Goal: Task Accomplishment & Management: Complete application form

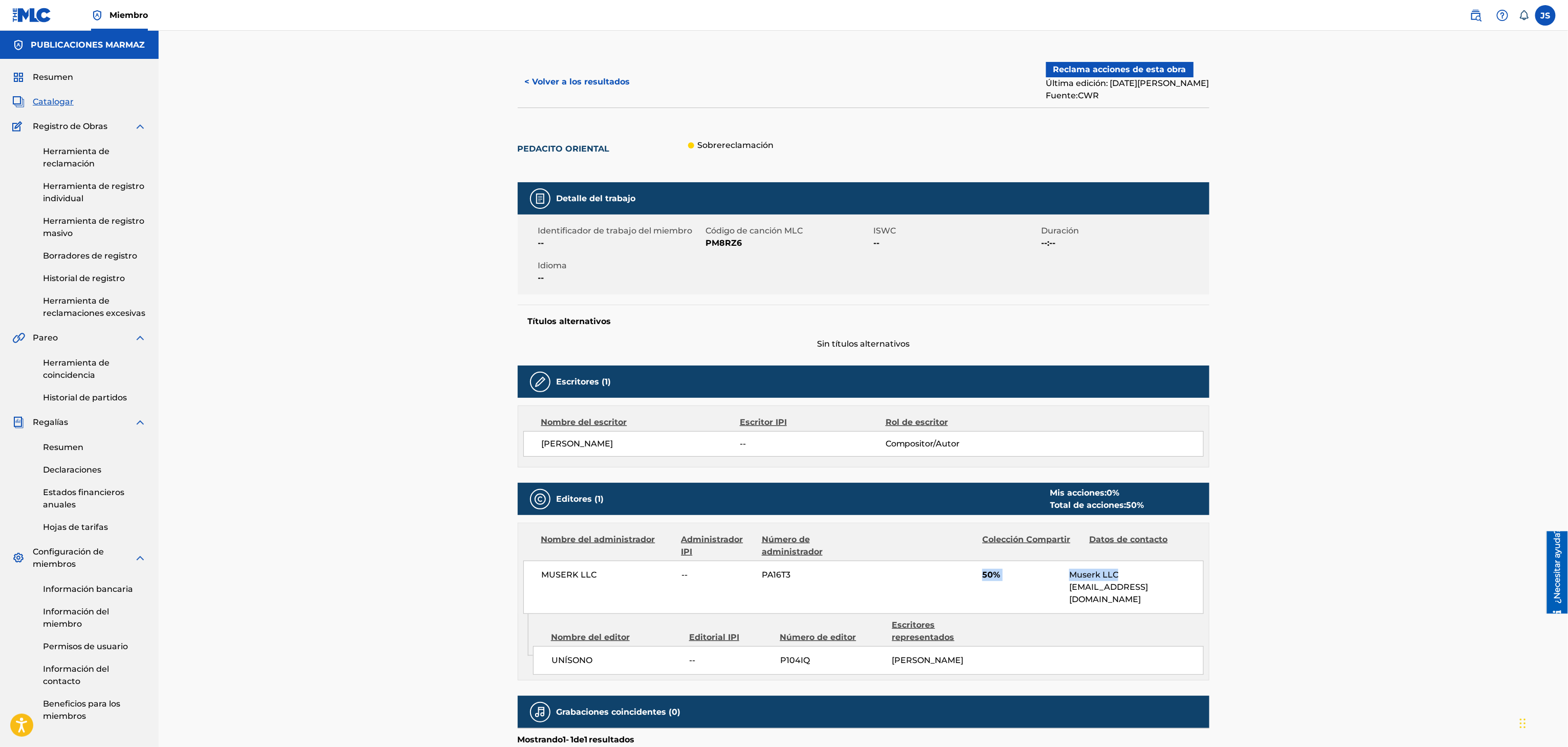
click at [566, 77] on font "< Volver a los resultados" at bounding box center [577, 82] width 105 height 10
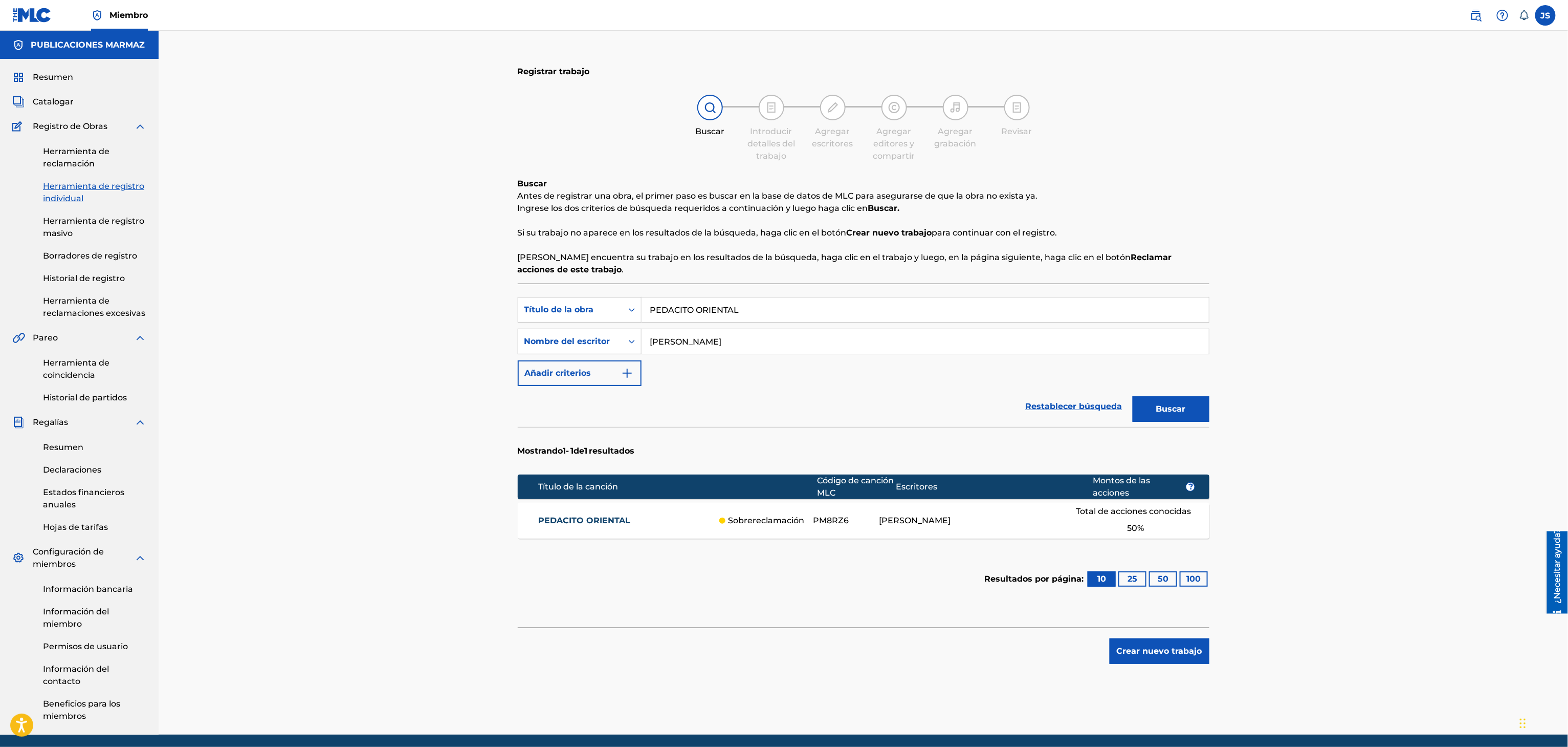
drag, startPoint x: 782, startPoint y: 344, endPoint x: 549, endPoint y: 332, distance: 233.3
click at [549, 332] on div "Búsqueda con criterios f06237d6-df90-4427-8707-392c3773bc8d Nombre del escritor…" at bounding box center [863, 342] width 691 height 25
paste input "élix Guarán"
type input "Félix Guarán"
drag, startPoint x: 773, startPoint y: 313, endPoint x: 603, endPoint y: 321, distance: 170.2
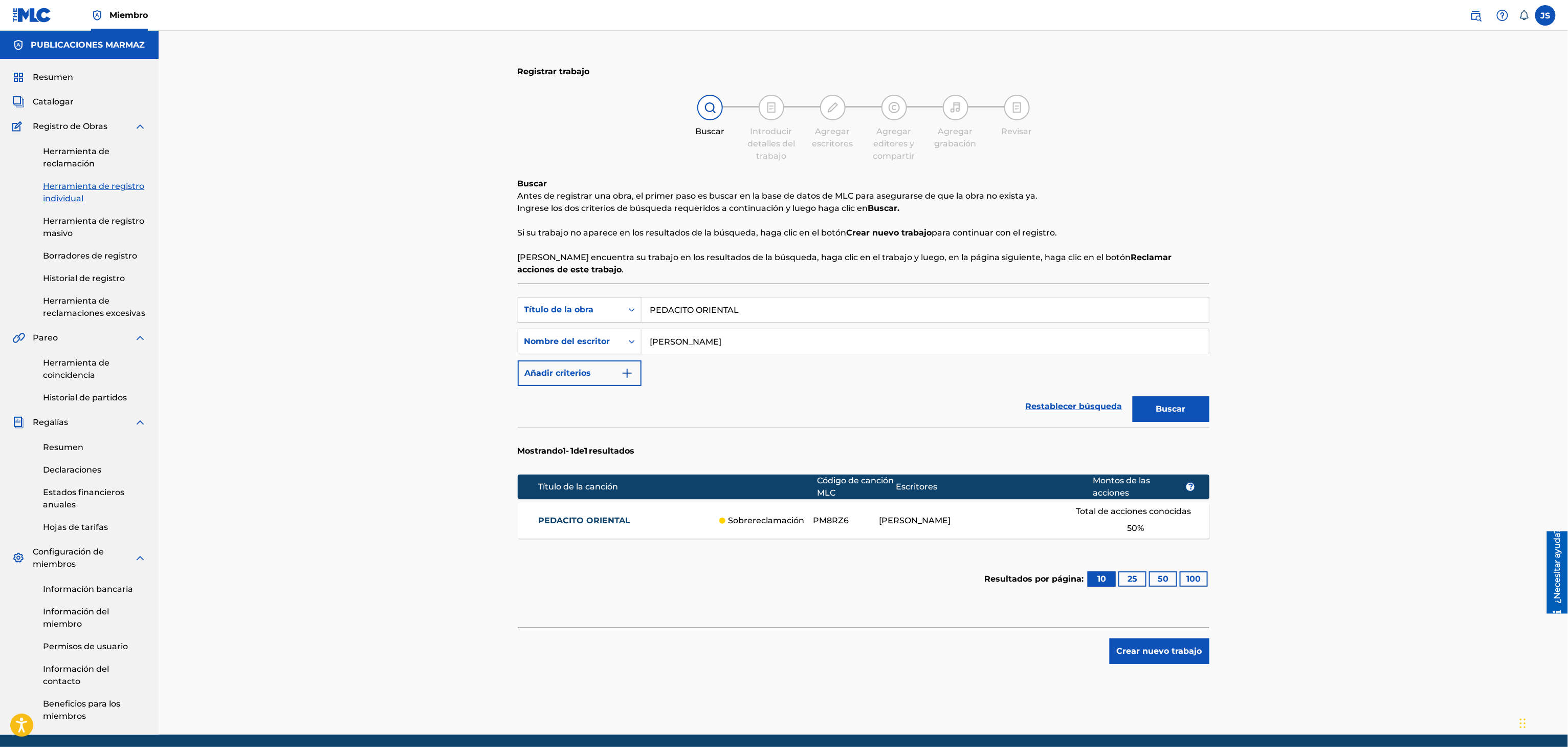
click at [603, 321] on div "Búsqueda con criterios f33a84eb-a9c6-4b1c-aadc-60cf18706579 Título de la obra P…" at bounding box center [863, 310] width 691 height 25
paste input "MUJER DE MALA PARTIDA"
type input "MUJER DE MALA PARTIDA"
click at [1187, 412] on button "Buscar" at bounding box center [1171, 409] width 77 height 25
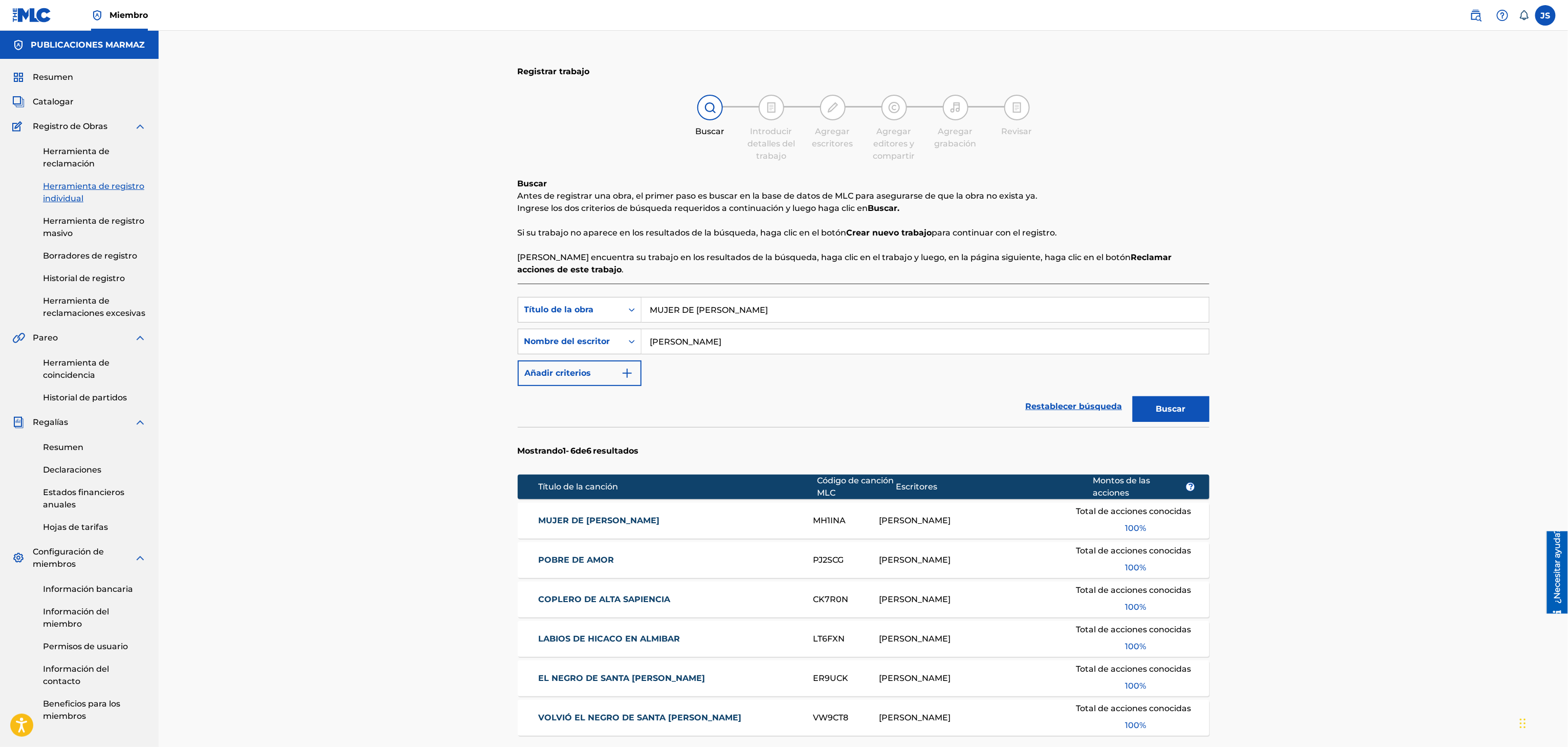
click at [624, 521] on font "MUJER DE MALA PARTIDA" at bounding box center [598, 521] width 121 height 10
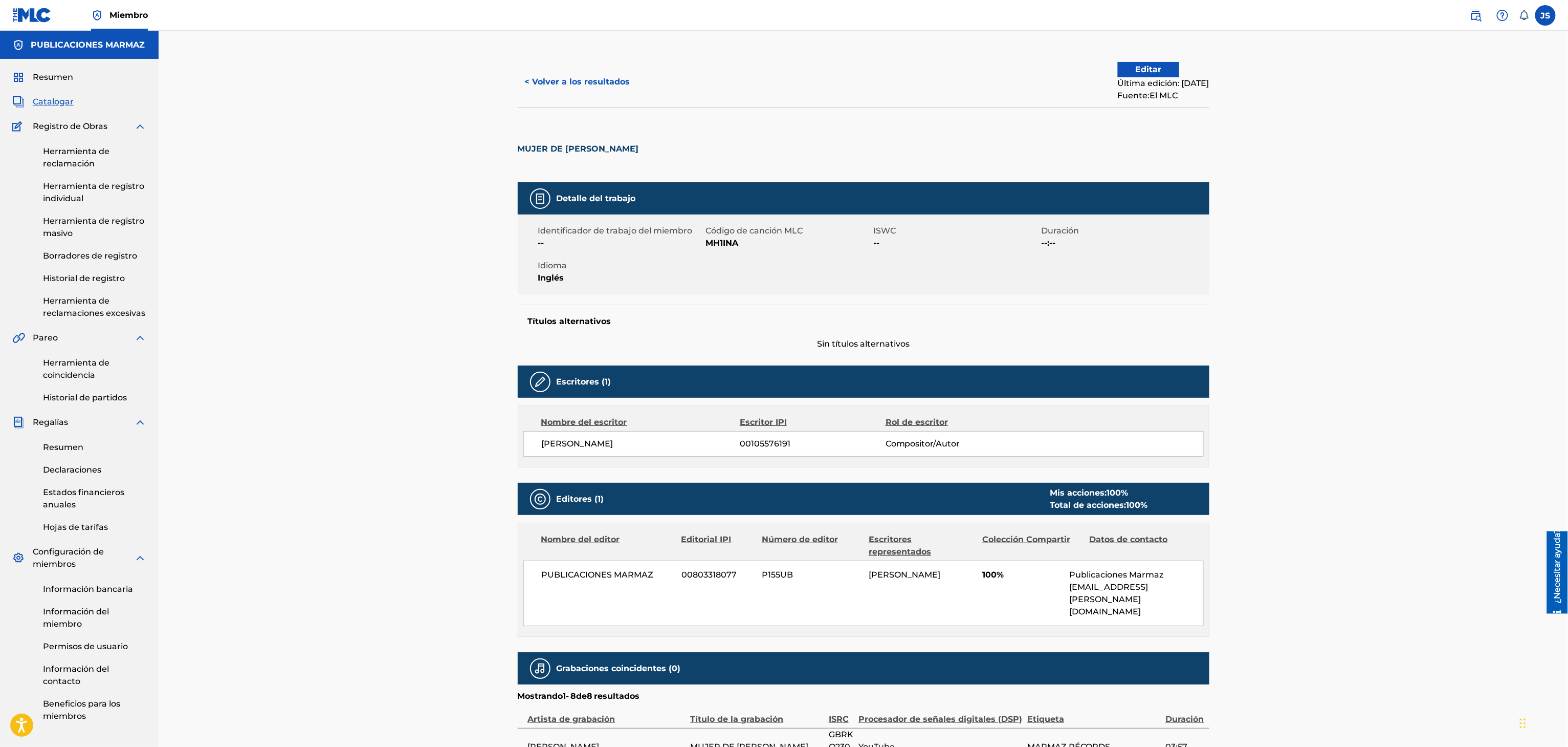
click at [571, 77] on font "< Volver a los resultados" at bounding box center [577, 82] width 105 height 10
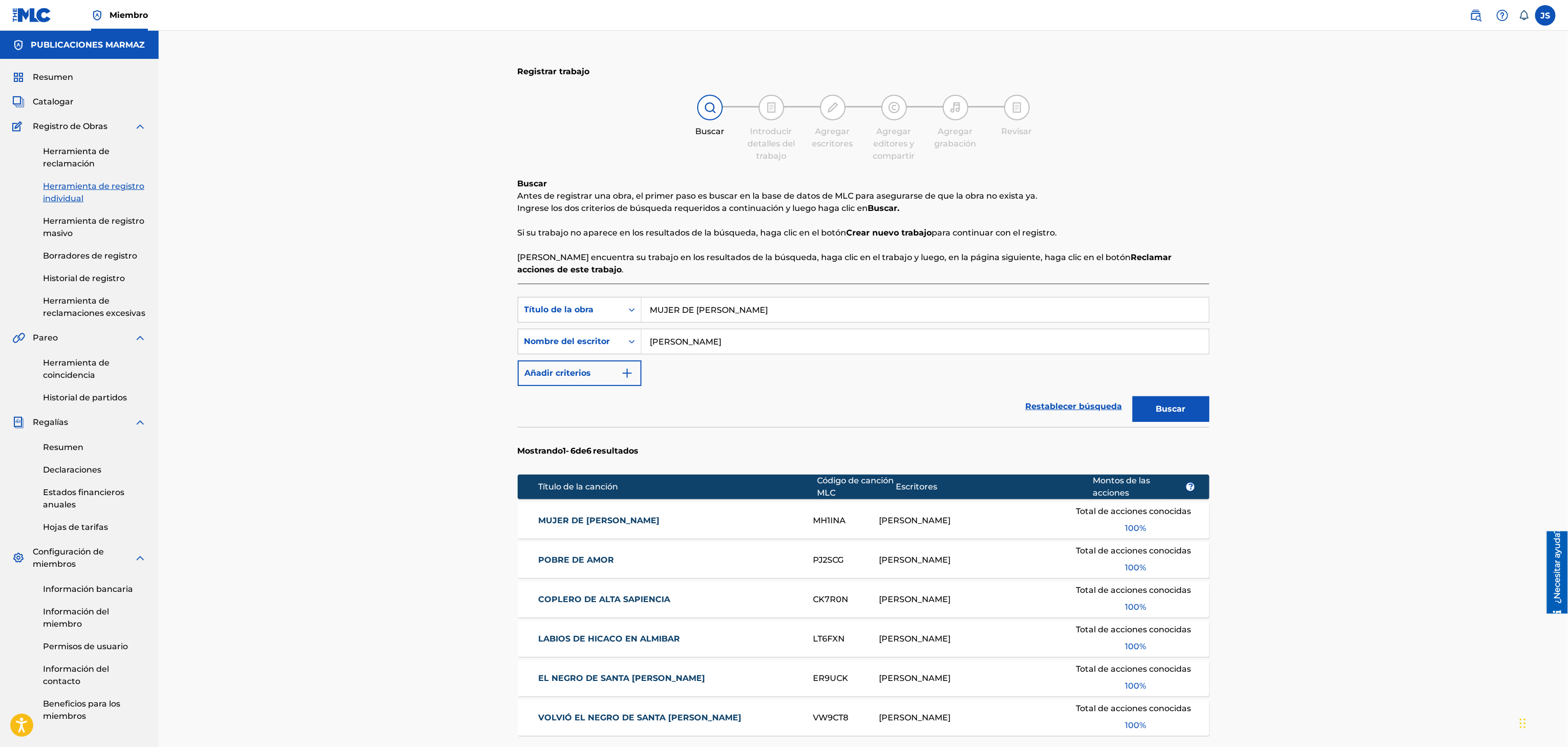
drag, startPoint x: 785, startPoint y: 307, endPoint x: 510, endPoint y: 285, distance: 275.9
click at [510, 285] on div "Registrar trabajo Buscar Introducir detalles del trabajo Agregar escritores Agr…" at bounding box center [863, 458] width 716 height 804
paste input "SOY GUARIQUEÑO"
type input "SOY GUARIQUEÑO"
click at [1328, 228] on div "Registrar trabajo Buscar Introducir detalles del trabajo Agregar escritores Agr…" at bounding box center [862, 446] width 1409 height 830
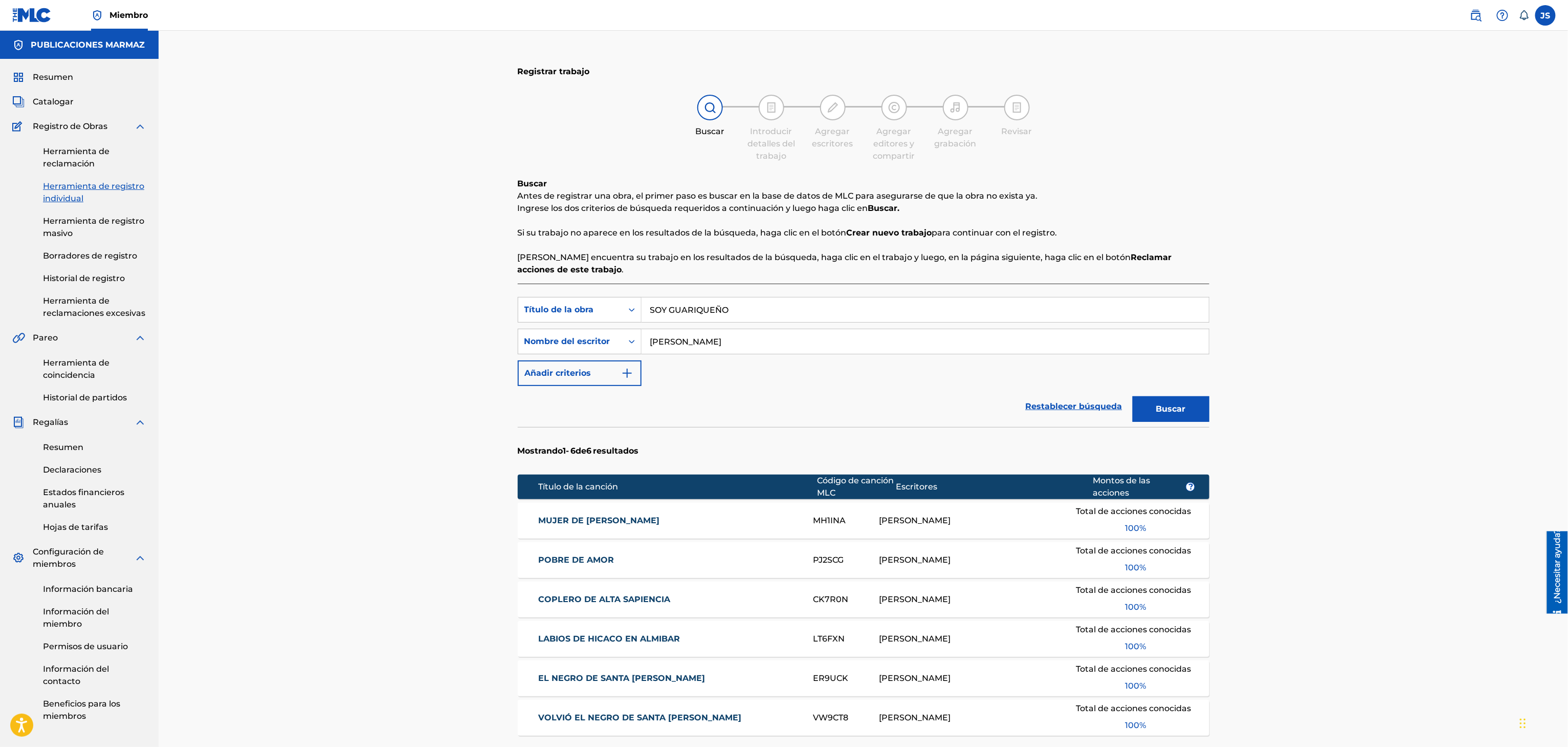
click at [1159, 399] on button "Buscar" at bounding box center [1171, 409] width 77 height 25
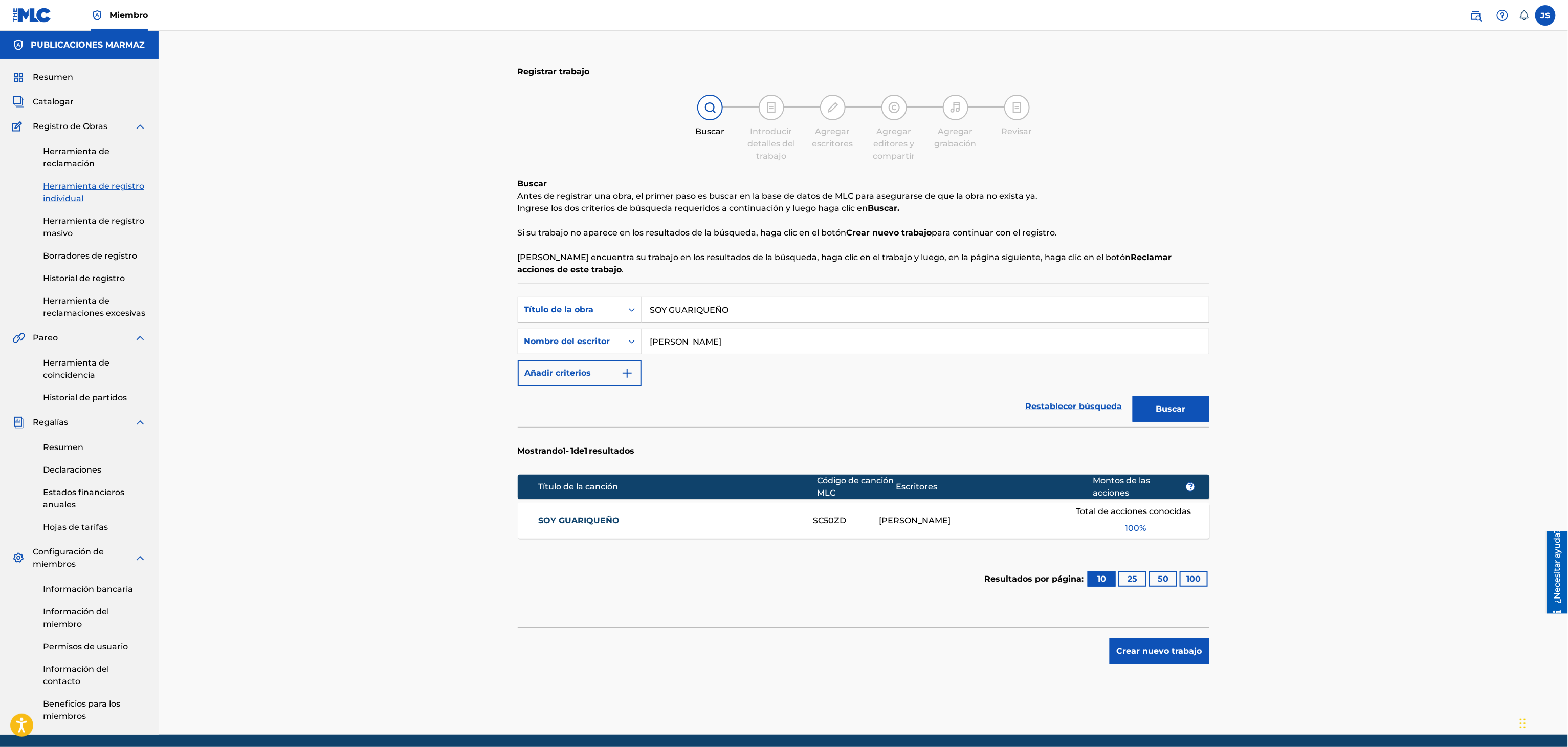
click at [566, 523] on font "SOY GUARIQUEÑO" at bounding box center [578, 521] width 81 height 10
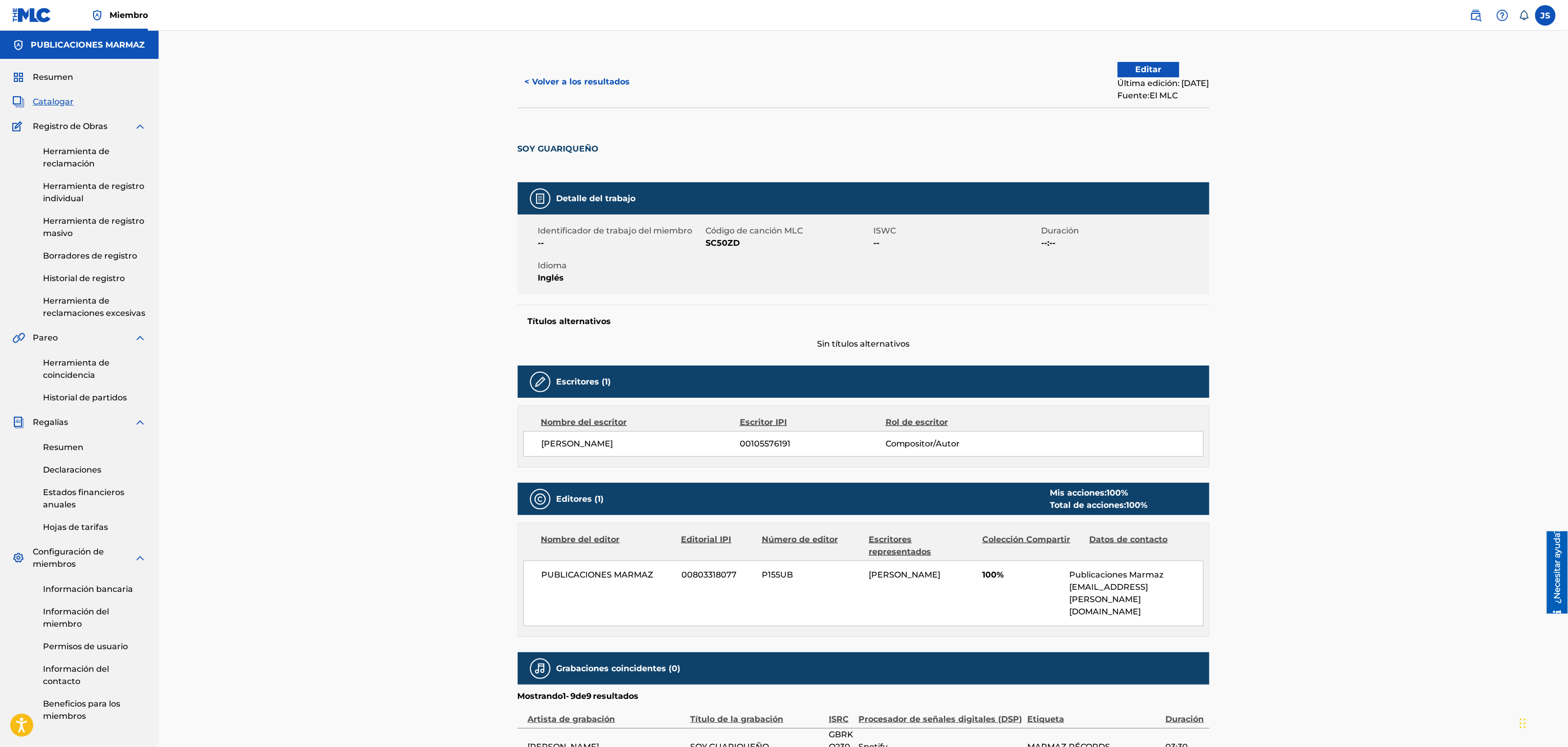
click at [551, 81] on font "< Volver a los resultados" at bounding box center [577, 82] width 105 height 10
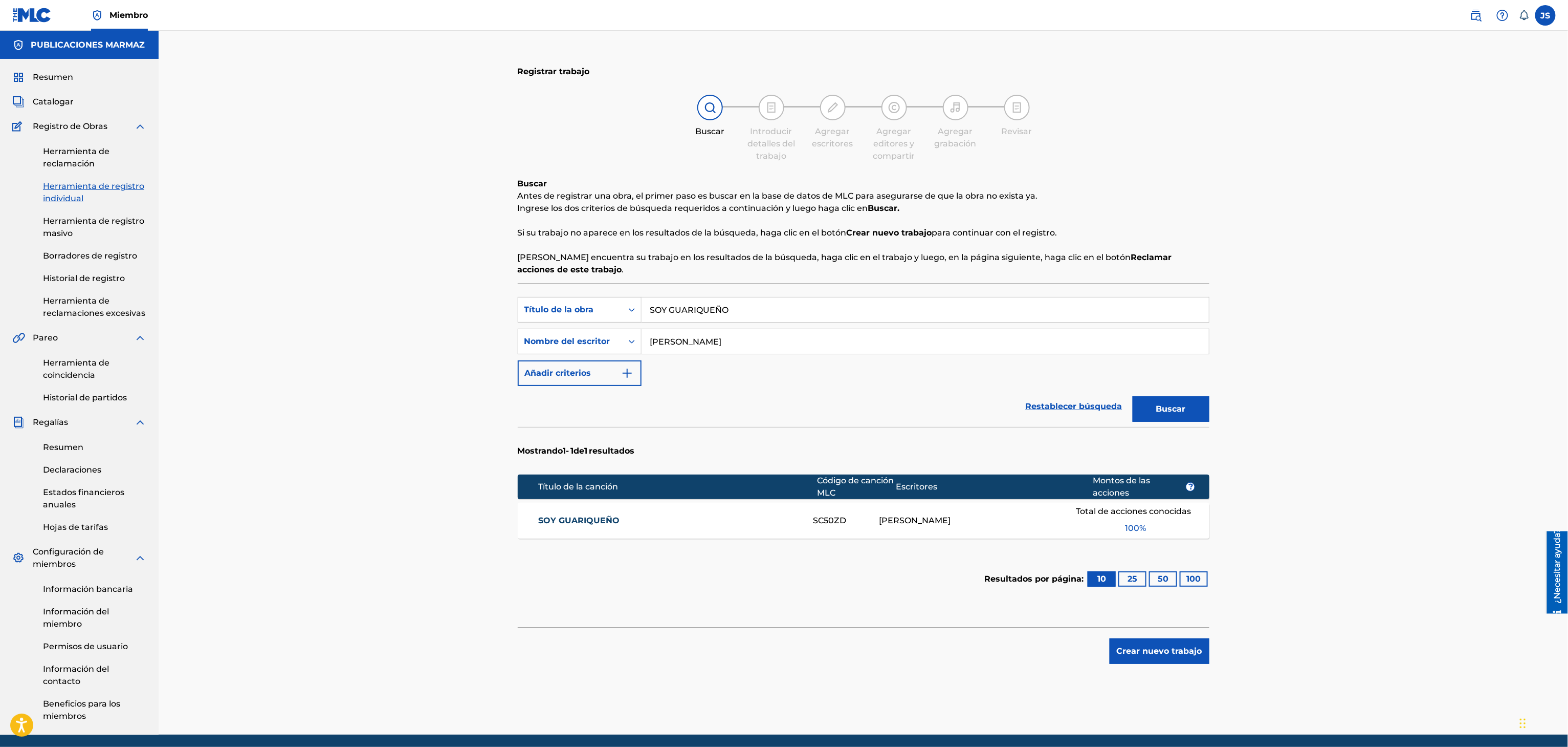
click at [751, 342] on input "Félix Guarán" at bounding box center [925, 341] width 567 height 25
drag, startPoint x: 756, startPoint y: 307, endPoint x: 583, endPoint y: 327, distance: 174.2
click at [583, 327] on div "Búsqueda con criterios f33a84eb-a9c6-4b1c-aadc-60cf18706579 Título de la obra S…" at bounding box center [863, 342] width 691 height 89
paste input "ME TOCÓ SER COLEADOR"
type input "ME TOCÓ SER COLEADOR"
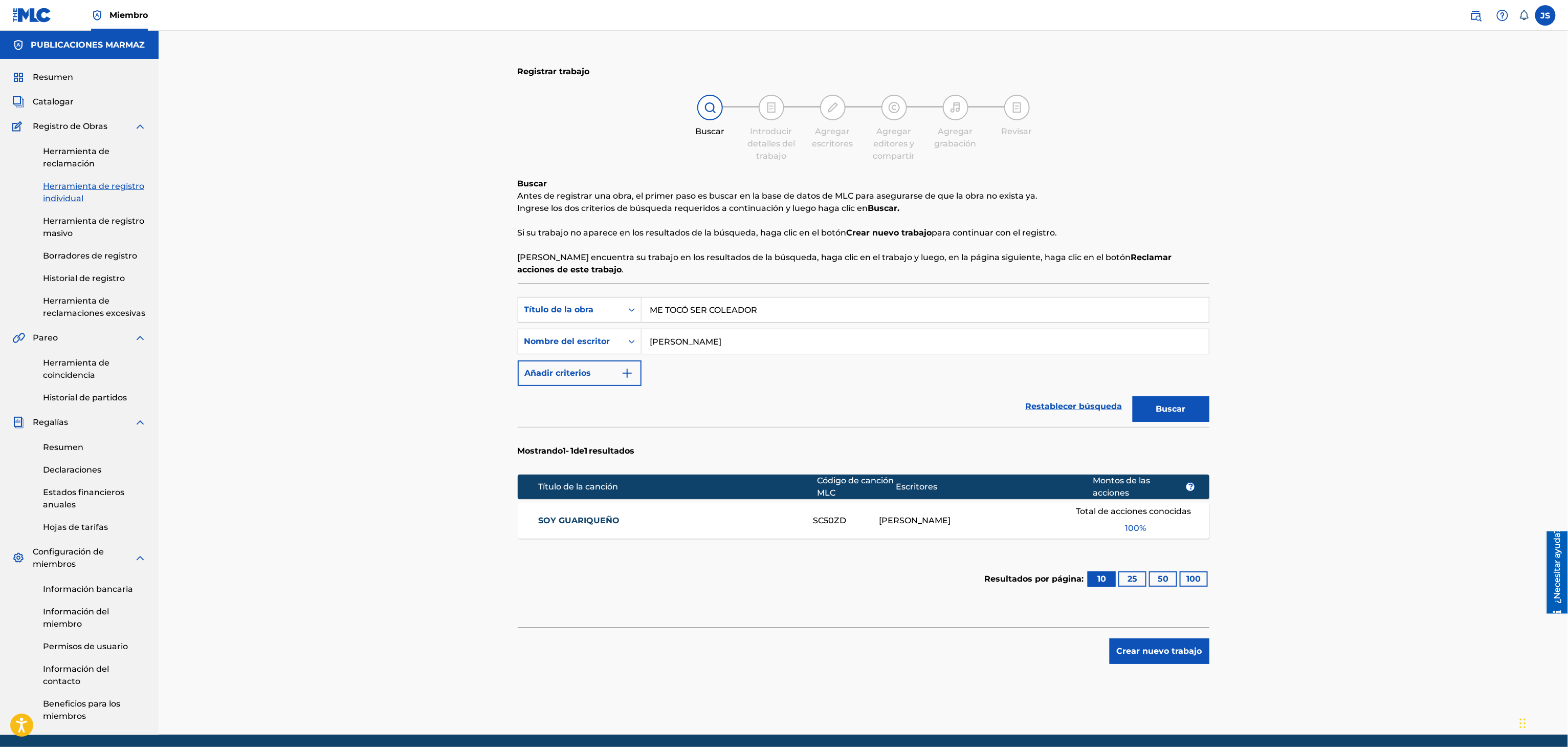
click at [1323, 330] on div "Registrar trabajo Buscar Introducir detalles del trabajo Agregar escritores Agr…" at bounding box center [862, 382] width 1409 height 704
click at [1174, 400] on button "Buscar" at bounding box center [1171, 409] width 77 height 25
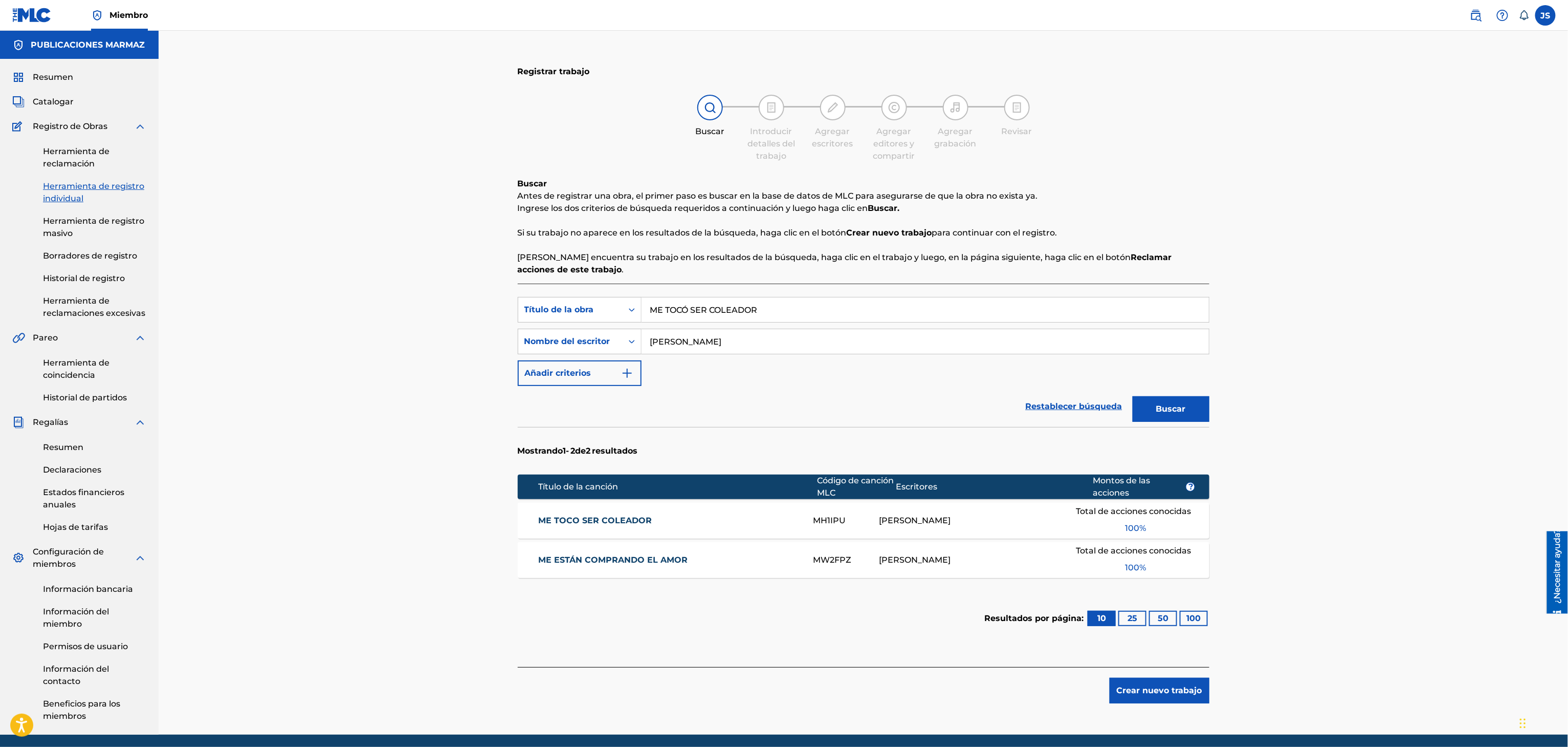
click at [584, 516] on font "ME TOCO SER COLEADOR" at bounding box center [595, 521] width 114 height 10
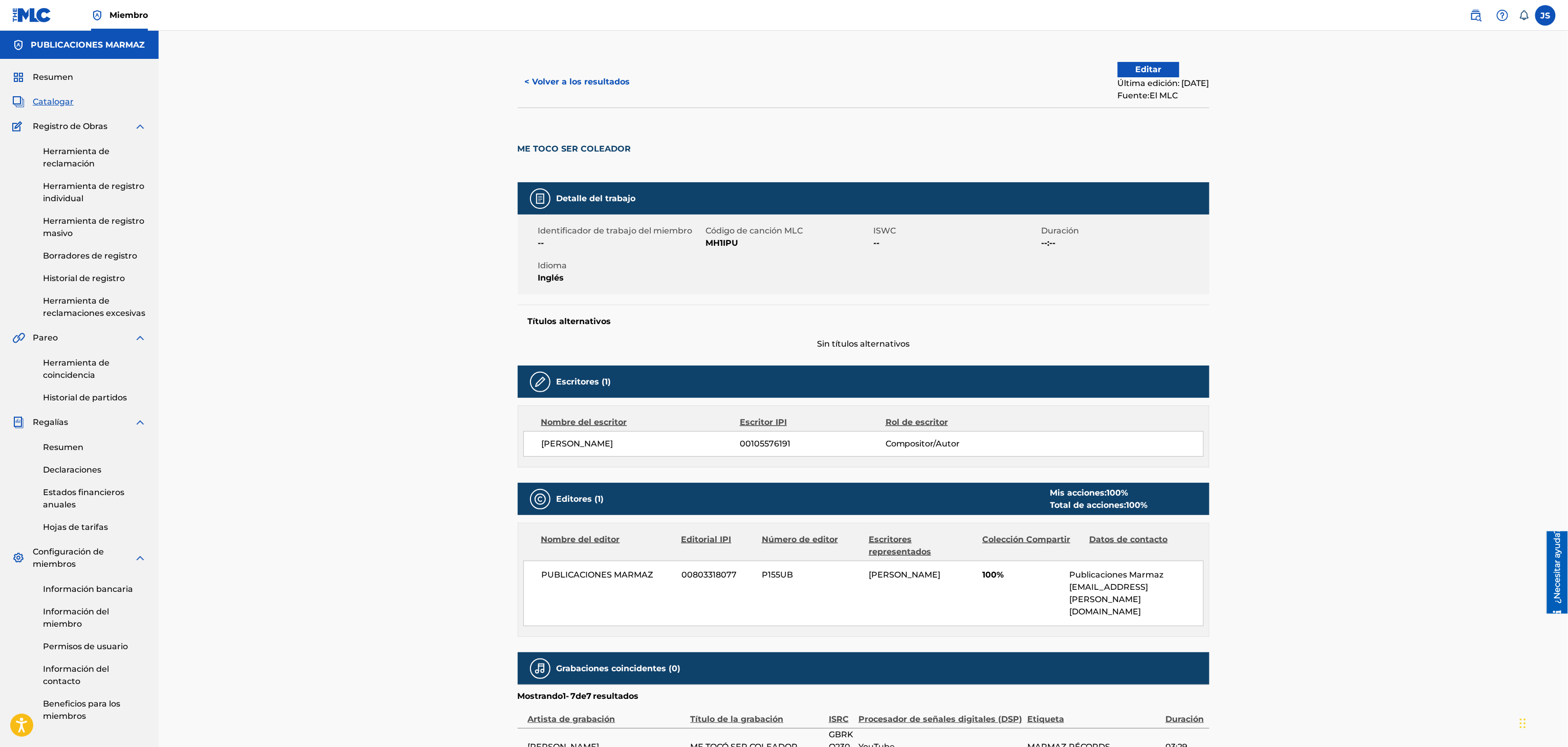
click at [585, 78] on font "< Volver a los resultados" at bounding box center [577, 82] width 105 height 10
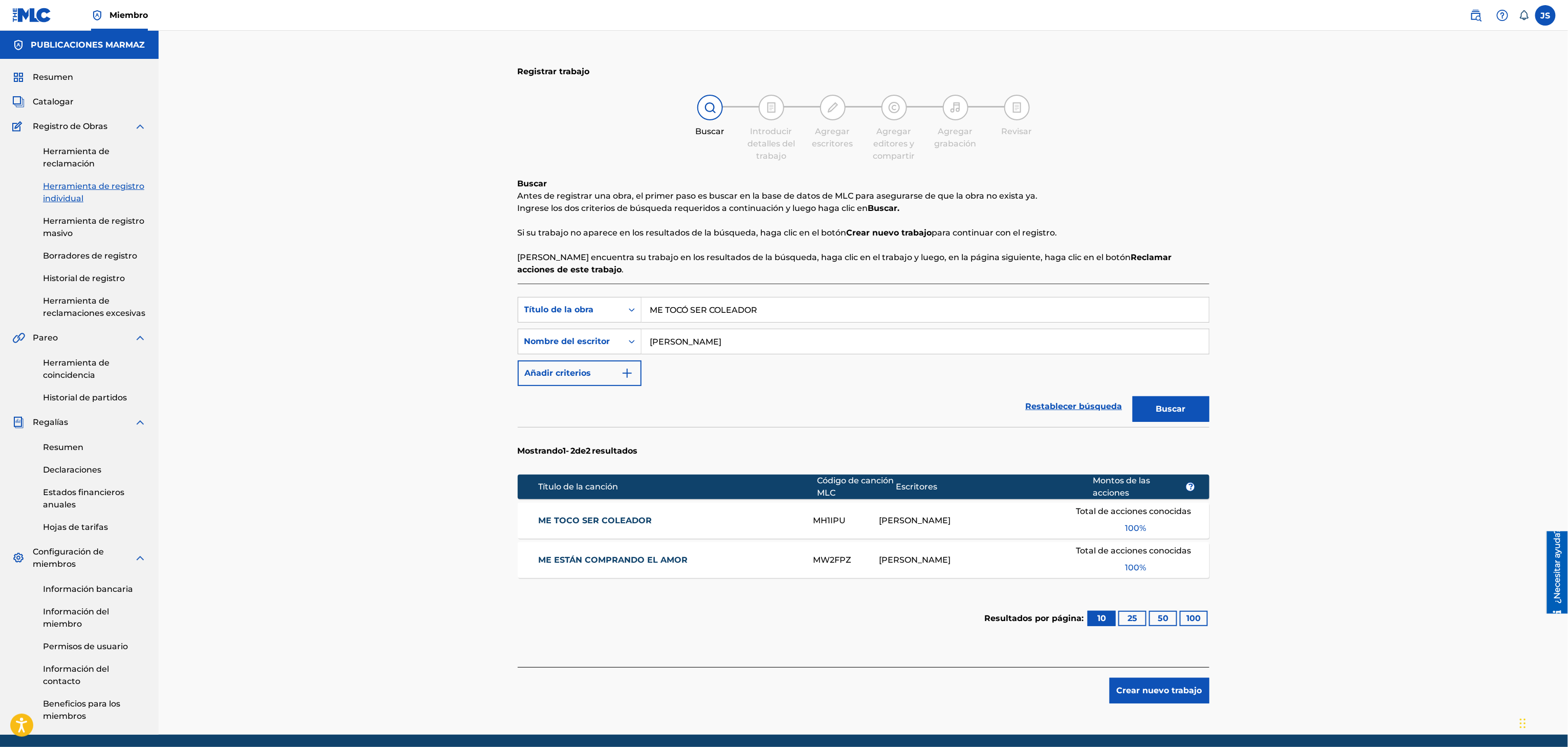
drag, startPoint x: 798, startPoint y: 311, endPoint x: 377, endPoint y: 318, distance: 421.1
click at [377, 318] on div "Registrar trabajo Buscar Introducir detalles del trabajo Agregar escritores Agr…" at bounding box center [862, 382] width 1409 height 704
paste input "POBRE DE AMOR"
type input "POBRE DE AMOR"
click at [1364, 221] on div "Registrar trabajo Buscar Introducir detalles del trabajo Agregar escritores Agr…" at bounding box center [862, 382] width 1409 height 704
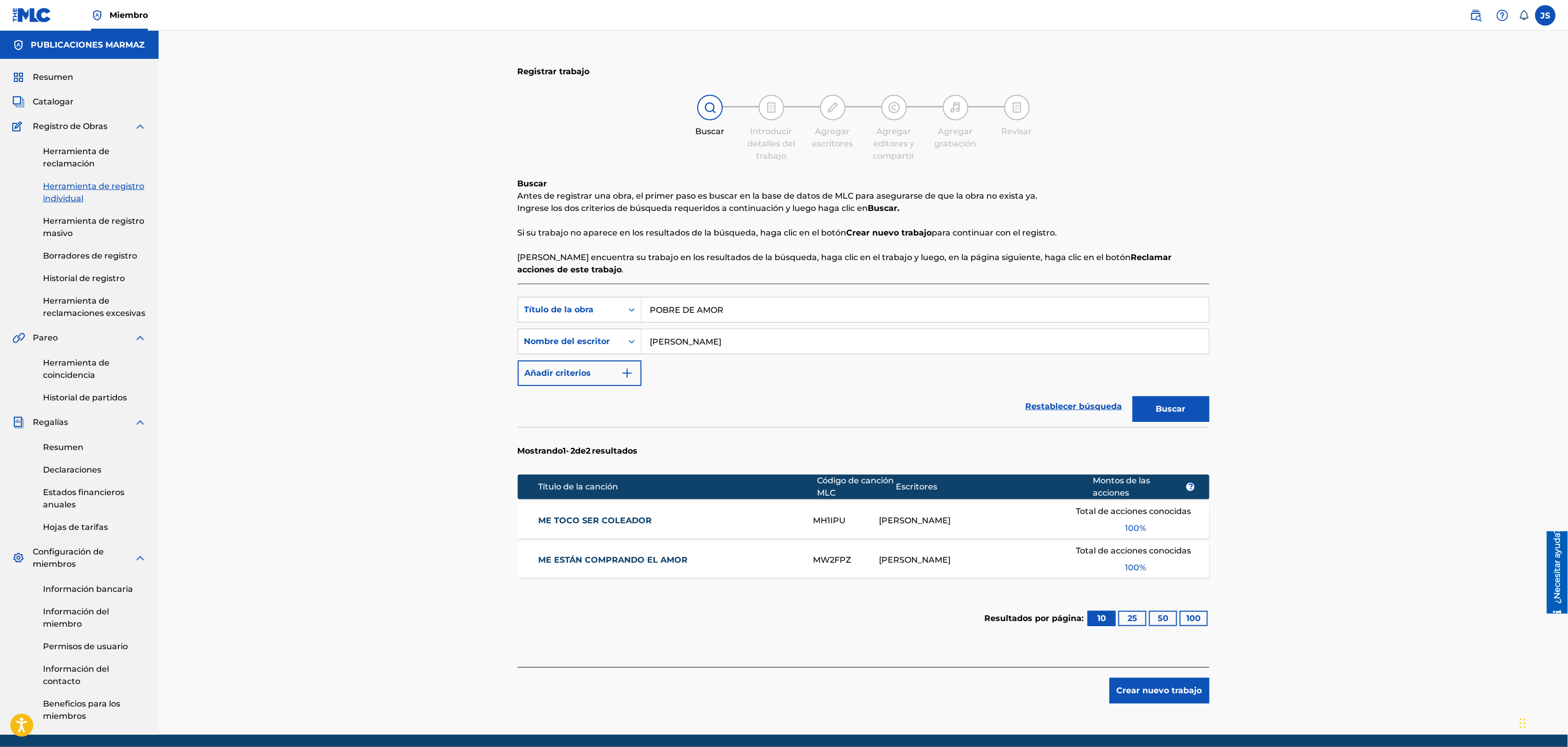
click at [1172, 407] on font "Buscar" at bounding box center [1171, 409] width 30 height 10
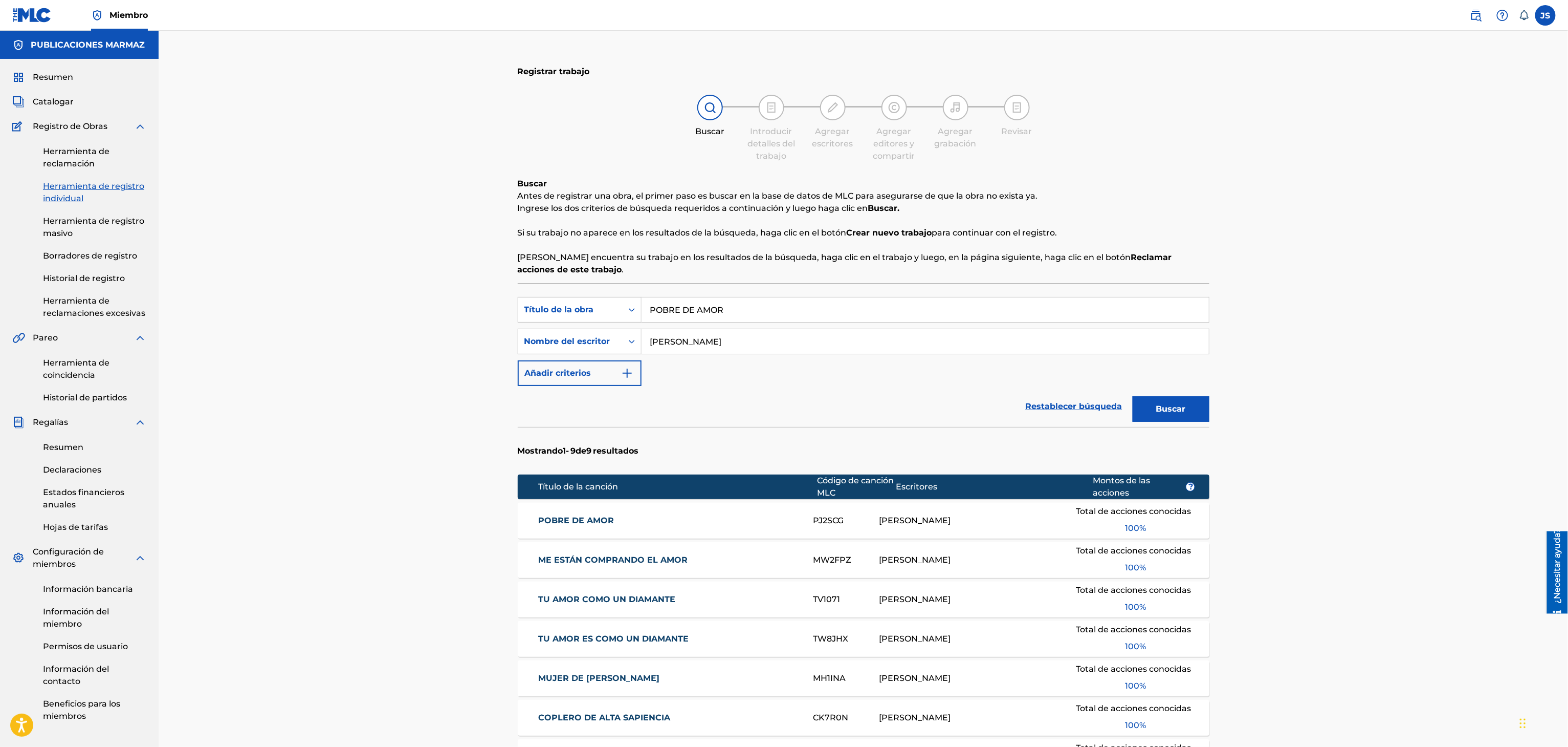
click at [563, 523] on font "POBRE DE AMOR" at bounding box center [575, 521] width 76 height 10
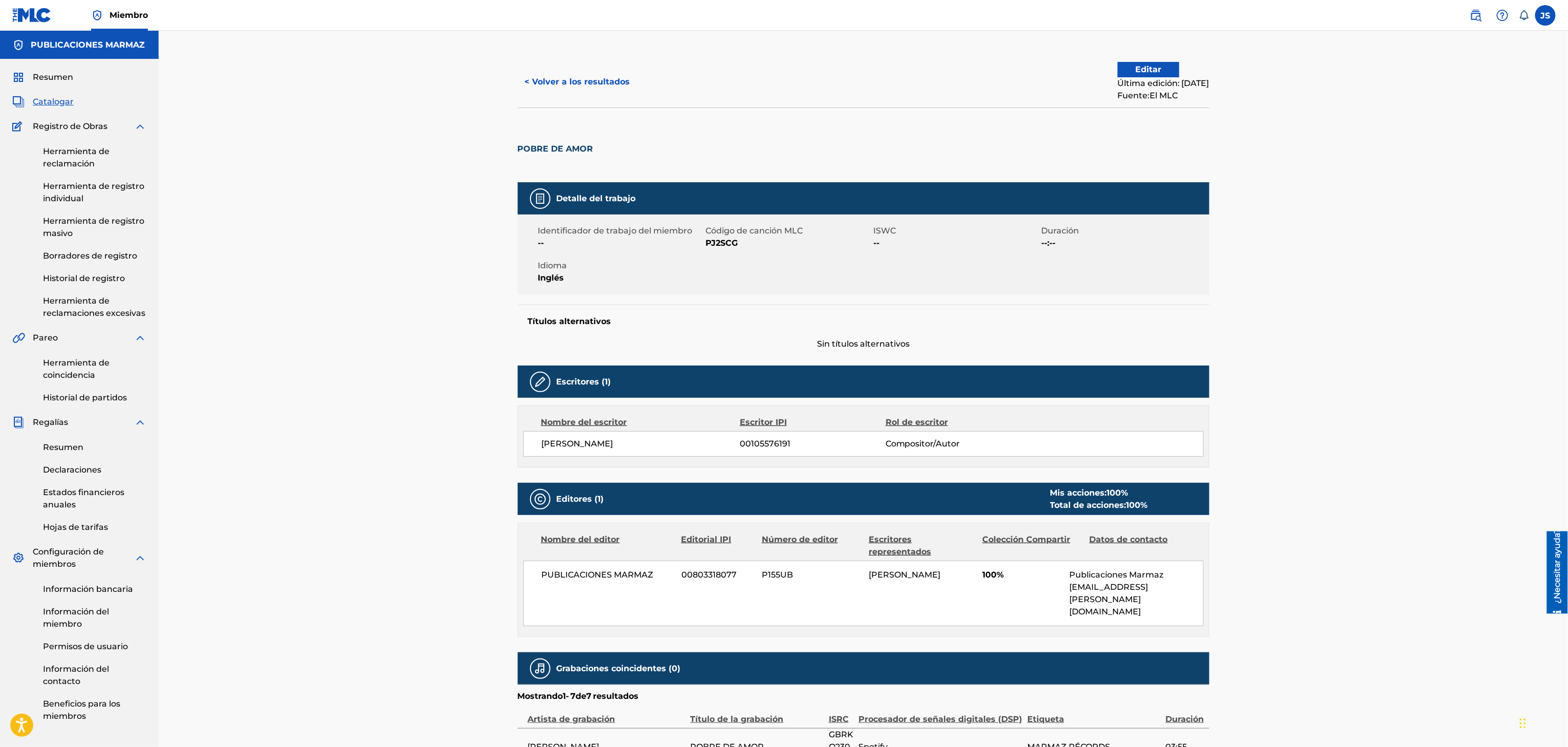
click at [541, 77] on font "< Volver a los resultados" at bounding box center [577, 82] width 105 height 10
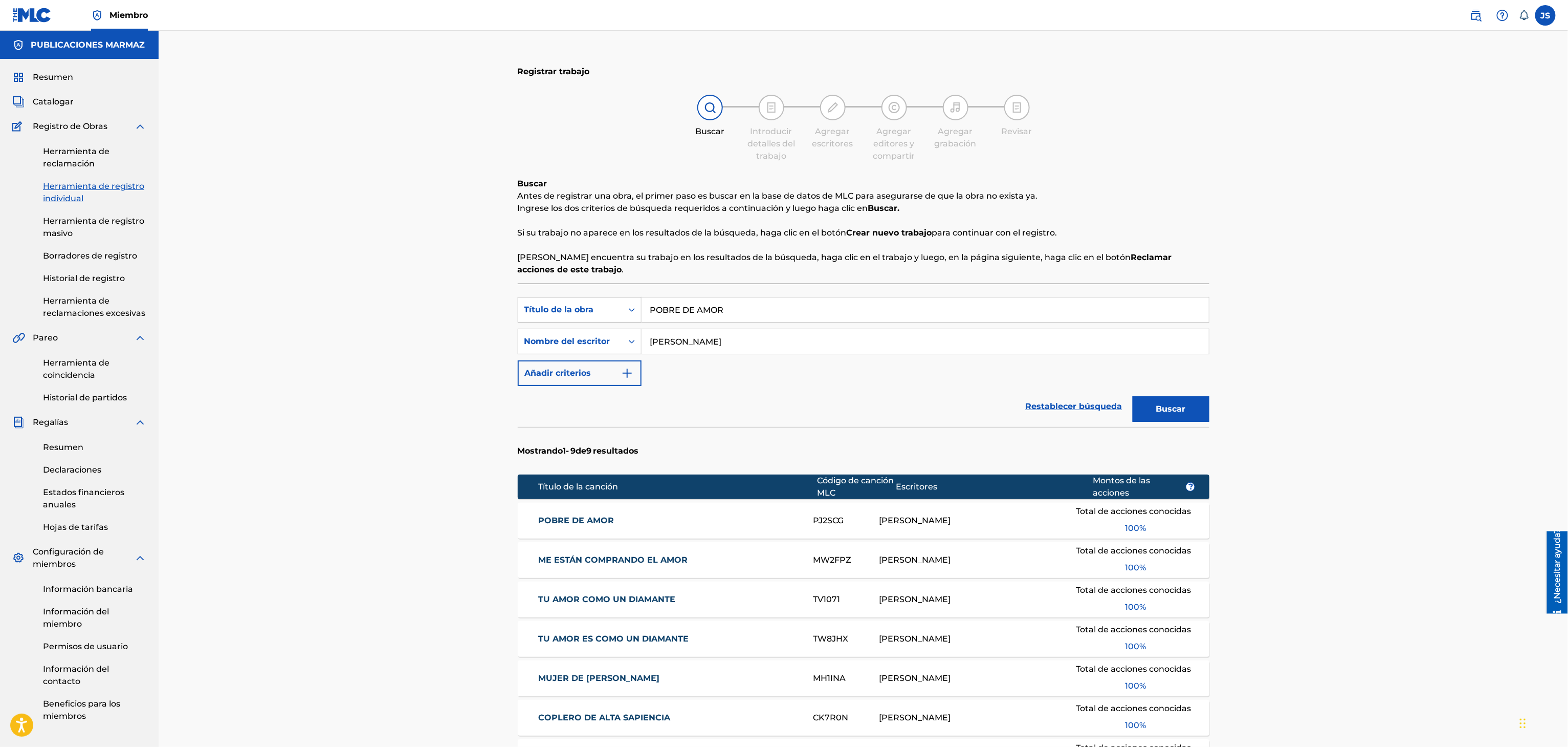
drag, startPoint x: 748, startPoint y: 308, endPoint x: 556, endPoint y: 318, distance: 192.3
click at [551, 317] on div "Búsqueda con criterios f33a84eb-a9c6-4b1c-aadc-60cf18706579 Título de la obra P…" at bounding box center [863, 310] width 691 height 25
paste input "LLEGÓ UN CANT"
type input "LLEGÓ UN CANTOR"
click at [1228, 381] on div "Registrar trabajo Buscar Introducir detalles del trabajo Agregar escritores Agr…" at bounding box center [862, 504] width 1409 height 949
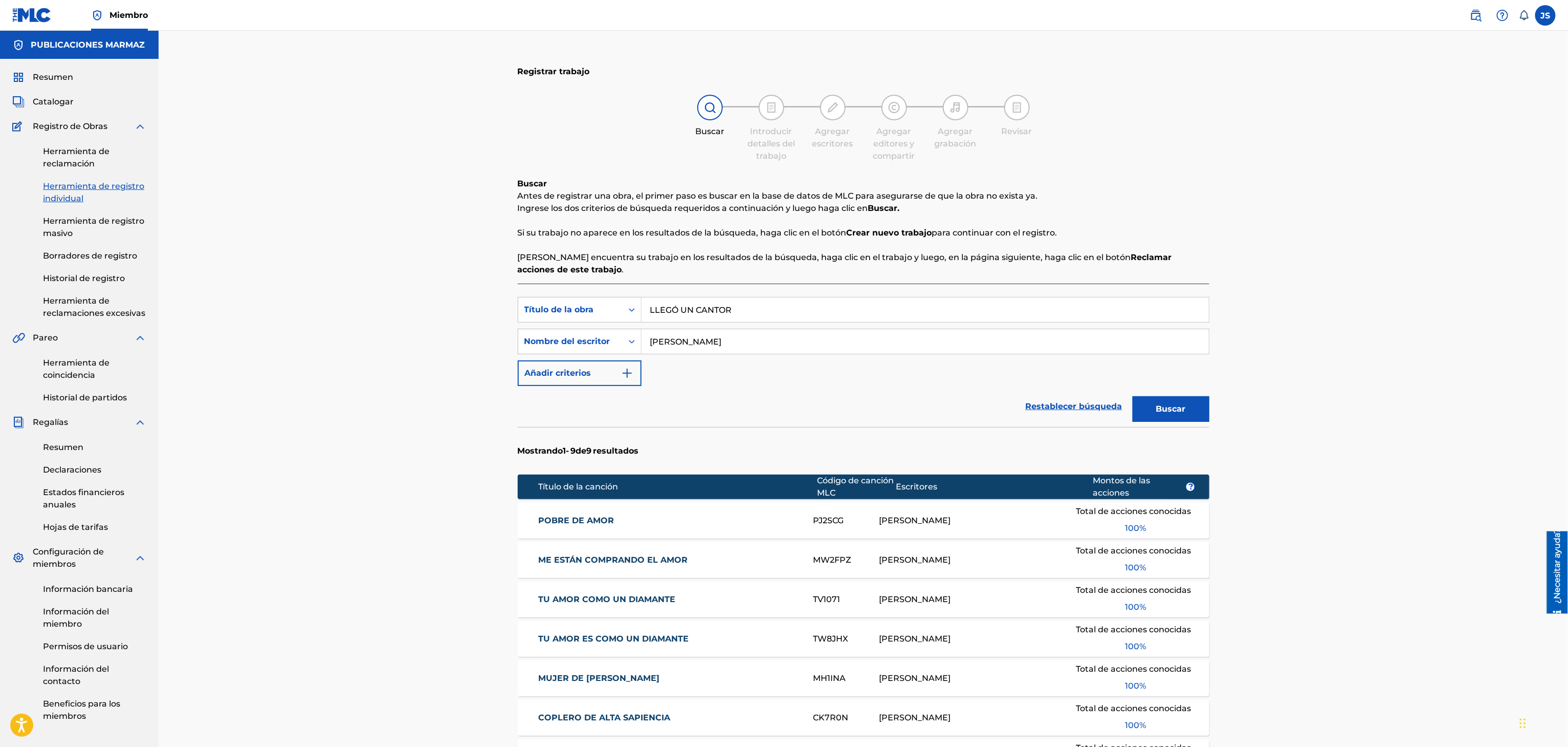
click at [1197, 408] on button "Buscar" at bounding box center [1171, 409] width 77 height 25
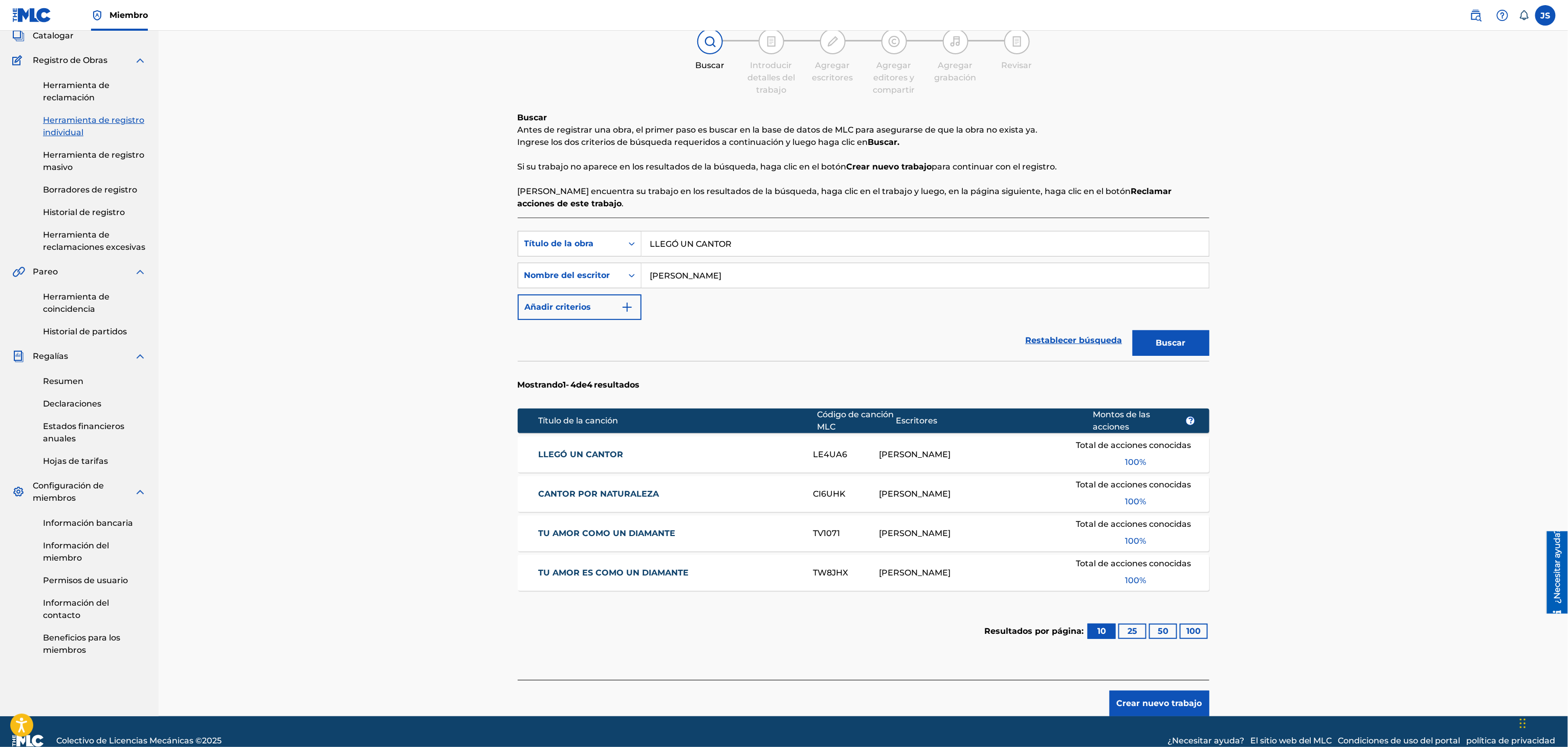
scroll to position [85, 0]
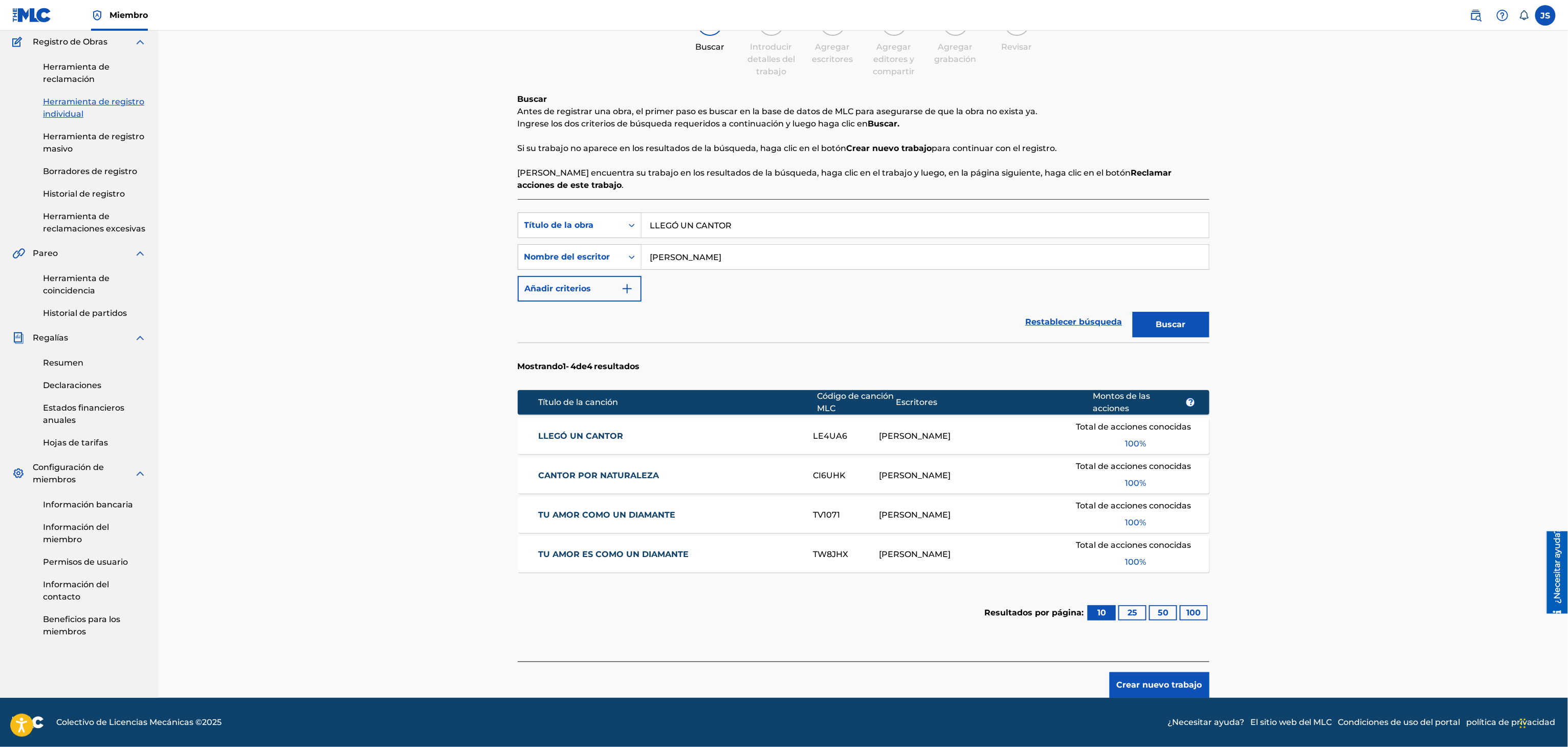
click at [592, 436] on font "LLEGÓ UN CANTOR" at bounding box center [580, 436] width 85 height 10
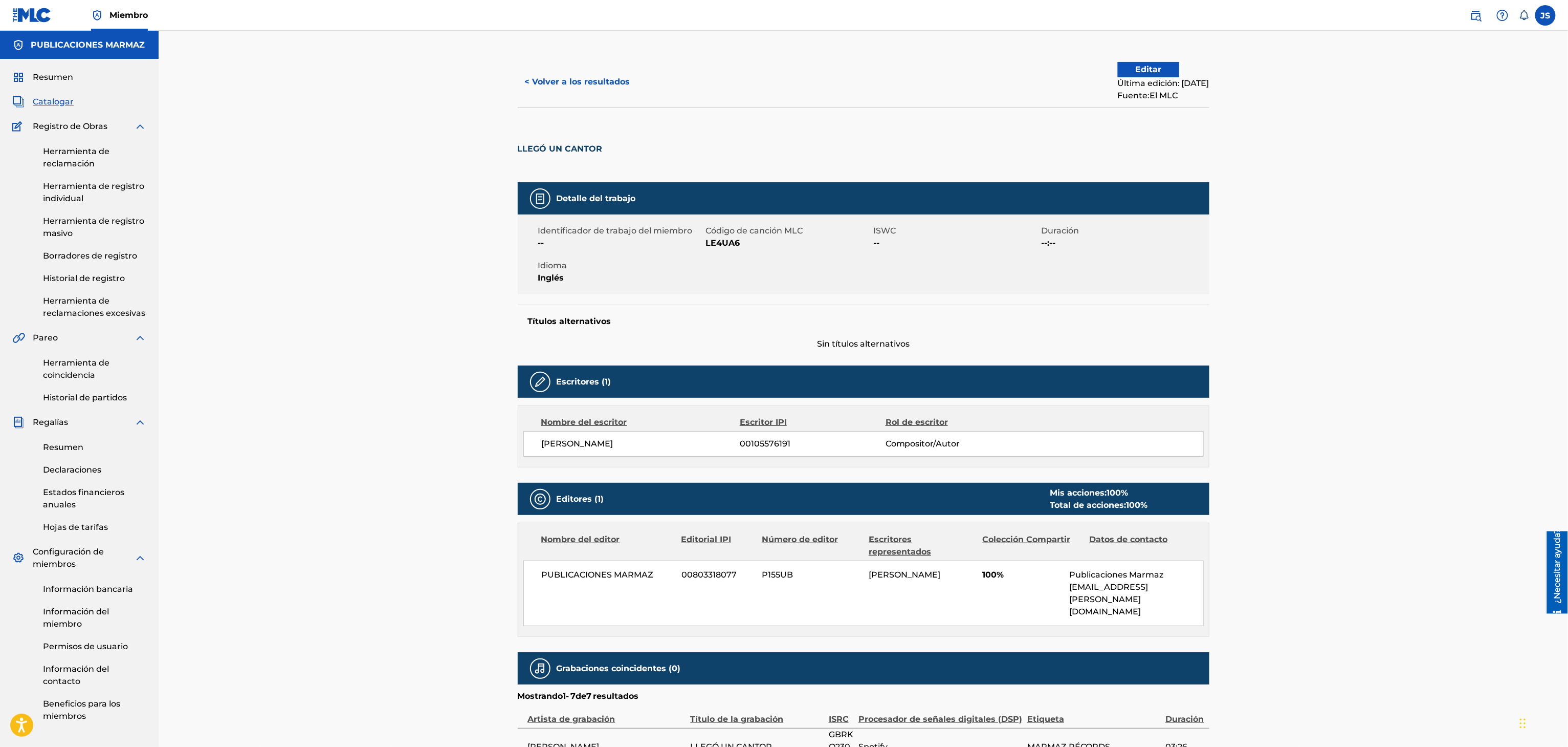
click at [552, 90] on button "< Volver a los resultados" at bounding box center [577, 82] width 119 height 25
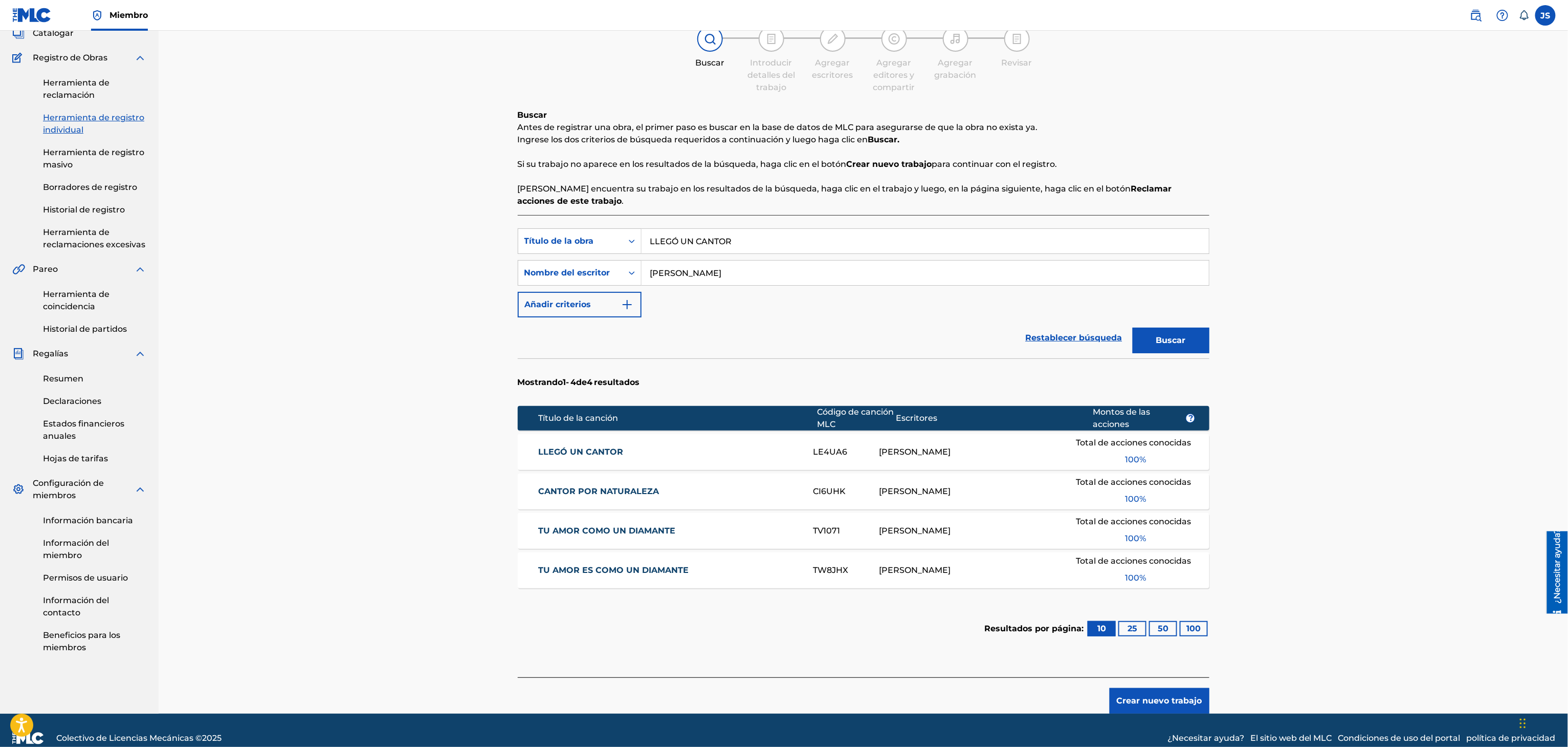
scroll to position [85, 0]
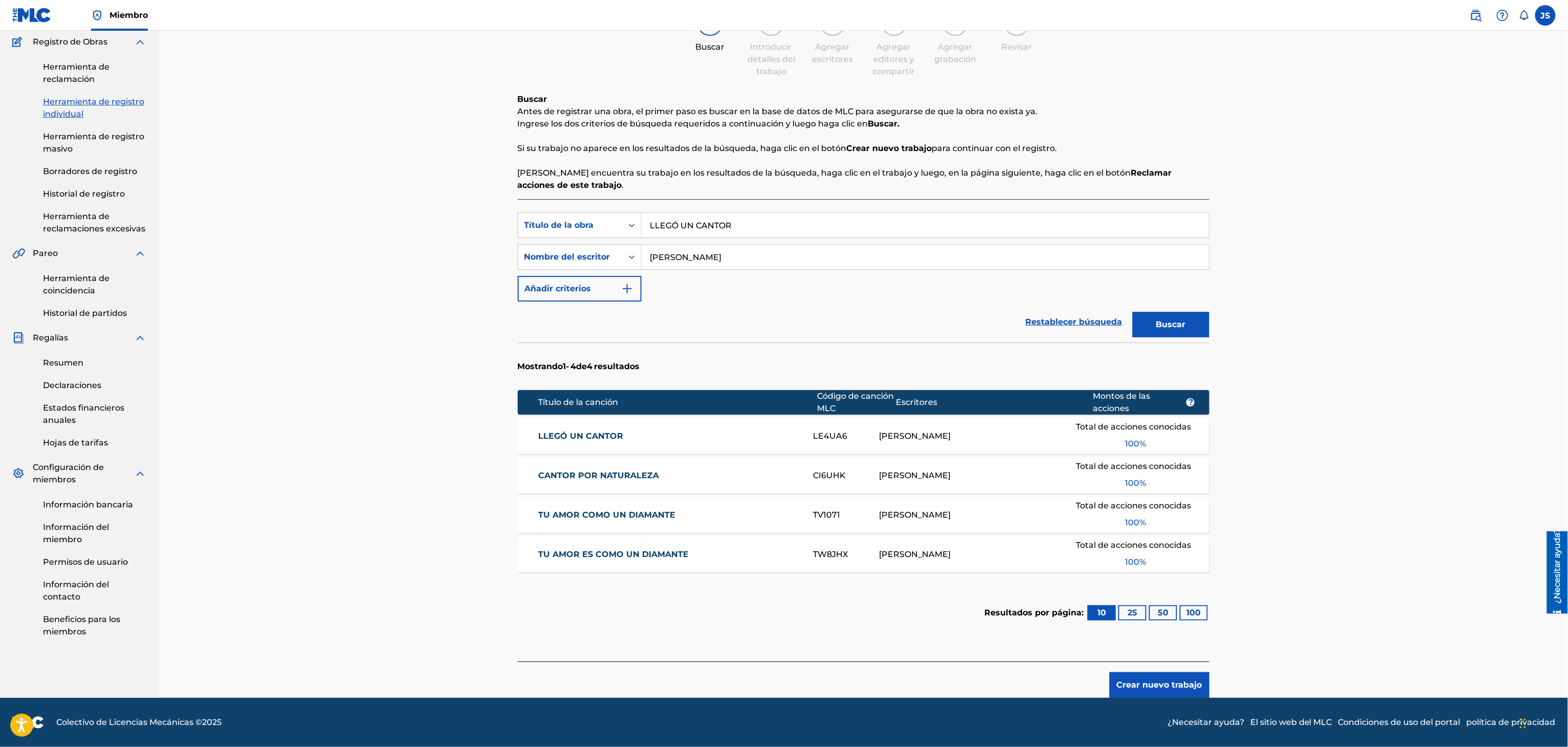
click at [602, 441] on link "LLEGÓ UN CANTOR" at bounding box center [669, 436] width 262 height 12
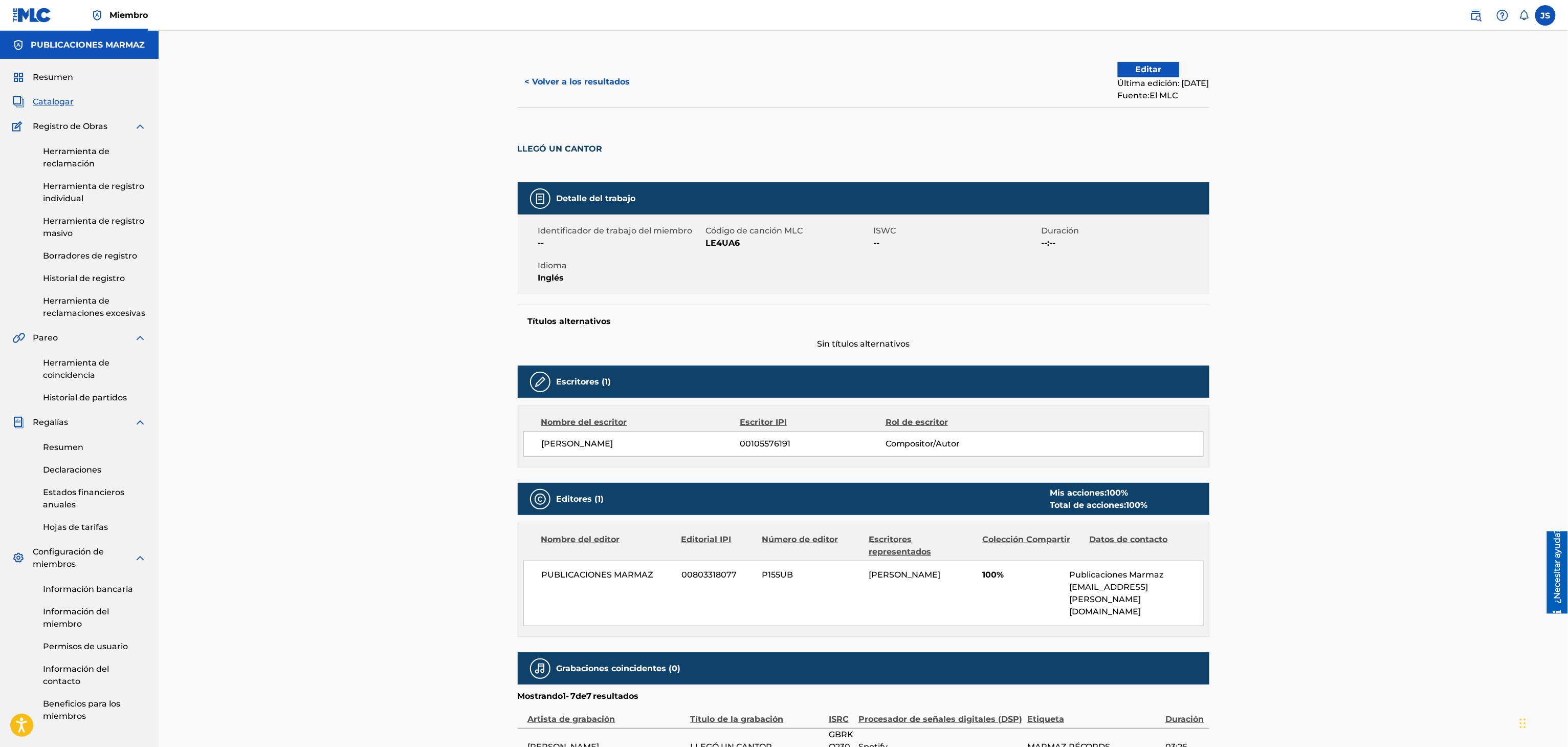
click at [546, 90] on button "< Volver a los resultados" at bounding box center [577, 82] width 119 height 25
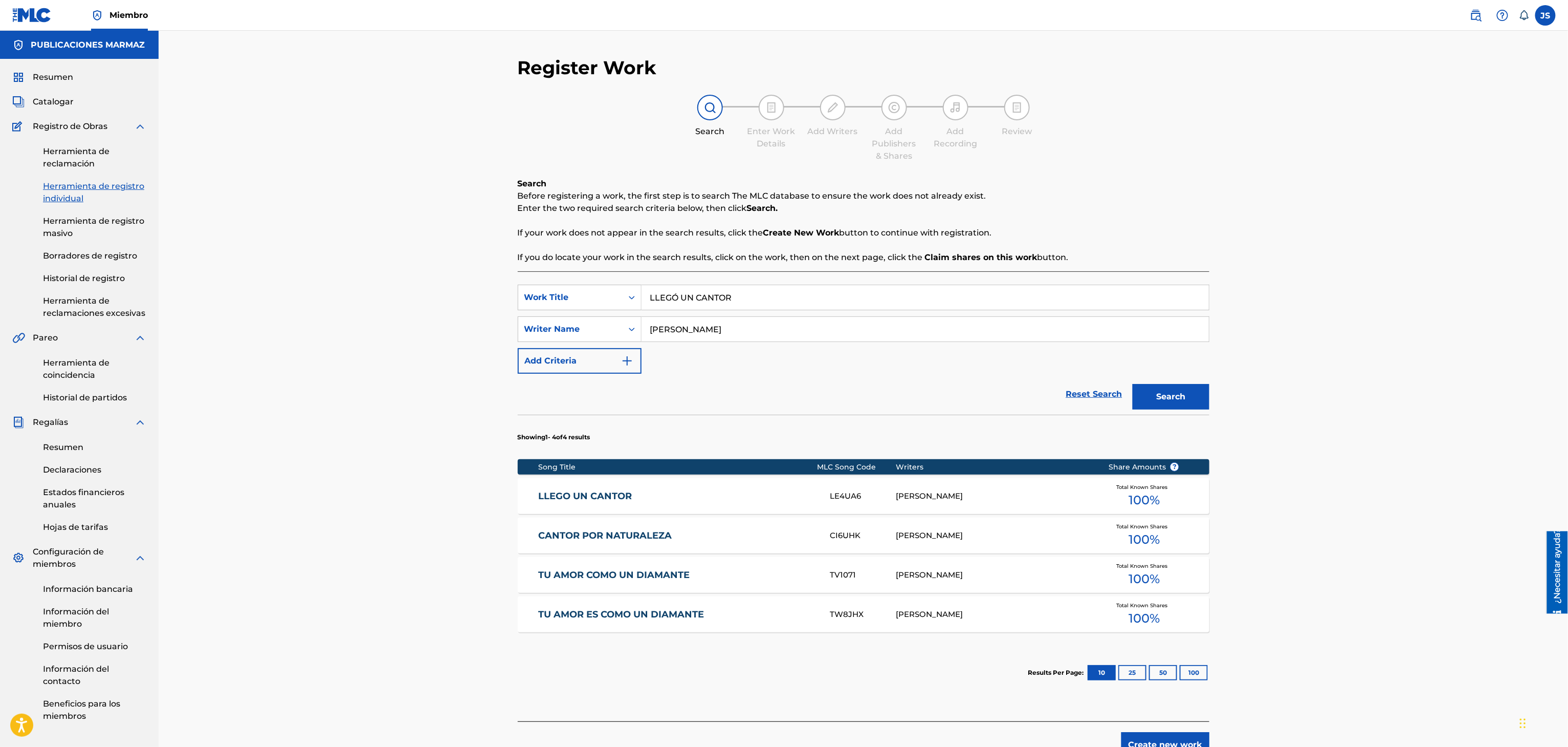
scroll to position [39, 0]
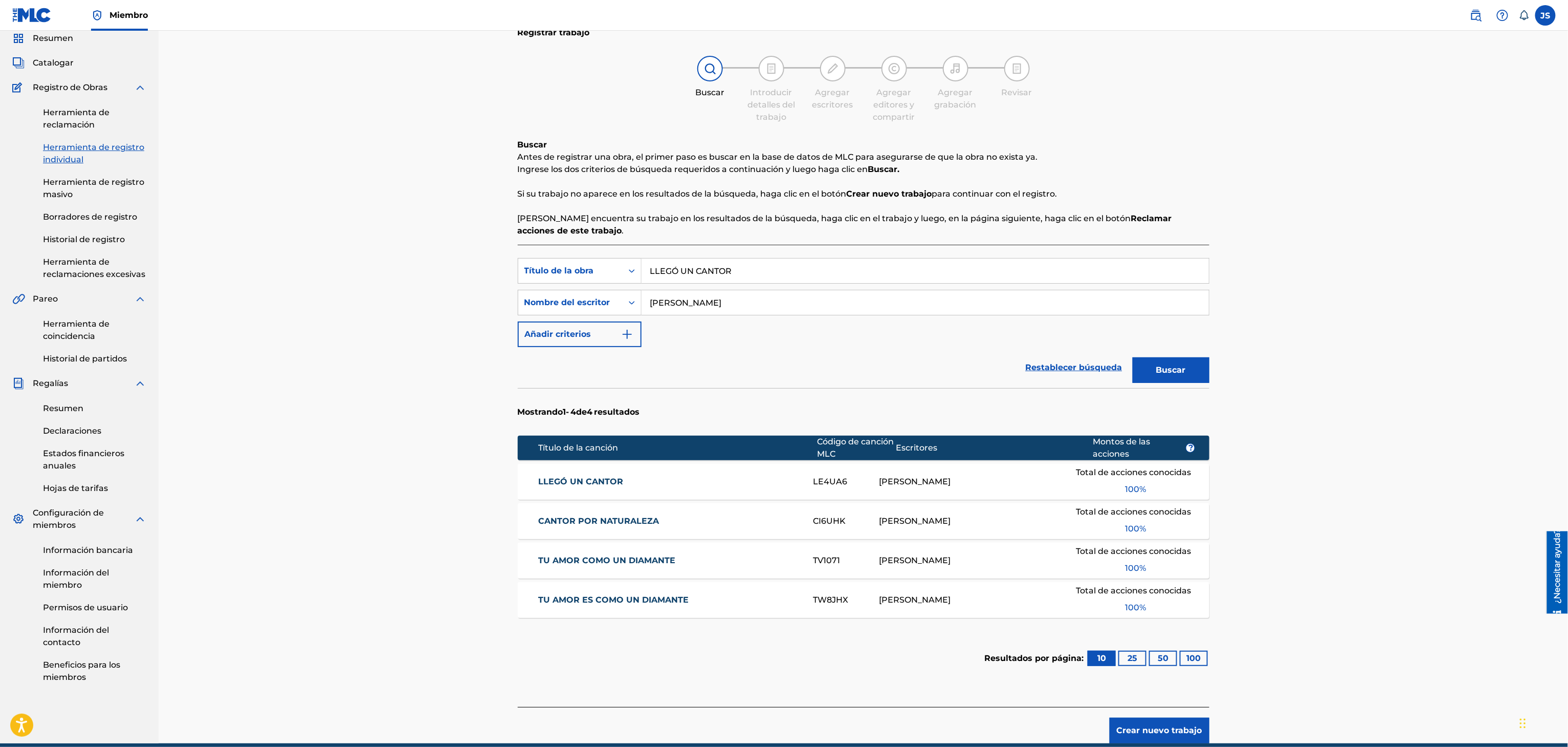
drag, startPoint x: 785, startPoint y: 271, endPoint x: 653, endPoint y: 269, distance: 132.0
click at [553, 279] on div "Búsqueda con criterios f33a84eb-a9c6-4b1c-aadc-60cf18706579 Título de la obra L…" at bounding box center [863, 271] width 691 height 25
paste input "TRES MESES CON UNA VIUDA"
type input "TRES MESES CON UNA VIUDA"
click at [1301, 238] on div "Registrar trabajo Buscar Introducir detalles del trabajo Agregar escritores Agr…" at bounding box center [862, 367] width 1409 height 751
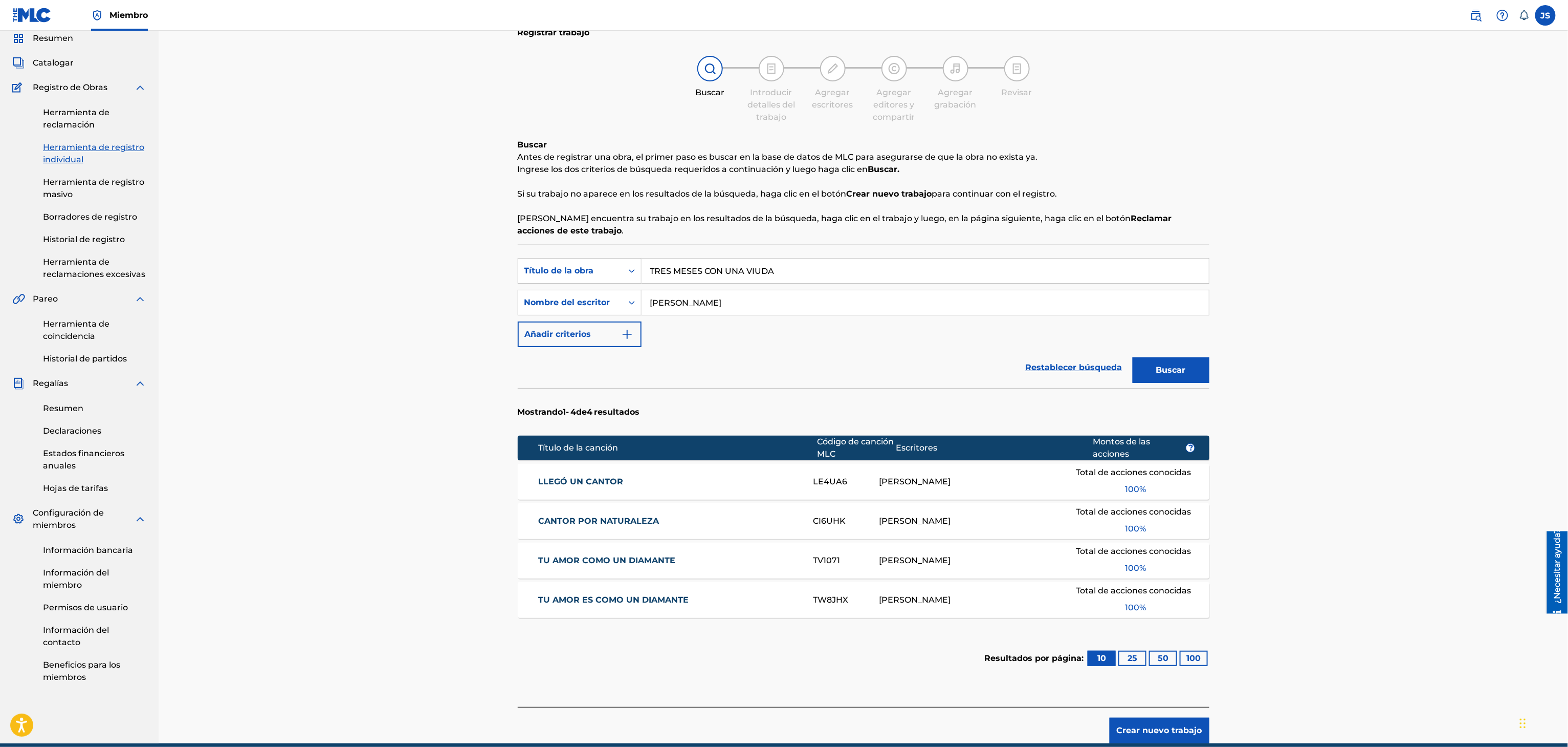
click at [1180, 375] on font "Buscar" at bounding box center [1171, 369] width 30 height 12
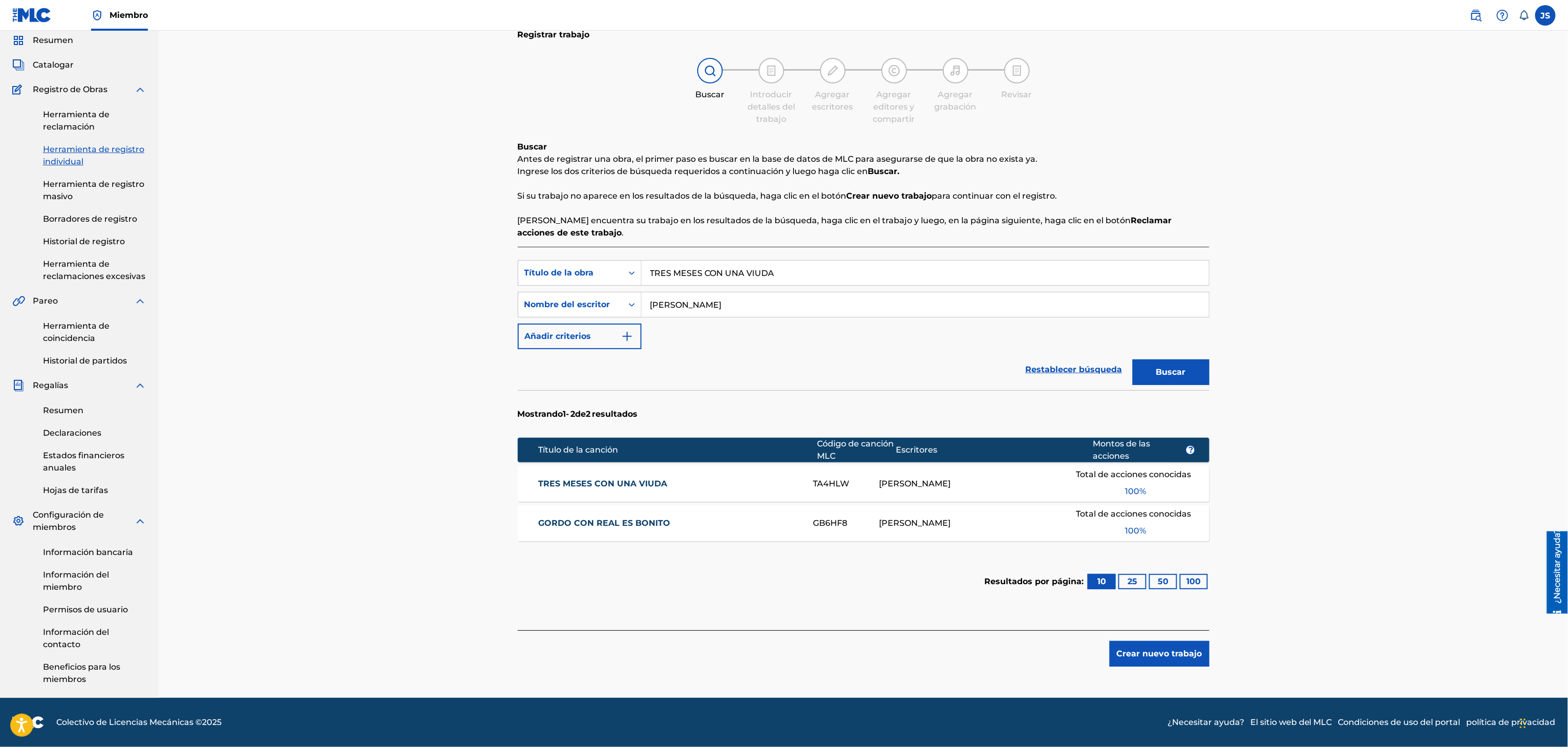
click at [585, 482] on font "TRES MESES CON UNA VIUDA" at bounding box center [602, 484] width 129 height 10
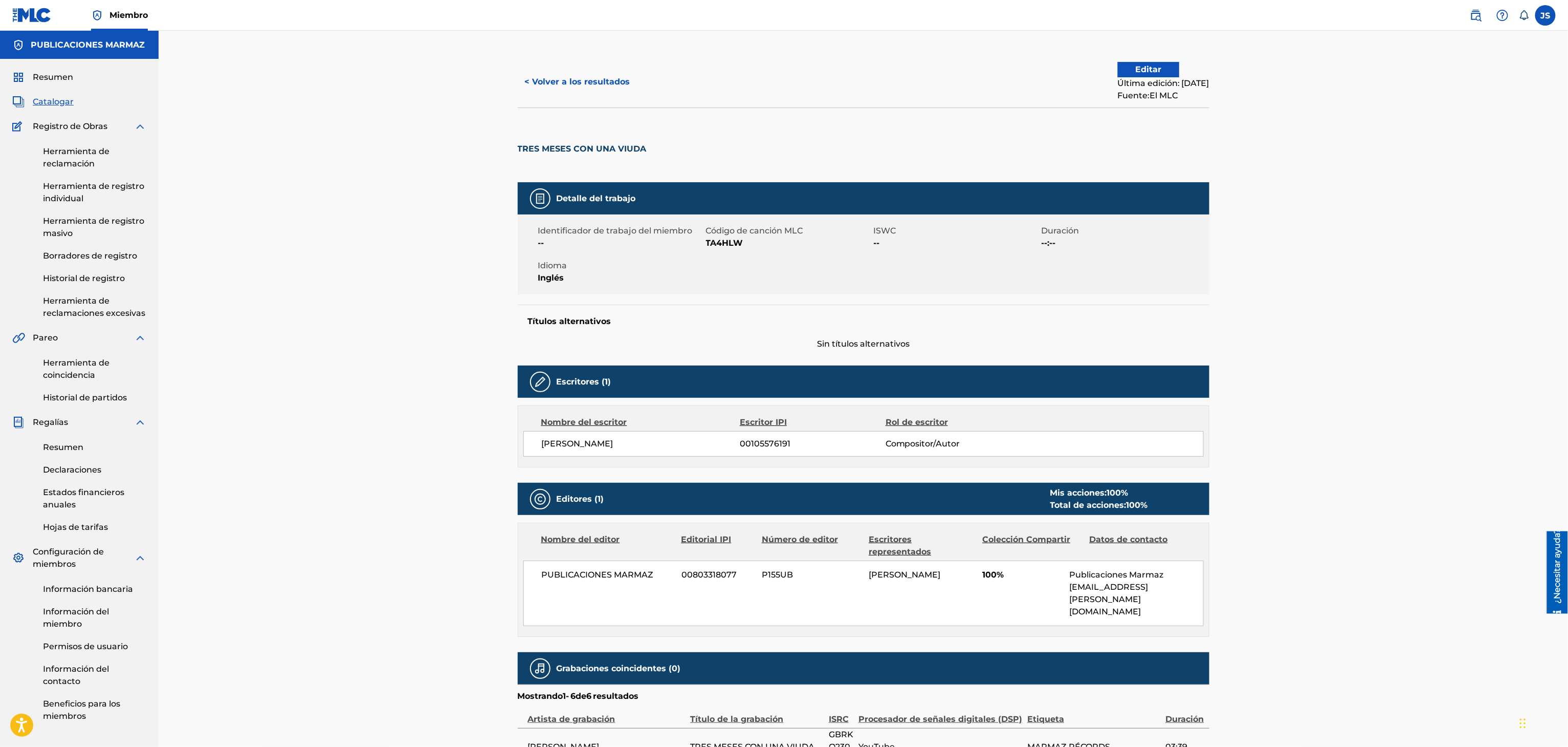
click at [558, 90] on button "< Volver a los resultados" at bounding box center [577, 82] width 119 height 25
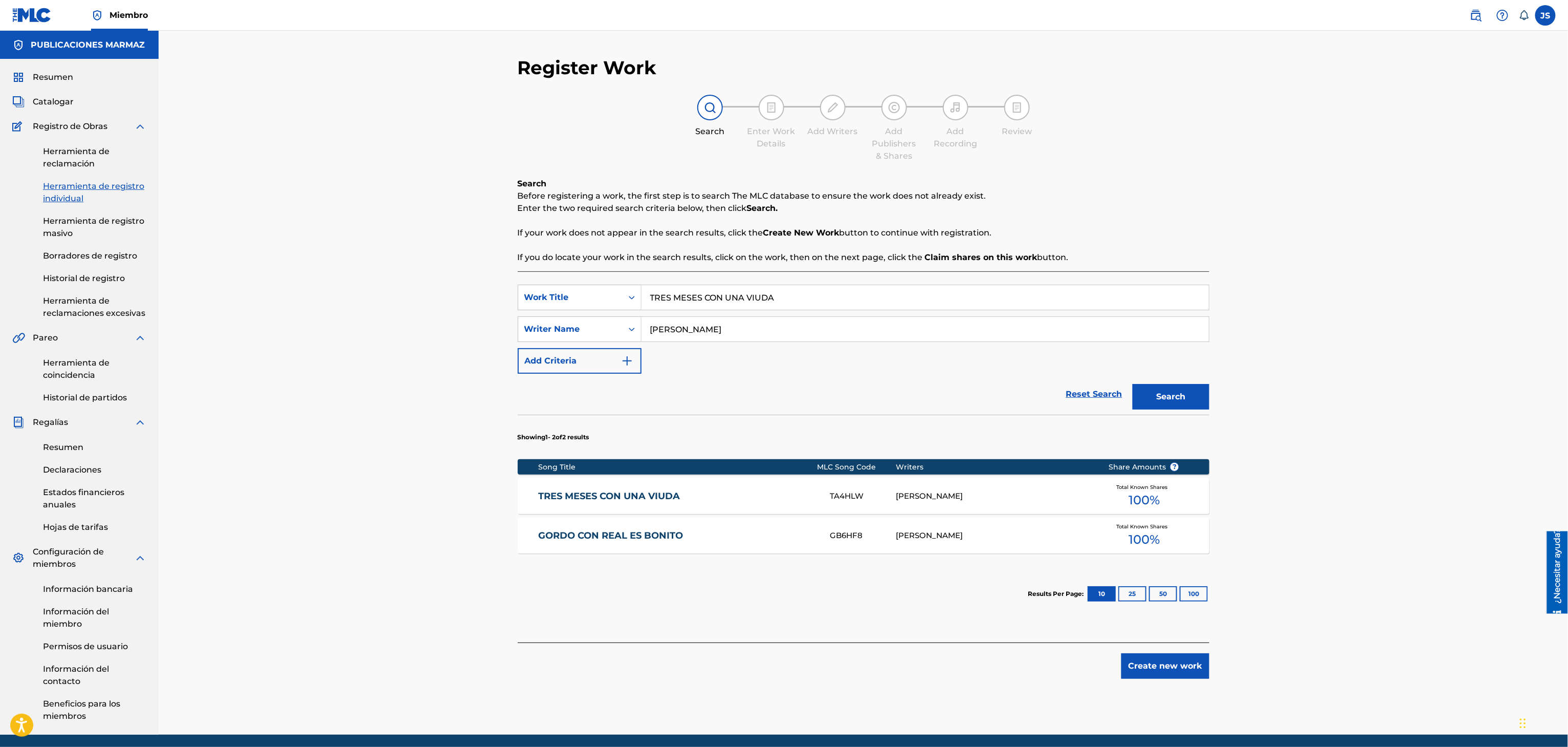
scroll to position [39, 0]
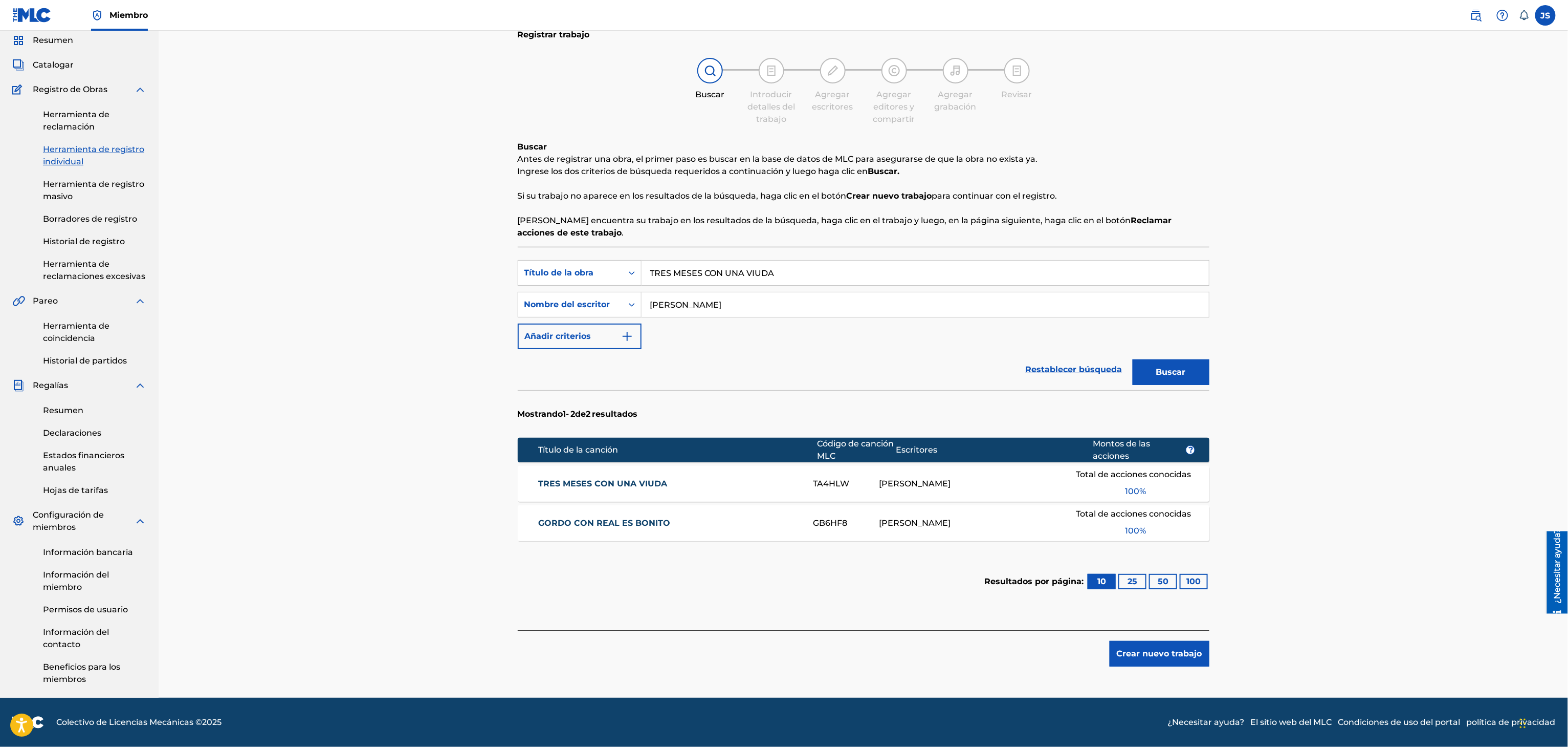
drag, startPoint x: 795, startPoint y: 281, endPoint x: 467, endPoint y: 299, distance: 328.5
click at [467, 299] on div "Registrar trabajo Buscar Introducir detalles del trabajo Agregar escritores Agr…" at bounding box center [862, 345] width 1409 height 704
paste input "EL NUEVO PAPAUP"
type input "EL NUEVO PAPAUPA"
click at [1280, 247] on div "Registrar trabajo Buscar Introducir detalles del trabajo Agregar escritores Agr…" at bounding box center [862, 345] width 1409 height 704
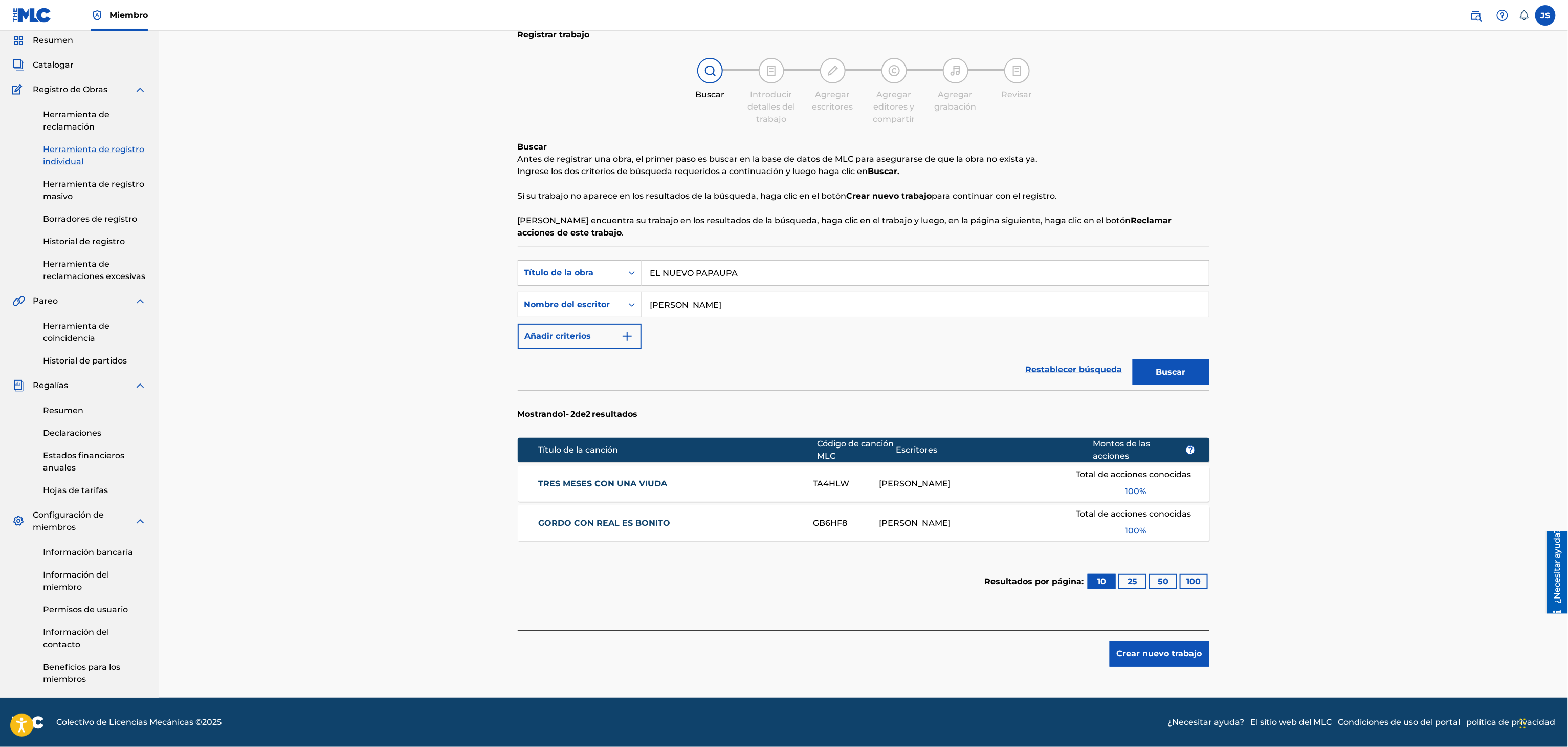
click at [1195, 378] on button "Buscar" at bounding box center [1171, 372] width 77 height 25
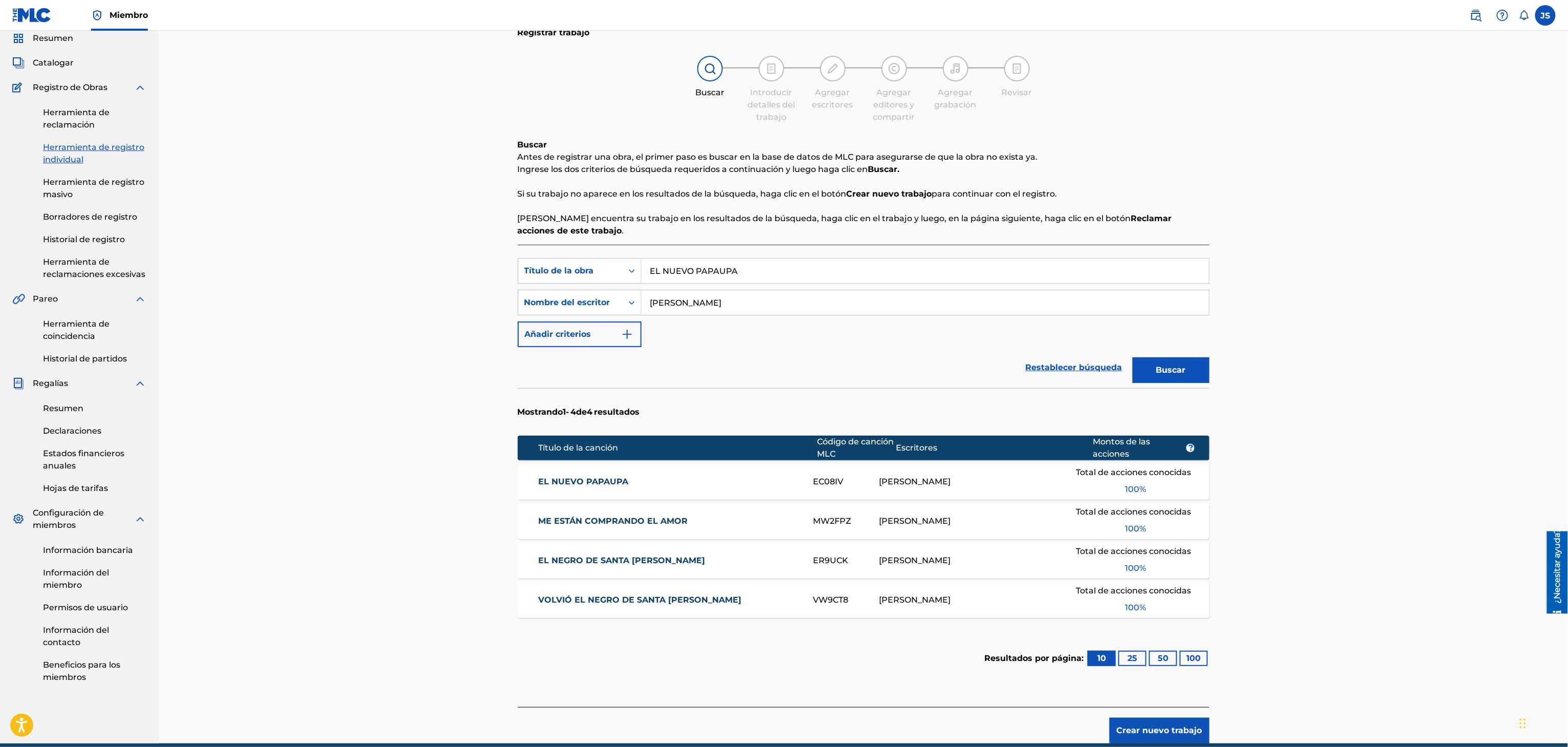
click at [602, 479] on font "EL NUEVO PAPAUPA" at bounding box center [583, 482] width 90 height 10
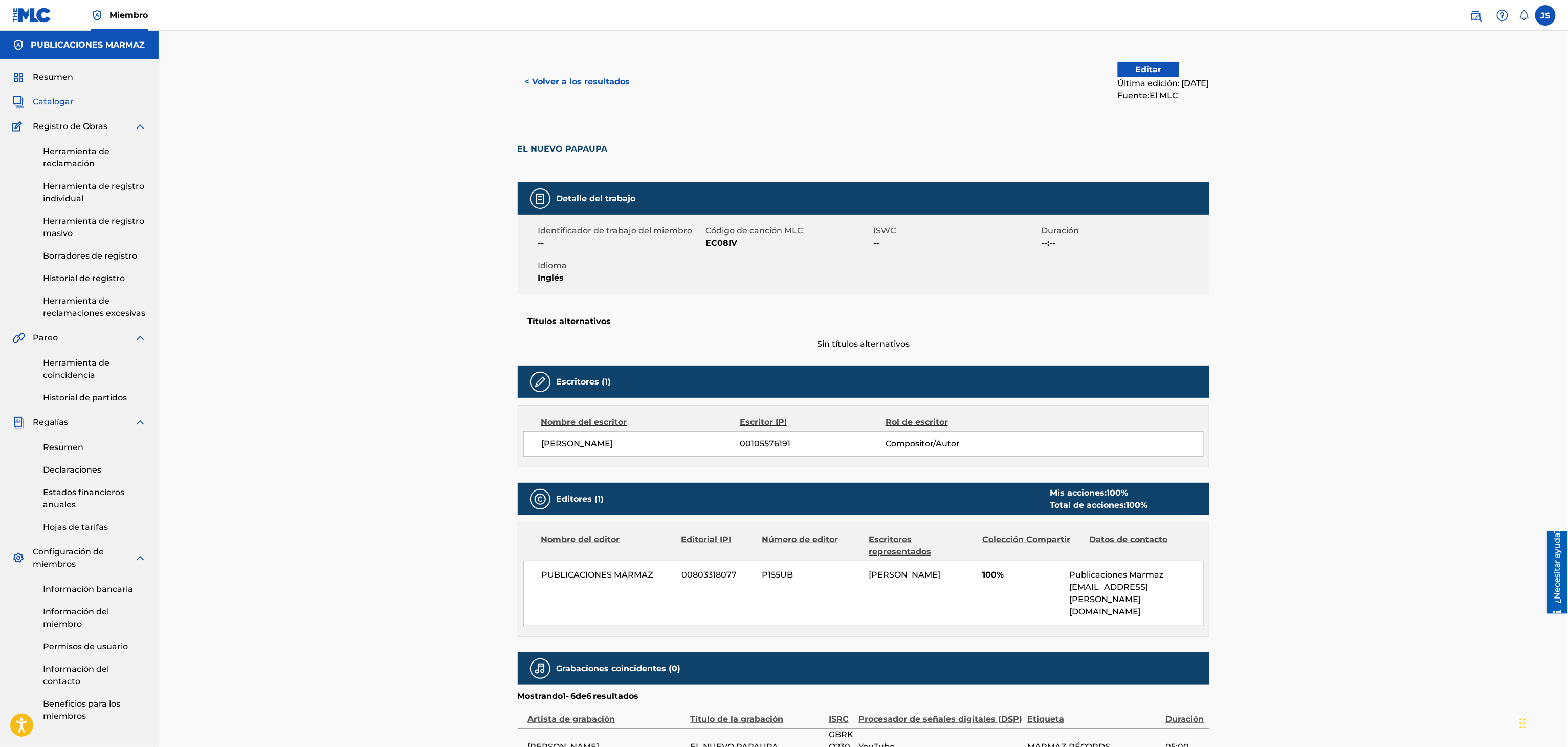
scroll to position [103, 0]
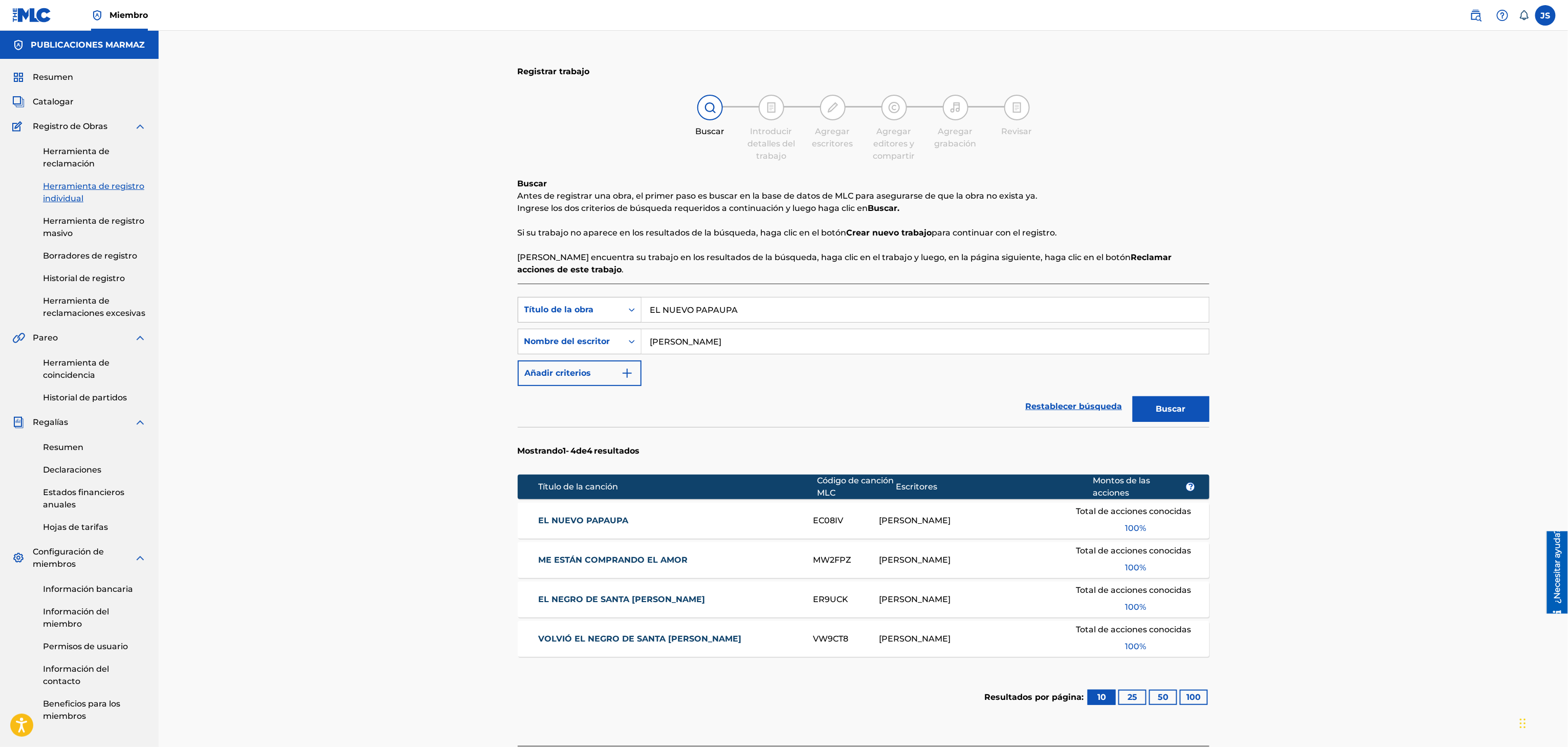
drag, startPoint x: 782, startPoint y: 298, endPoint x: 532, endPoint y: 316, distance: 250.6
click at [516, 316] on div "Registrar trabajo Buscar Introducir detalles del trabajo Agregar escritores Agr…" at bounding box center [863, 419] width 716 height 726
paste input "PROSAS PARA MI MADRE"
type input "PROSAS PARA MI MADRE"
click at [1169, 412] on font "Buscar" at bounding box center [1171, 409] width 30 height 10
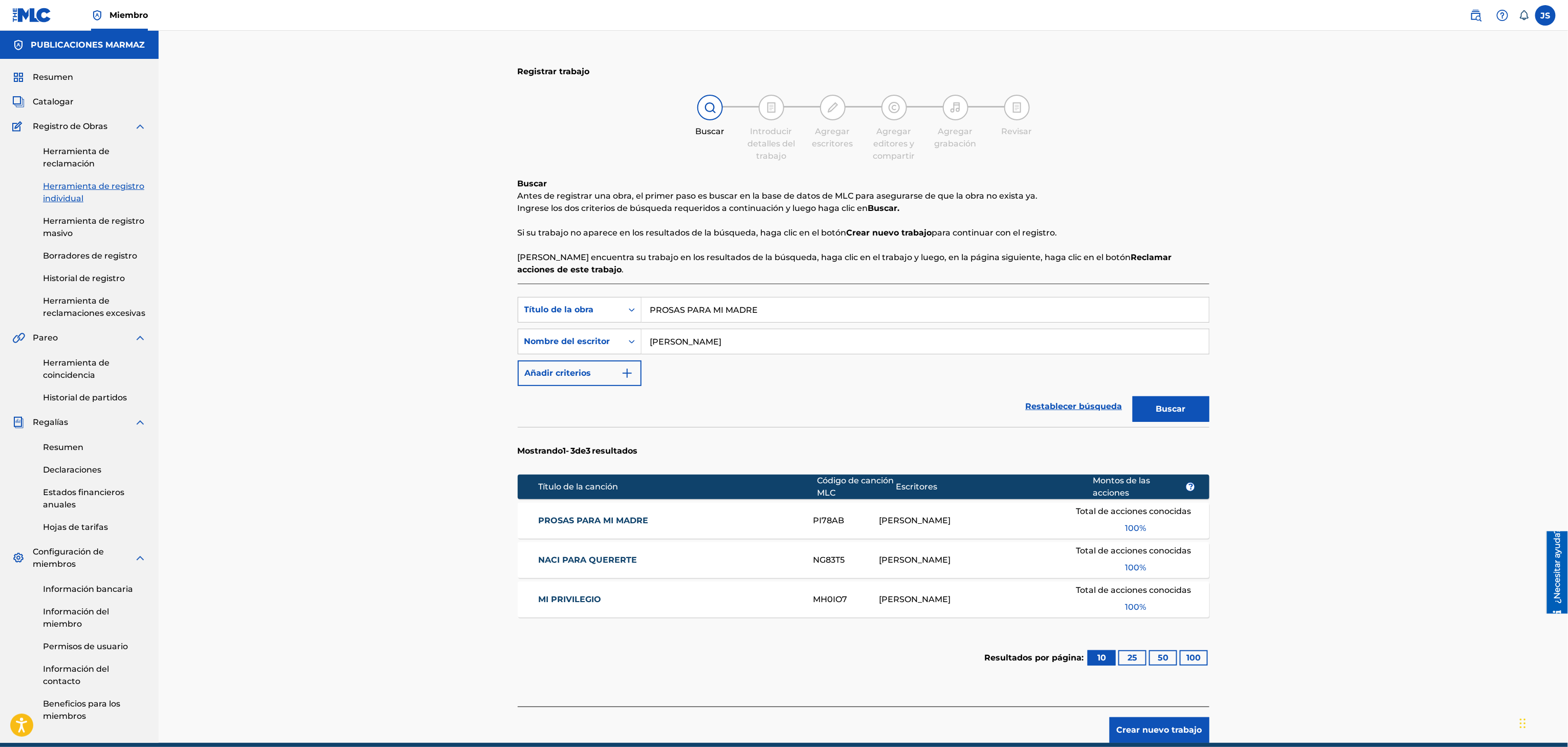
click at [612, 521] on font "PROSAS PARA MI MADRE" at bounding box center [593, 521] width 110 height 10
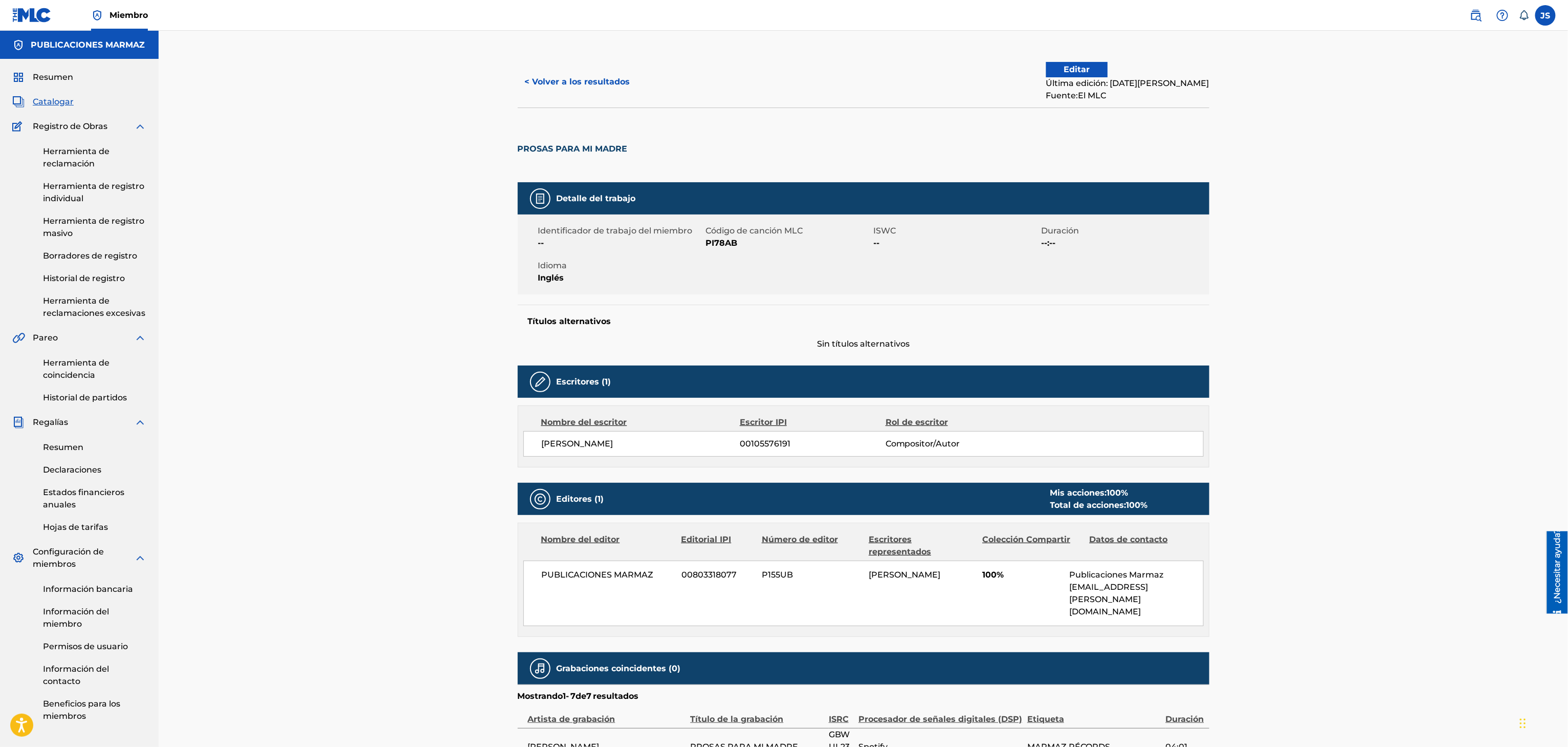
click at [549, 90] on button "< Volver a los resultados" at bounding box center [577, 82] width 119 height 25
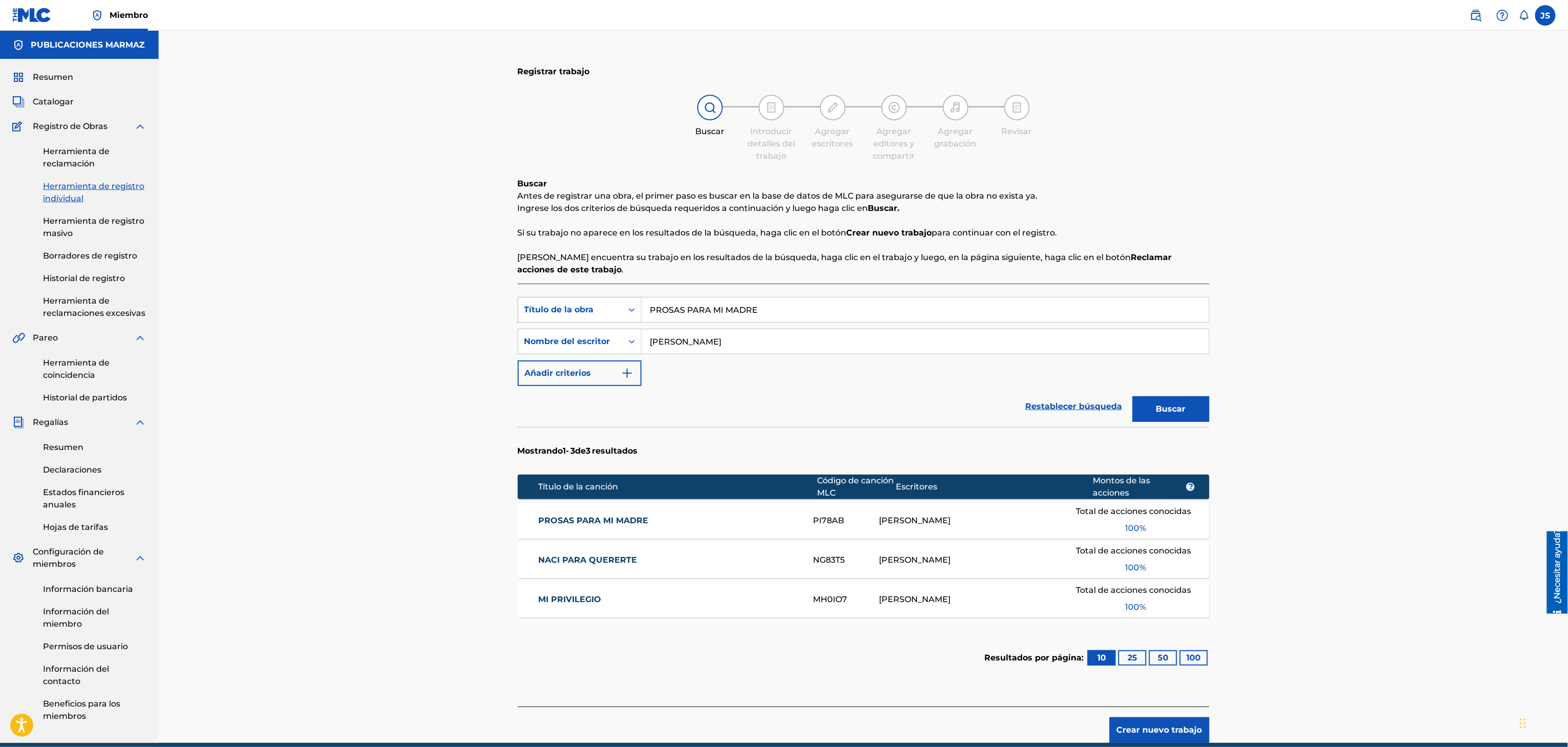
drag, startPoint x: 785, startPoint y: 311, endPoint x: 517, endPoint y: 313, distance: 268.0
click at [517, 313] on div "Búsqueda con criterios f33a84eb-a9c6-4b1c-aadc-60cf18706579 Título de la obra P…" at bounding box center [863, 310] width 691 height 25
paste input "MI PRIVILEGIO"
type input "MI PRIVILEGIO"
drag, startPoint x: 1379, startPoint y: 222, endPoint x: 1314, endPoint y: 311, distance: 110.2
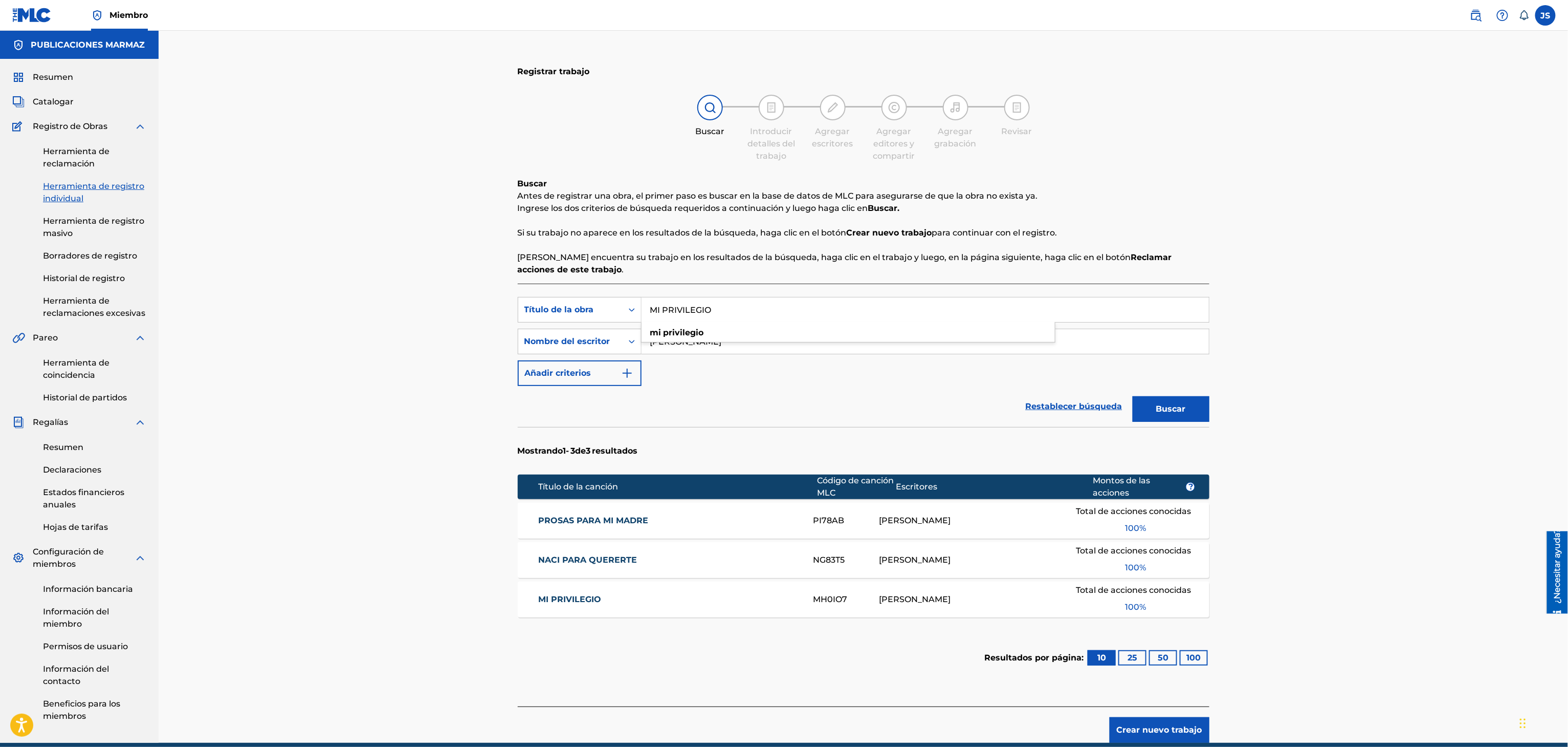
click at [1378, 226] on div "Registrar trabajo Buscar Introducir detalles del trabajo Agregar escritores Agr…" at bounding box center [862, 386] width 1409 height 712
click at [1168, 410] on font "Buscar" at bounding box center [1171, 409] width 30 height 10
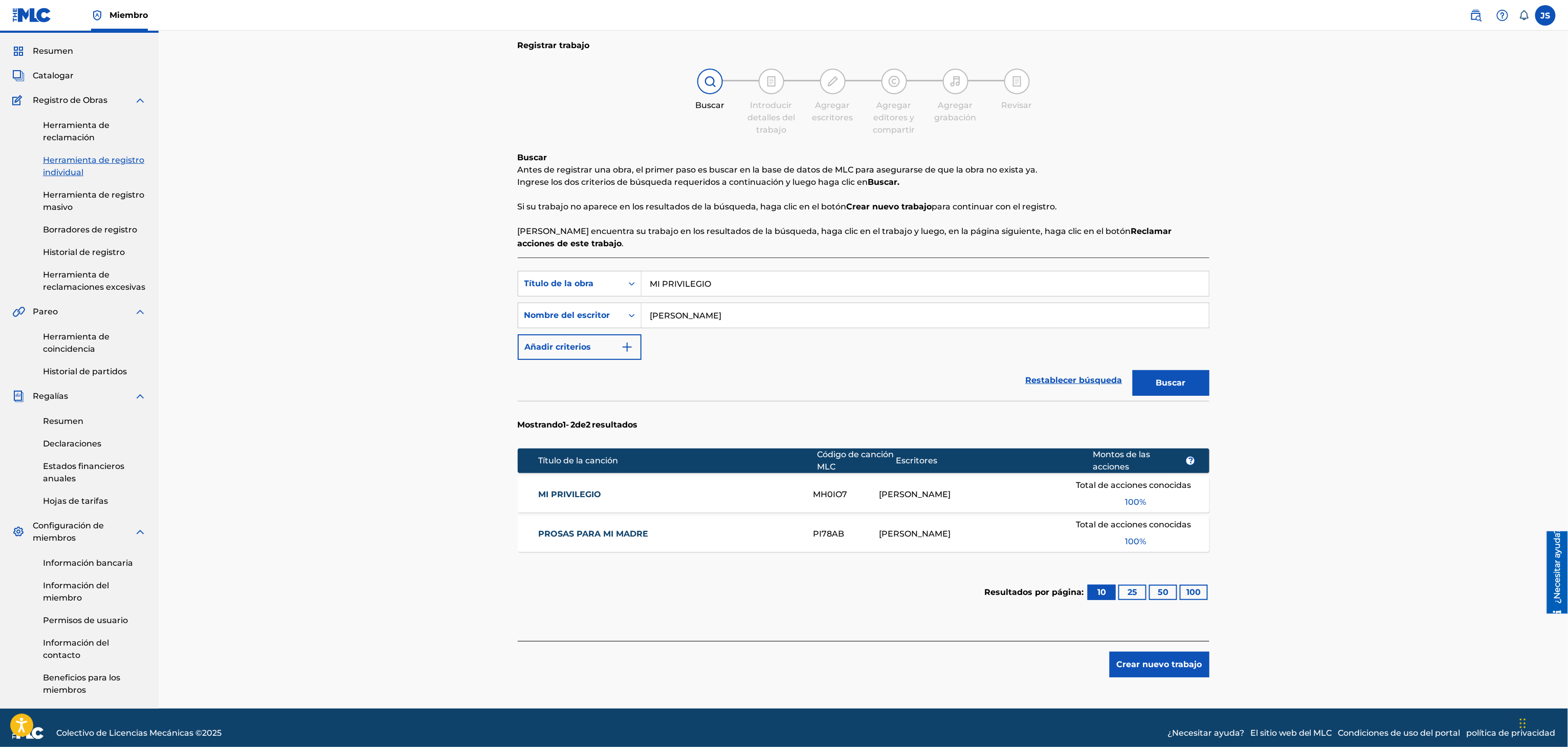
scroll to position [39, 0]
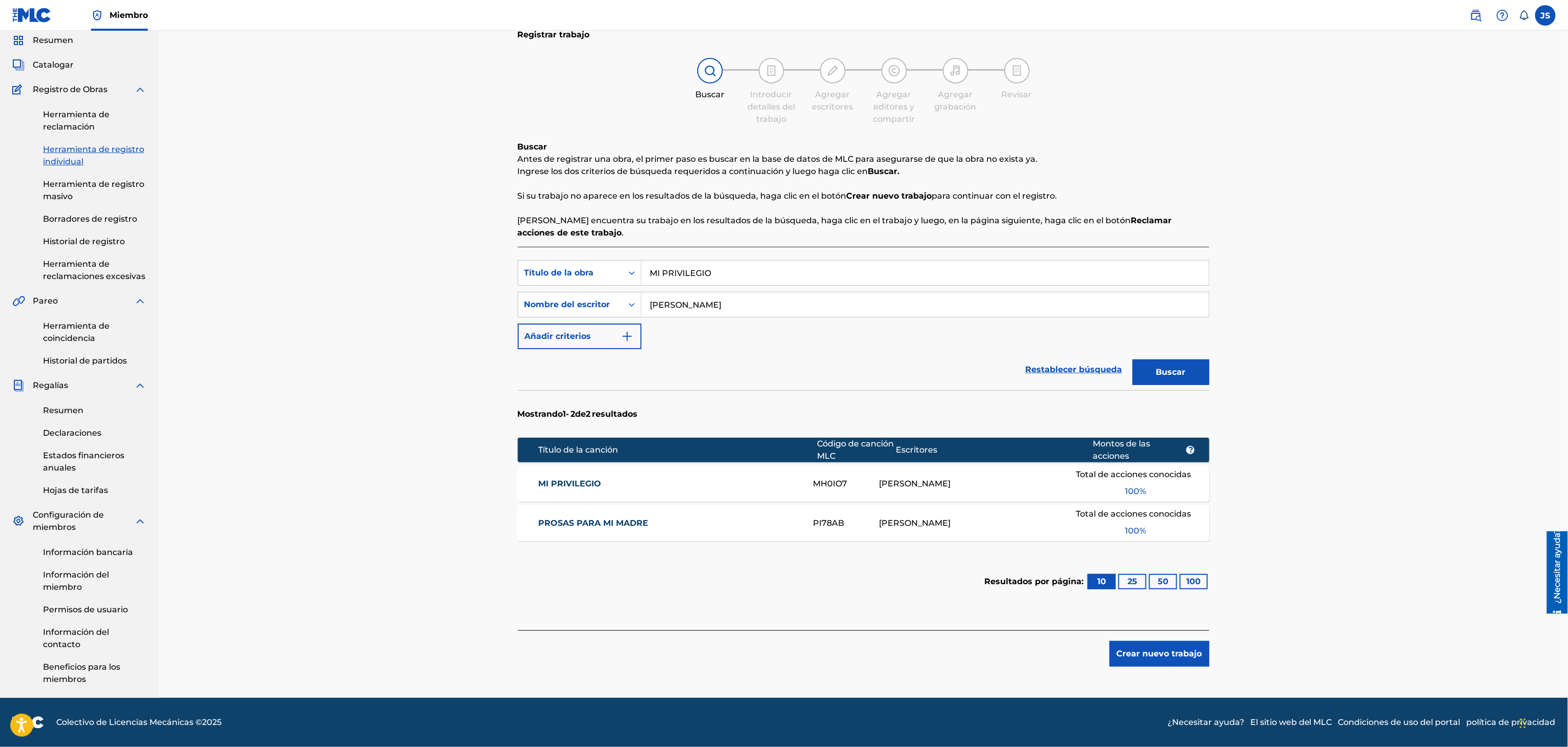
click at [553, 479] on font "MI PRIVILEGIO" at bounding box center [569, 484] width 63 height 10
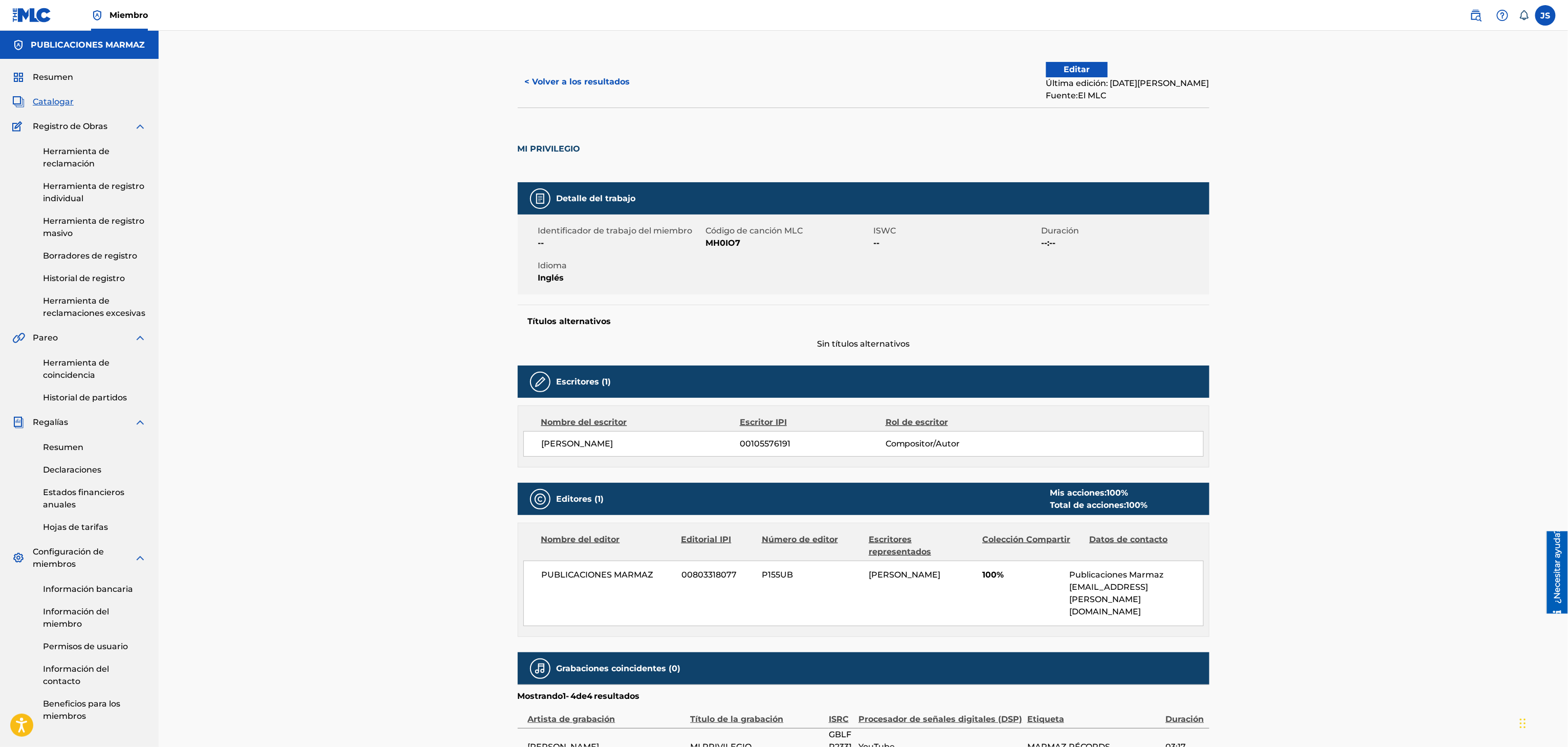
click at [528, 71] on button "< Volver a los resultados" at bounding box center [577, 82] width 119 height 25
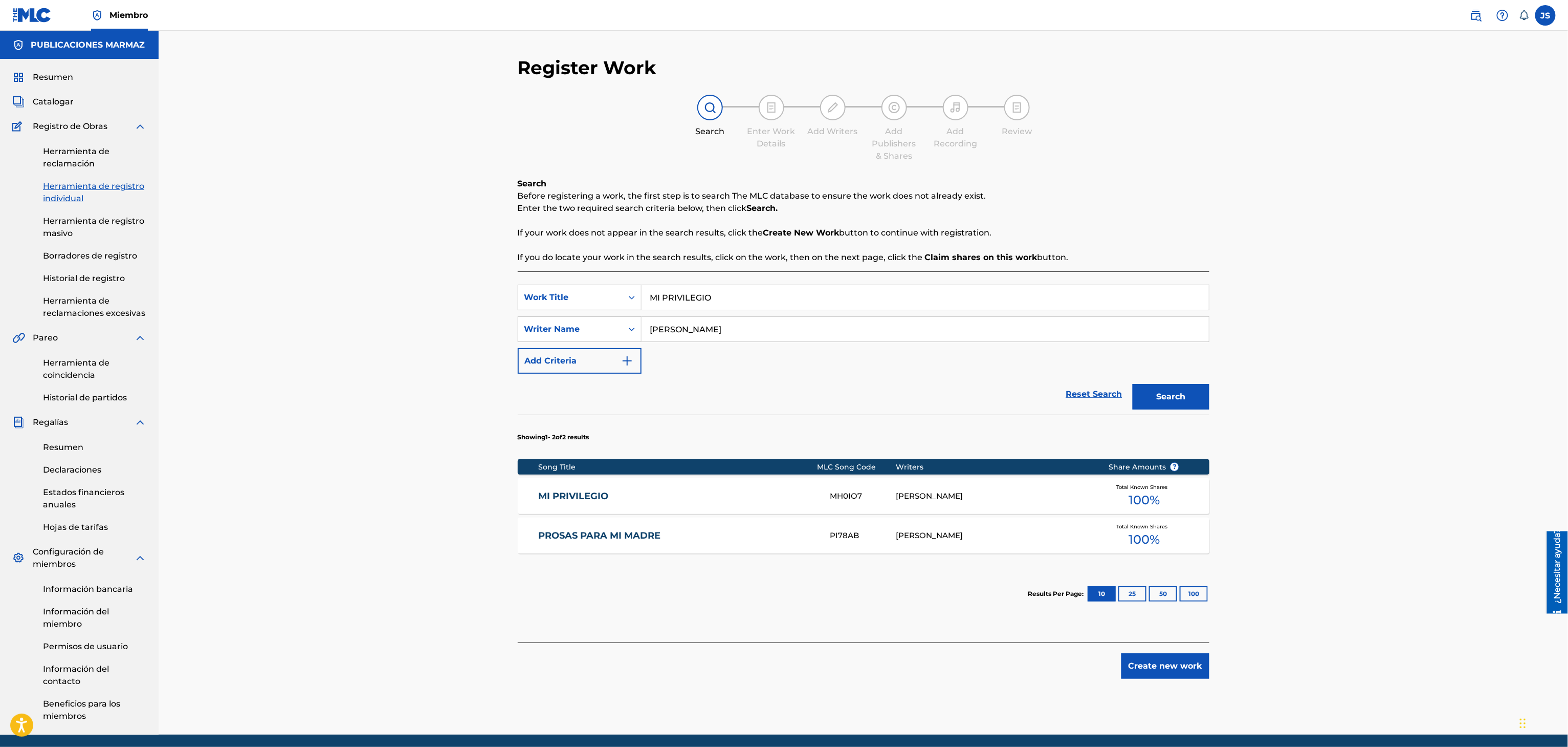
scroll to position [39, 0]
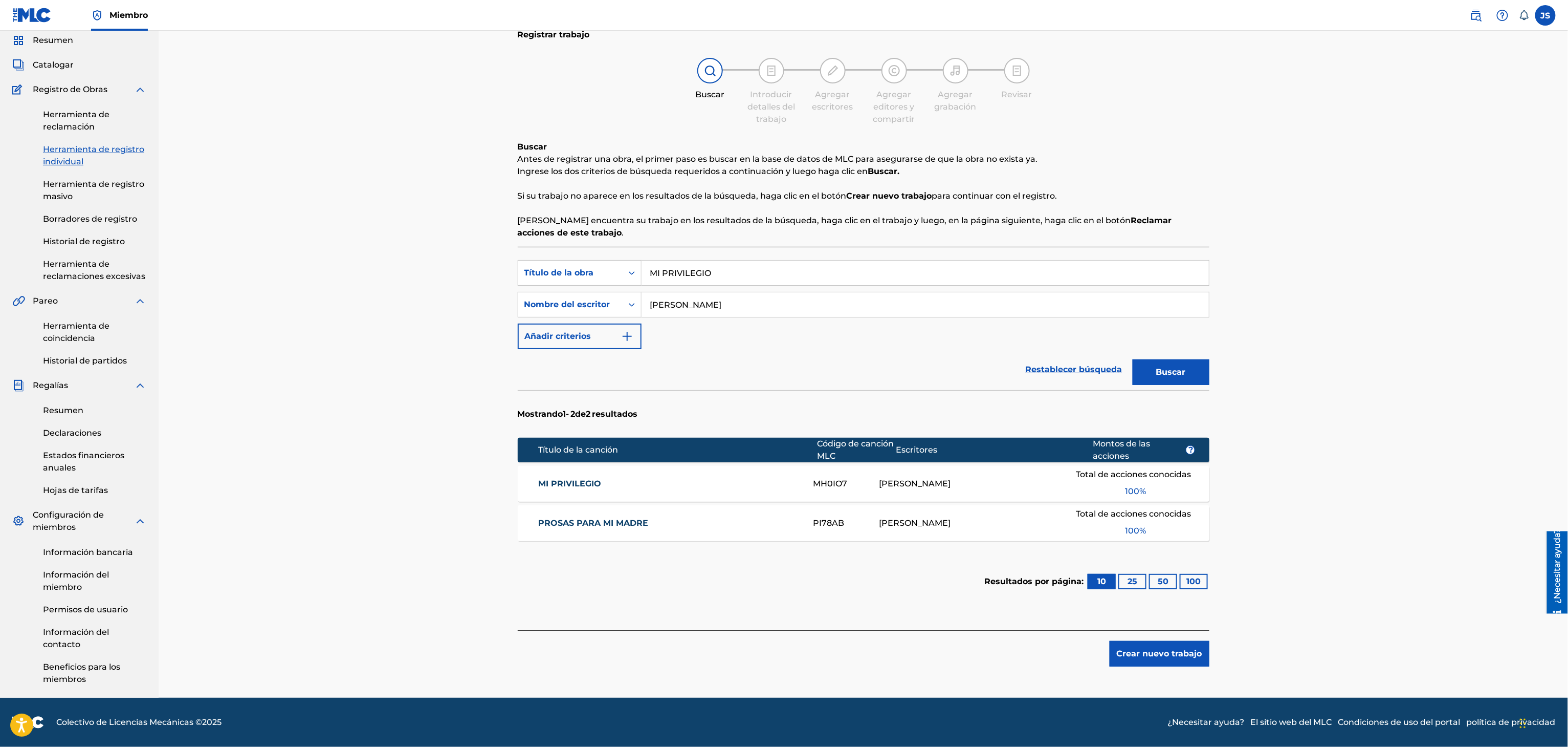
drag, startPoint x: 735, startPoint y: 279, endPoint x: 579, endPoint y: 286, distance: 156.2
click at [576, 288] on div "Búsqueda con criterios f33a84eb-a9c6-4b1c-aadc-60cf18706579 Título de la obra M…" at bounding box center [863, 305] width 691 height 89
paste input "LA CADENA DEL CHISME"
type input "LA CADENA DEL CHISME"
click at [902, 216] on font "Si encuentra su trabajo en los resultados de la búsqueda, haga clic en el traba…" at bounding box center [824, 221] width 614 height 10
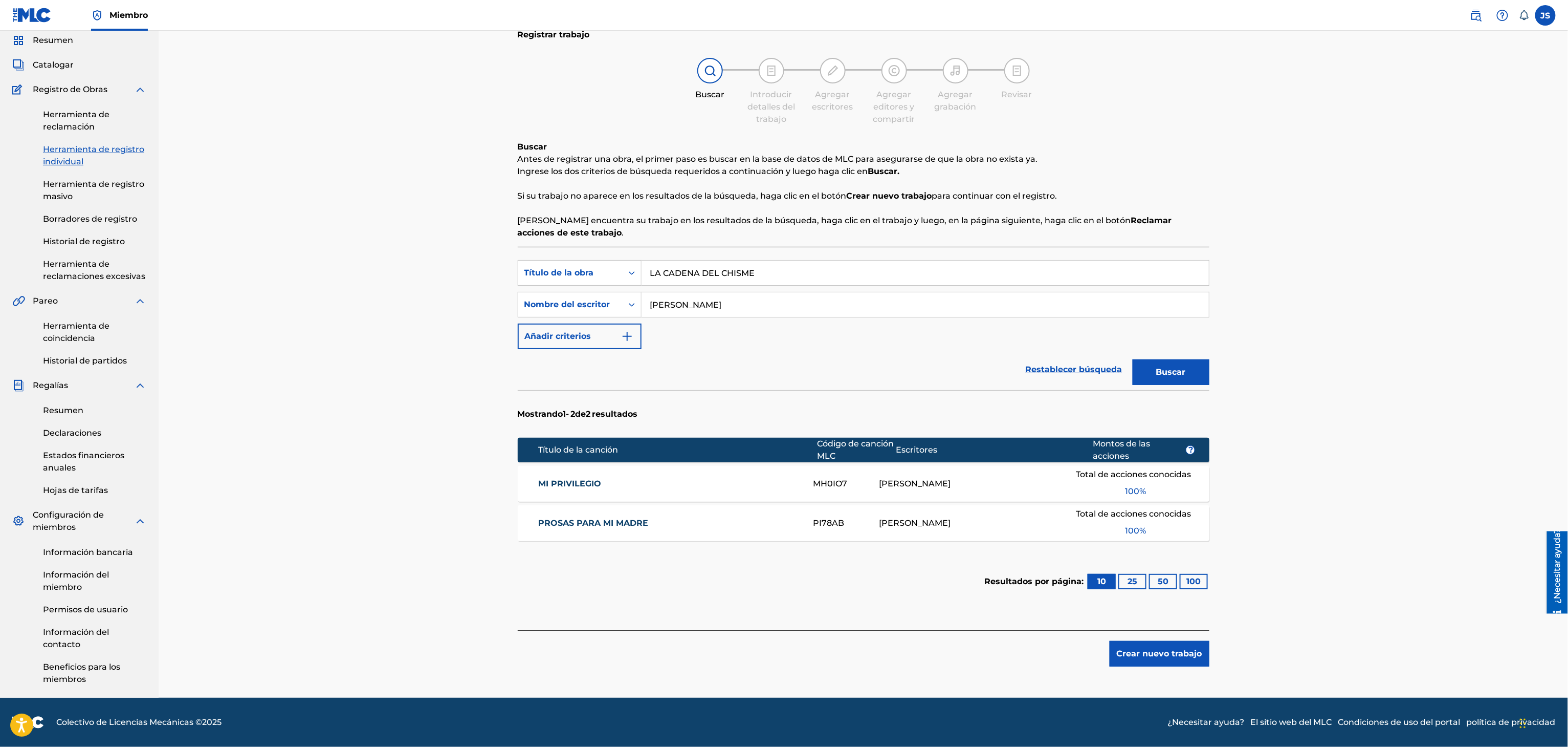
click at [1213, 366] on div "Registrar trabajo Buscar Introducir detalles del trabajo Agregar escritores Agr…" at bounding box center [863, 358] width 716 height 678
click at [1176, 374] on font "Buscar" at bounding box center [1171, 372] width 30 height 10
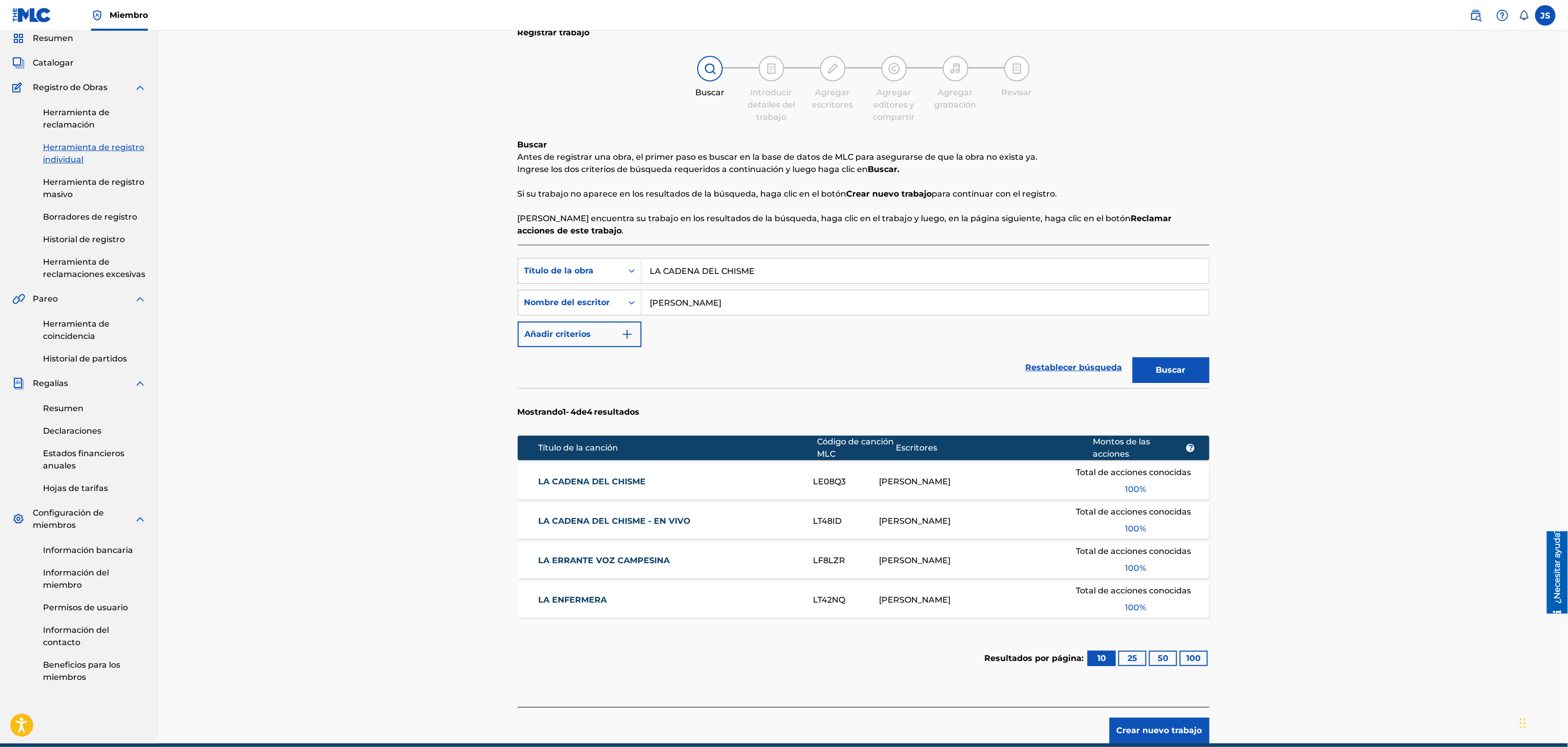
click at [600, 477] on font "LA CADENA DEL CHISME" at bounding box center [592, 482] width 107 height 10
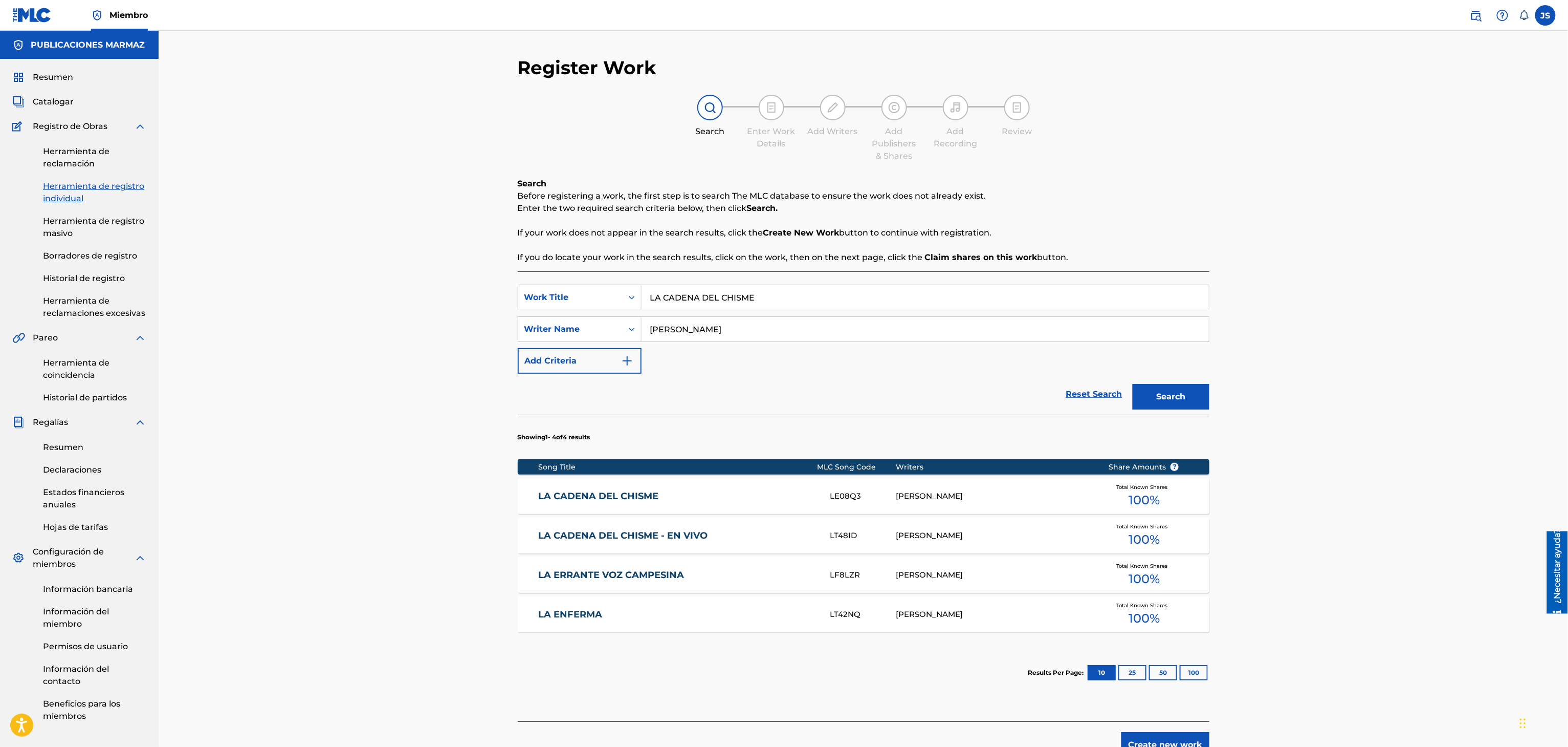
scroll to position [39, 0]
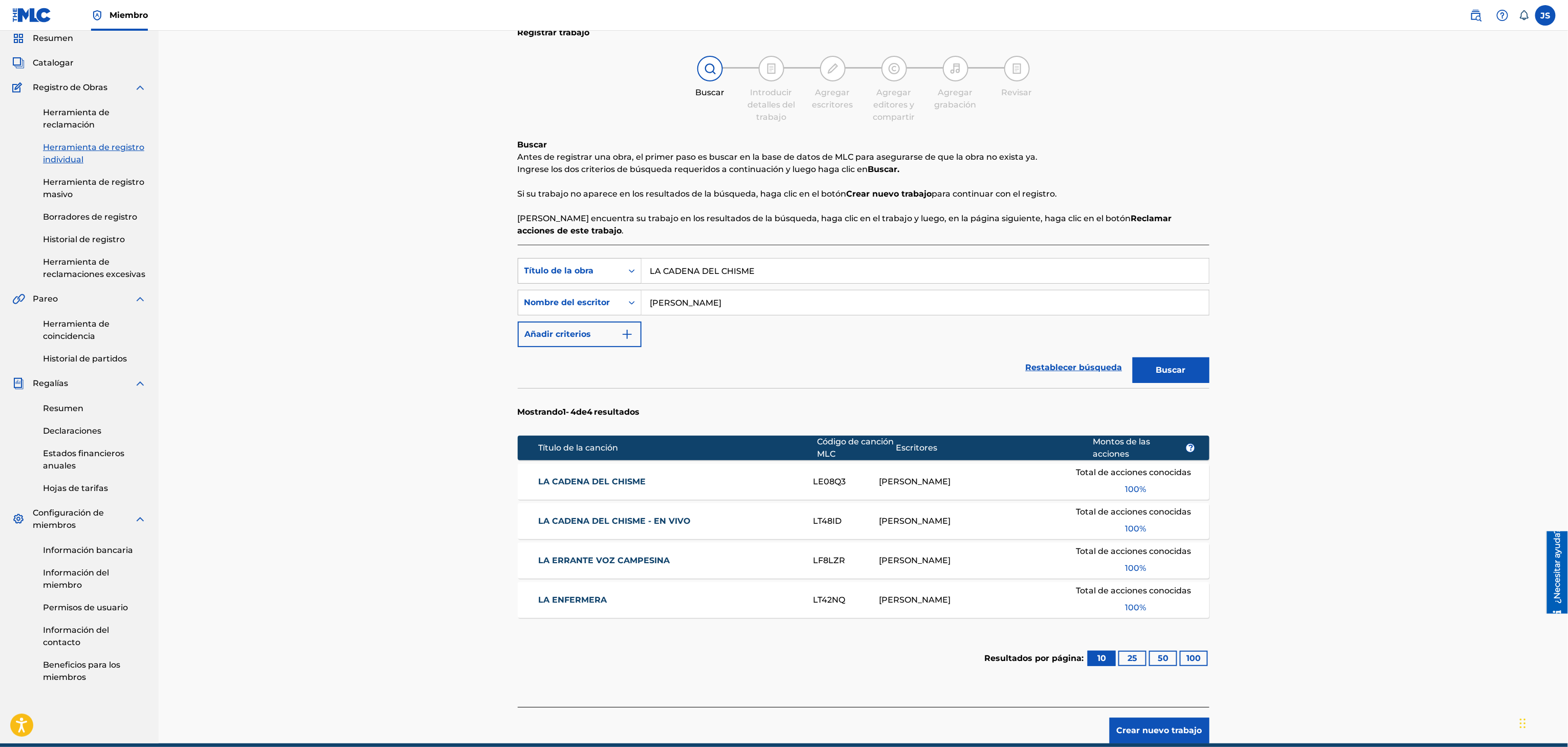
drag, startPoint x: 778, startPoint y: 266, endPoint x: 580, endPoint y: 275, distance: 198.2
click at [580, 275] on div "Búsqueda con criterios f33a84eb-a9c6-4b1c-aadc-60cf18706579 Título de la obra L…" at bounding box center [863, 271] width 691 height 25
paste input "EL NEGRO DE SANTA RITA"
type input "EL NEGRO DE SANTA RITA"
click at [1329, 221] on div "Registrar trabajo Buscar Introducir detalles del trabajo Agregar escritores Agr…" at bounding box center [862, 367] width 1409 height 751
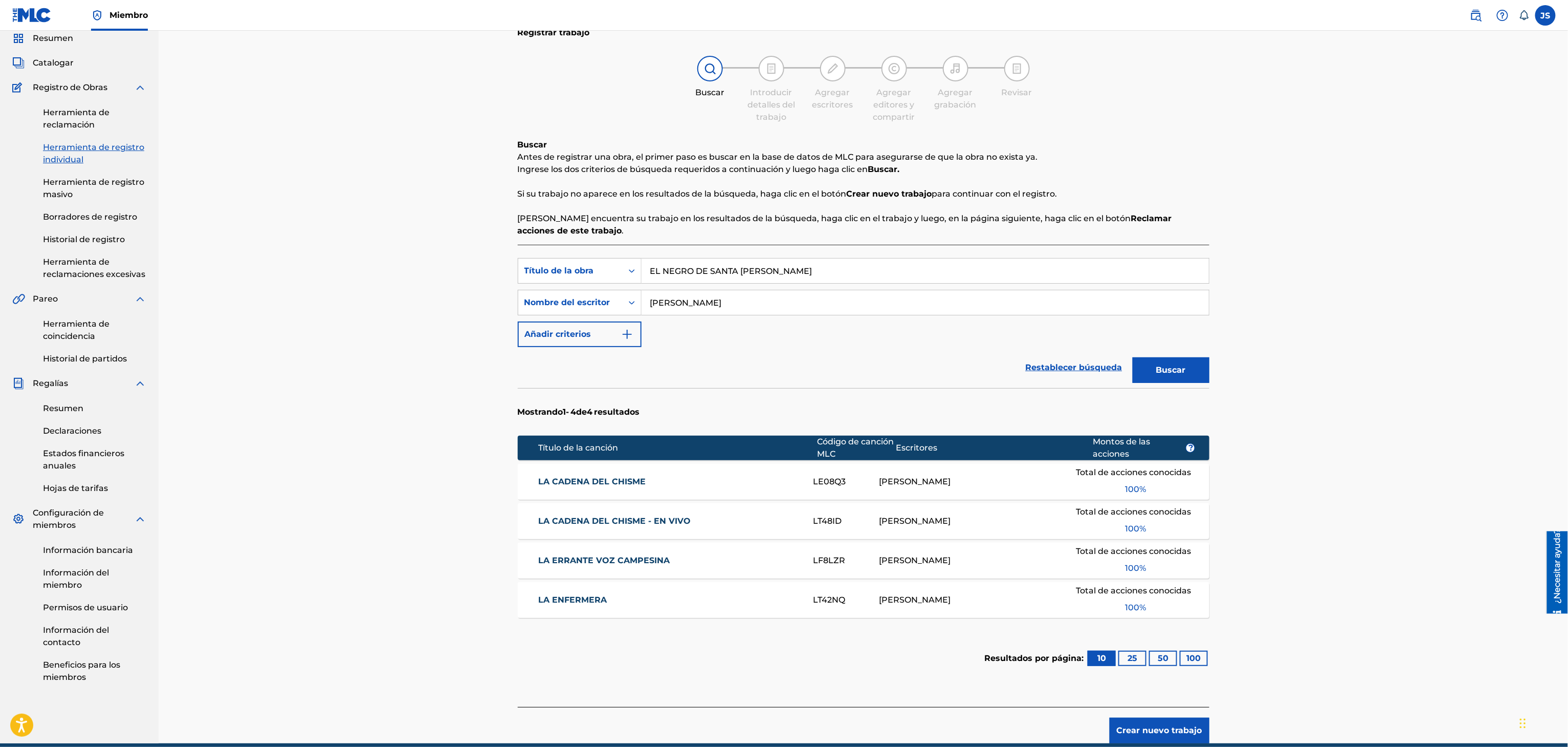
click at [1176, 373] on font "Buscar" at bounding box center [1171, 370] width 30 height 10
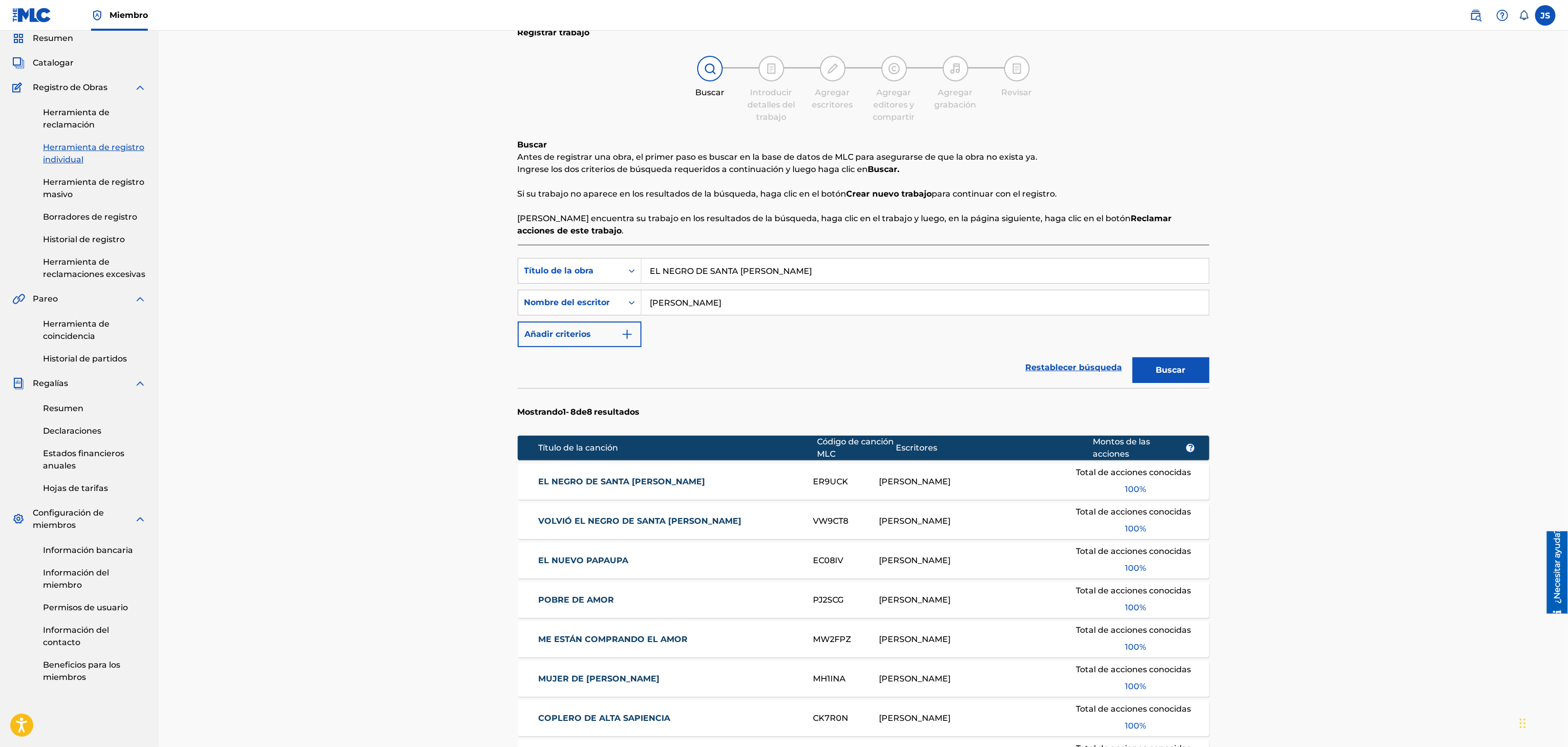
click at [595, 482] on font "EL NEGRO DE SANTA RITA" at bounding box center [621, 482] width 167 height 10
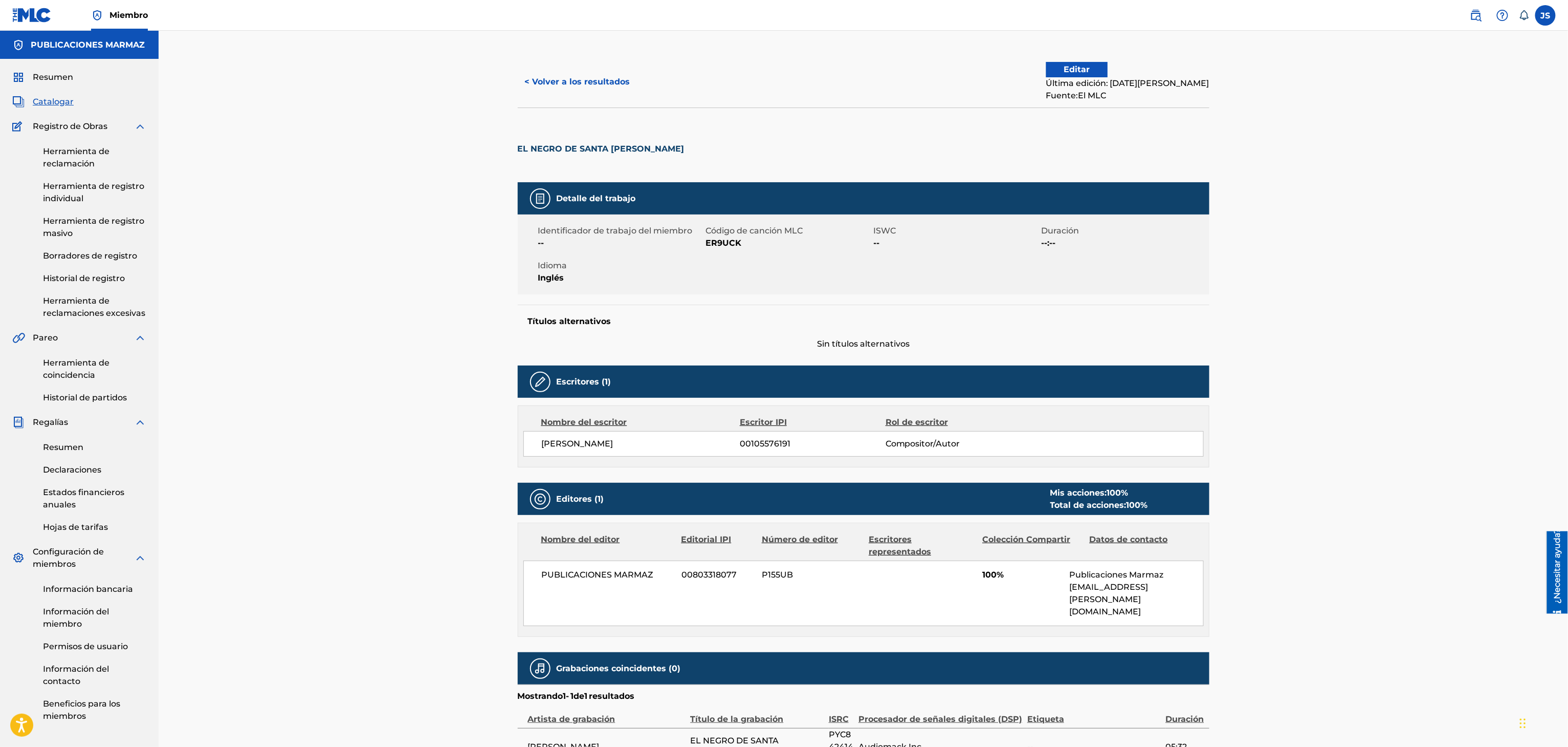
click at [575, 83] on font "< Volver a los resultados" at bounding box center [577, 82] width 105 height 10
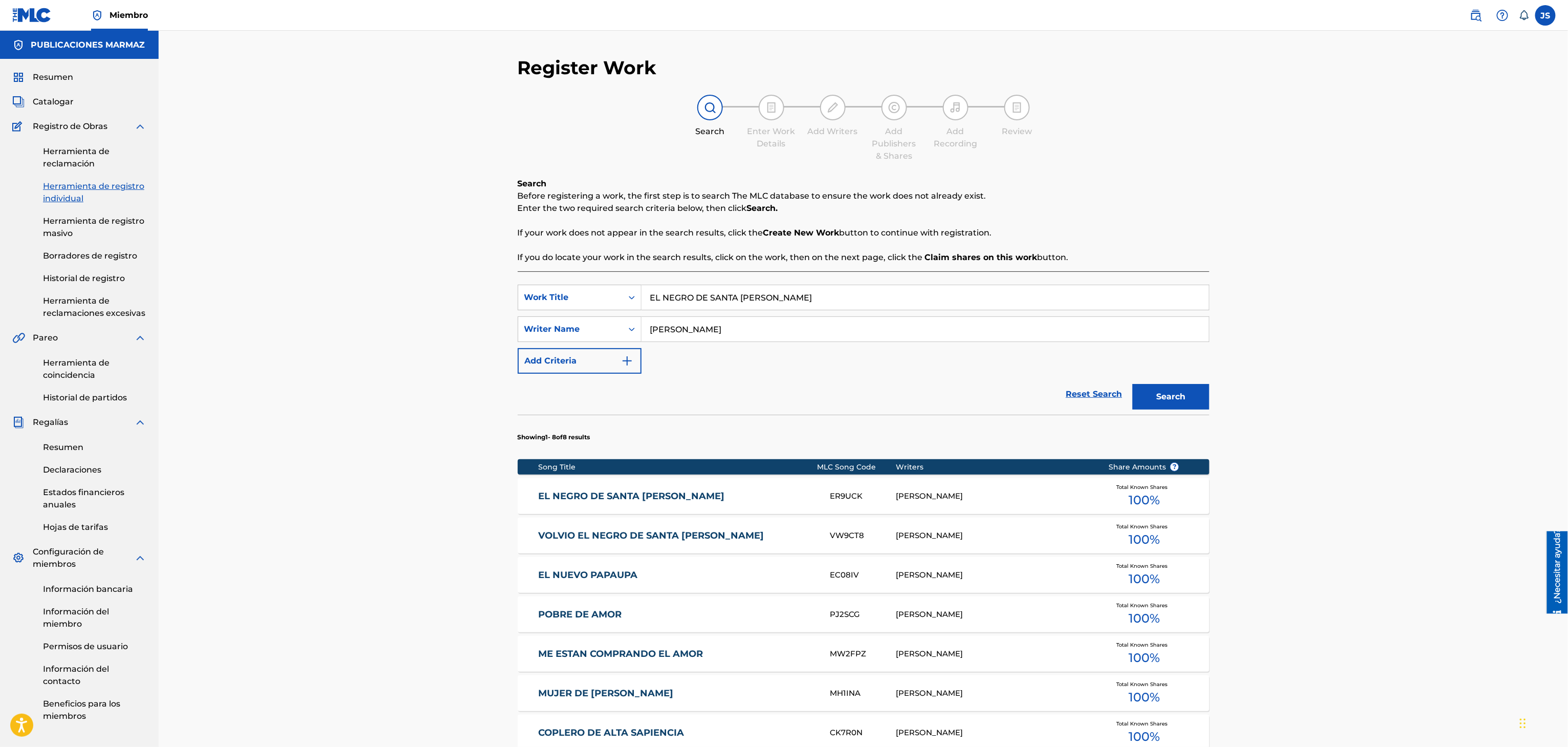
scroll to position [39, 0]
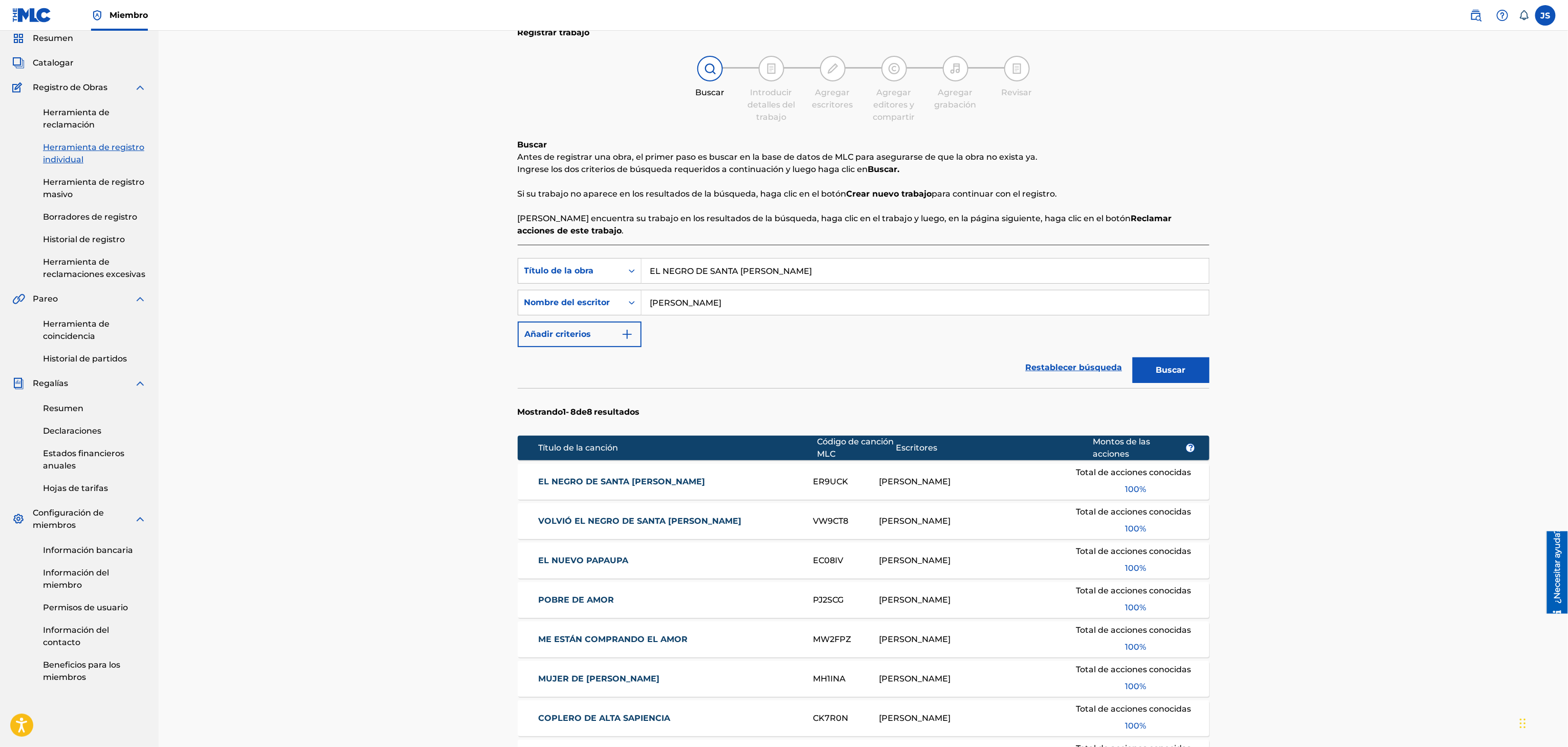
drag, startPoint x: 791, startPoint y: 270, endPoint x: 515, endPoint y: 279, distance: 276.1
click at [515, 279] on div "Registrar trabajo Buscar Introducir detalles del trabajo Agregar escritores Agr…" at bounding box center [863, 459] width 716 height 884
paste input "LA ENFERM"
type input "LA ENFERMA"
click at [1266, 228] on div "Registrar trabajo Buscar Introducir detalles del trabajo Agregar escritores Agr…" at bounding box center [862, 446] width 1409 height 909
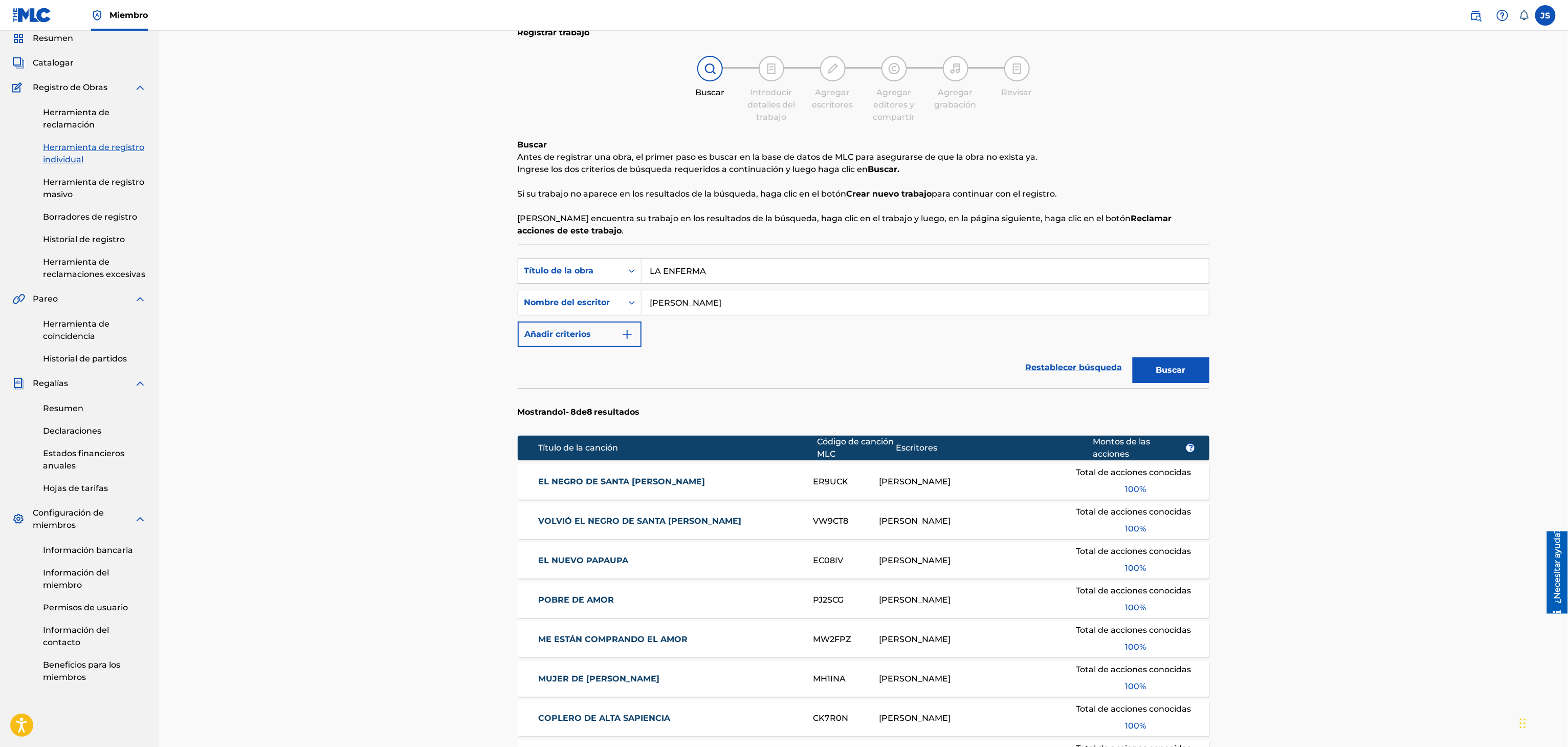
drag, startPoint x: 1190, startPoint y: 368, endPoint x: 1186, endPoint y: 371, distance: 5.0
click at [1190, 369] on button "Buscar" at bounding box center [1171, 370] width 77 height 25
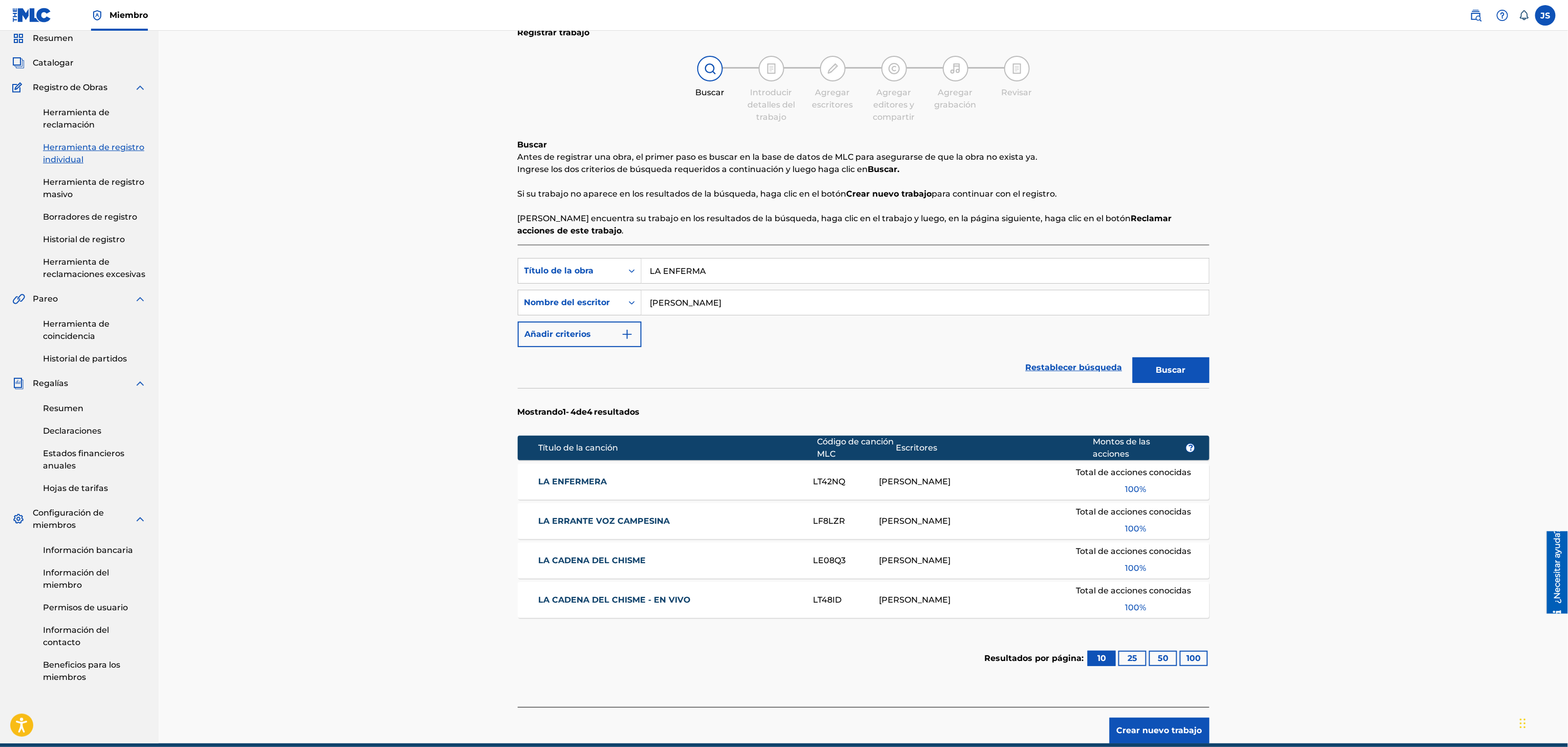
click at [573, 484] on font "LA ENFERMERA" at bounding box center [572, 482] width 69 height 10
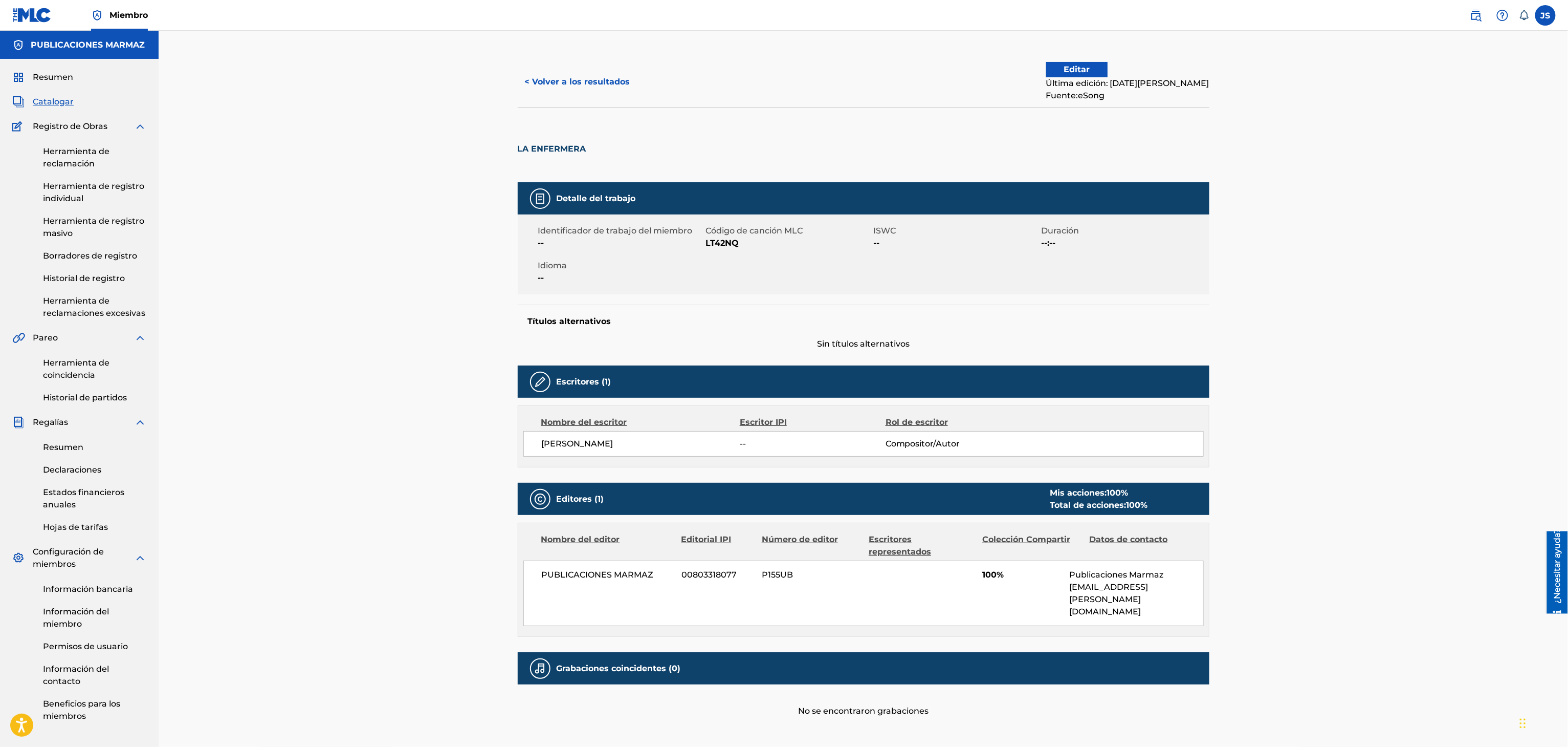
click at [558, 100] on div "< Volver a los resultados Editar Última edición: 22 de agosto de 2025 Fuente: e…" at bounding box center [863, 82] width 691 height 51
click at [551, 83] on font "< Volver a los resultados" at bounding box center [577, 82] width 105 height 10
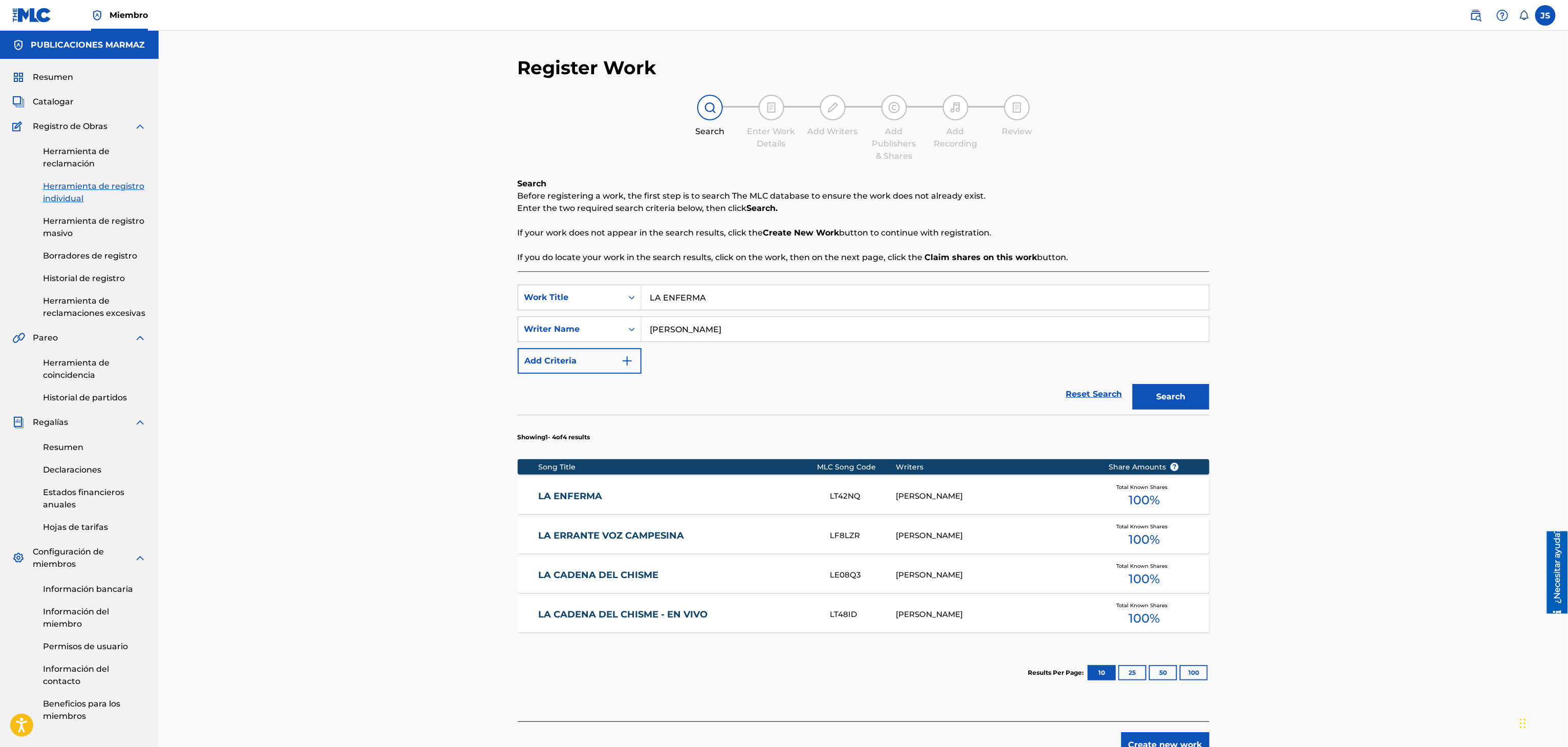
scroll to position [39, 0]
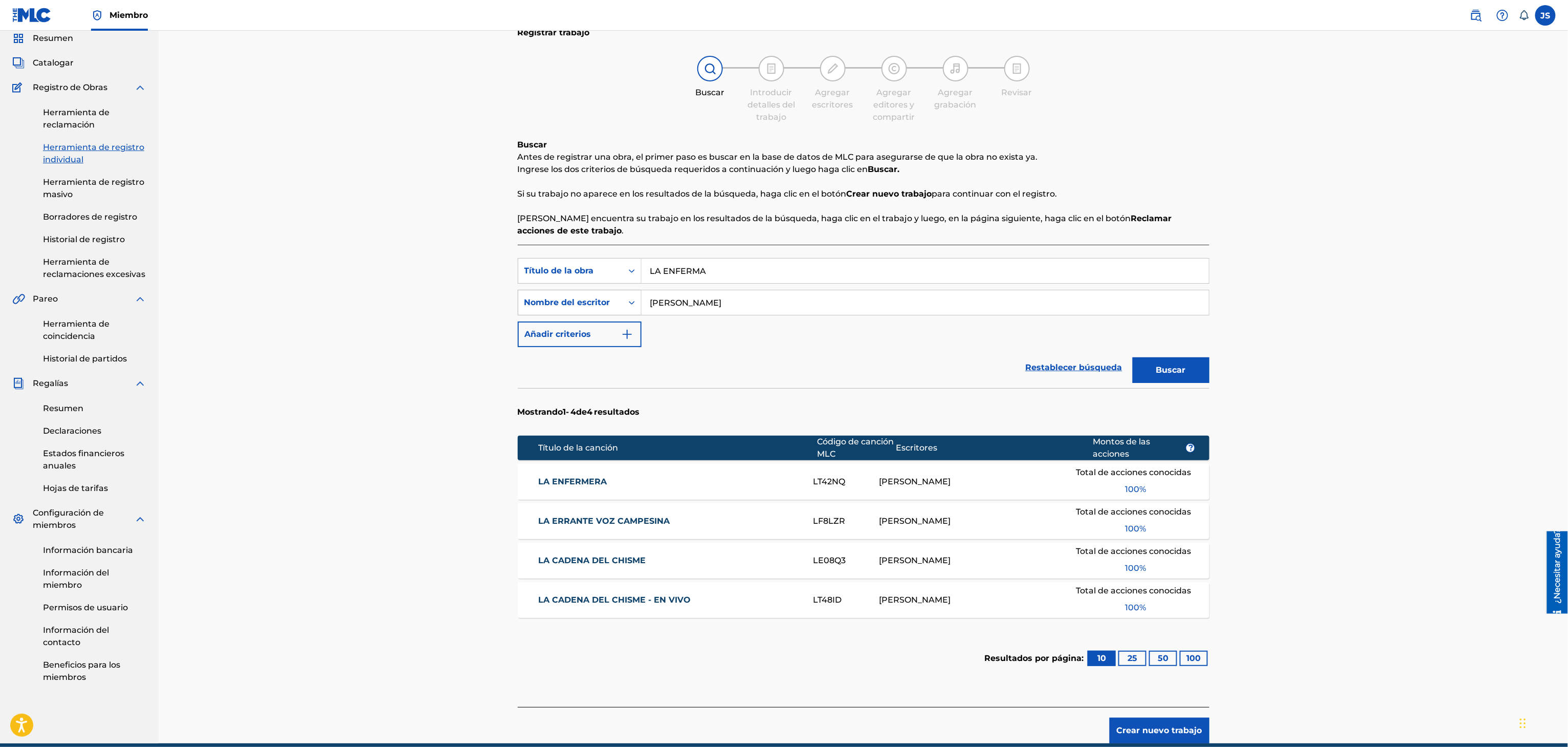
drag, startPoint x: 725, startPoint y: 266, endPoint x: 526, endPoint y: 301, distance: 202.1
click at [526, 301] on div "Búsqueda con criterios f33a84eb-a9c6-4b1c-aadc-60cf18706579 Título de la obra L…" at bounding box center [863, 303] width 691 height 89
paste input "TE QUIERO"
type input "TE QUIERO"
drag, startPoint x: 1131, startPoint y: 219, endPoint x: 1189, endPoint y: 241, distance: 62.0
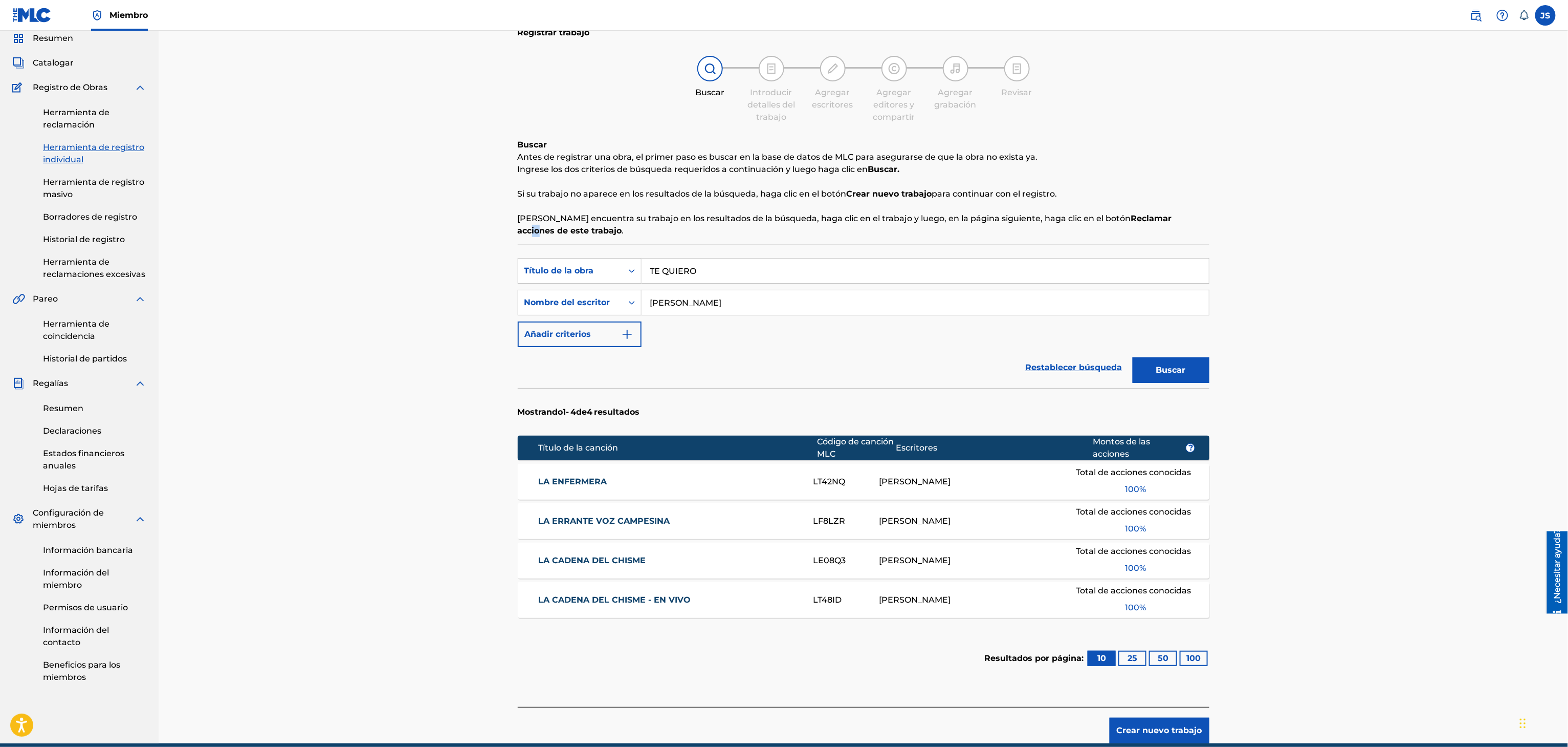
click at [1131, 219] on font "Reclamar acciones de este trabajo" at bounding box center [844, 224] width 654 height 22
click at [1203, 374] on button "Buscar" at bounding box center [1171, 370] width 77 height 25
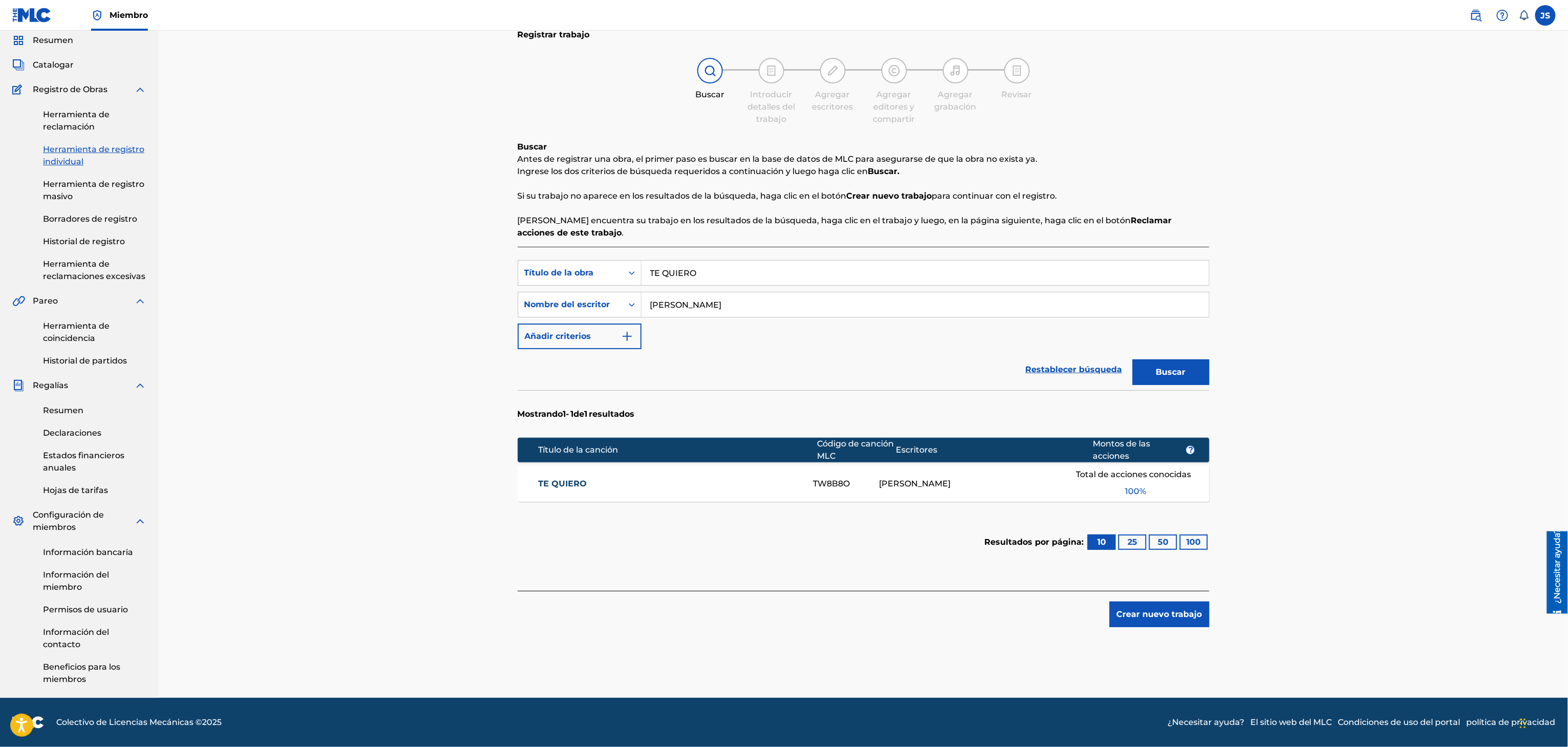
click at [542, 488] on div "TE QUIERO TW8B8O FÉLIX ARNALDO GUARAN GUARAN Total de acciones conocidas 100 %" at bounding box center [863, 483] width 691 height 36
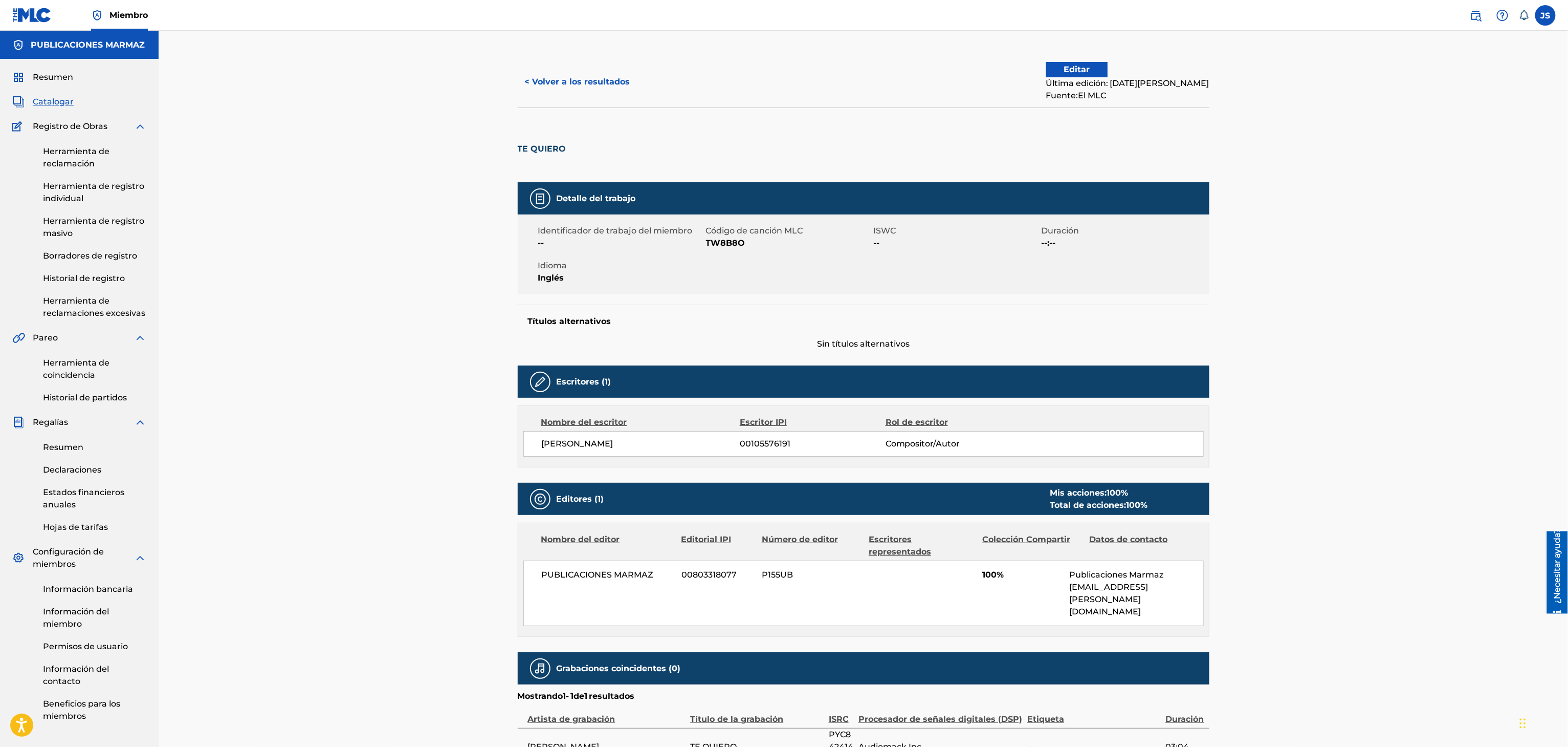
click at [575, 82] on font "< Volver a los resultados" at bounding box center [577, 82] width 105 height 10
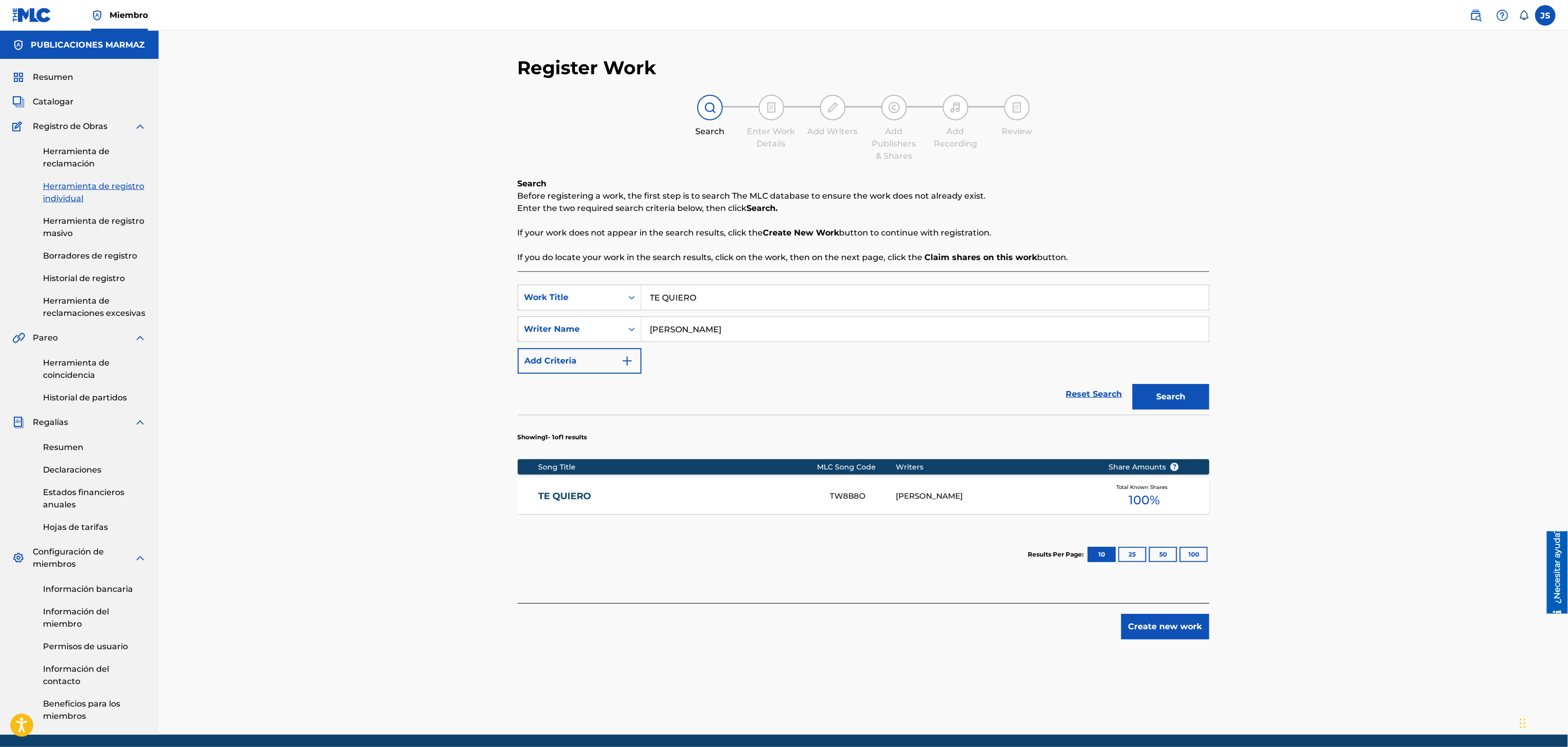
scroll to position [39, 0]
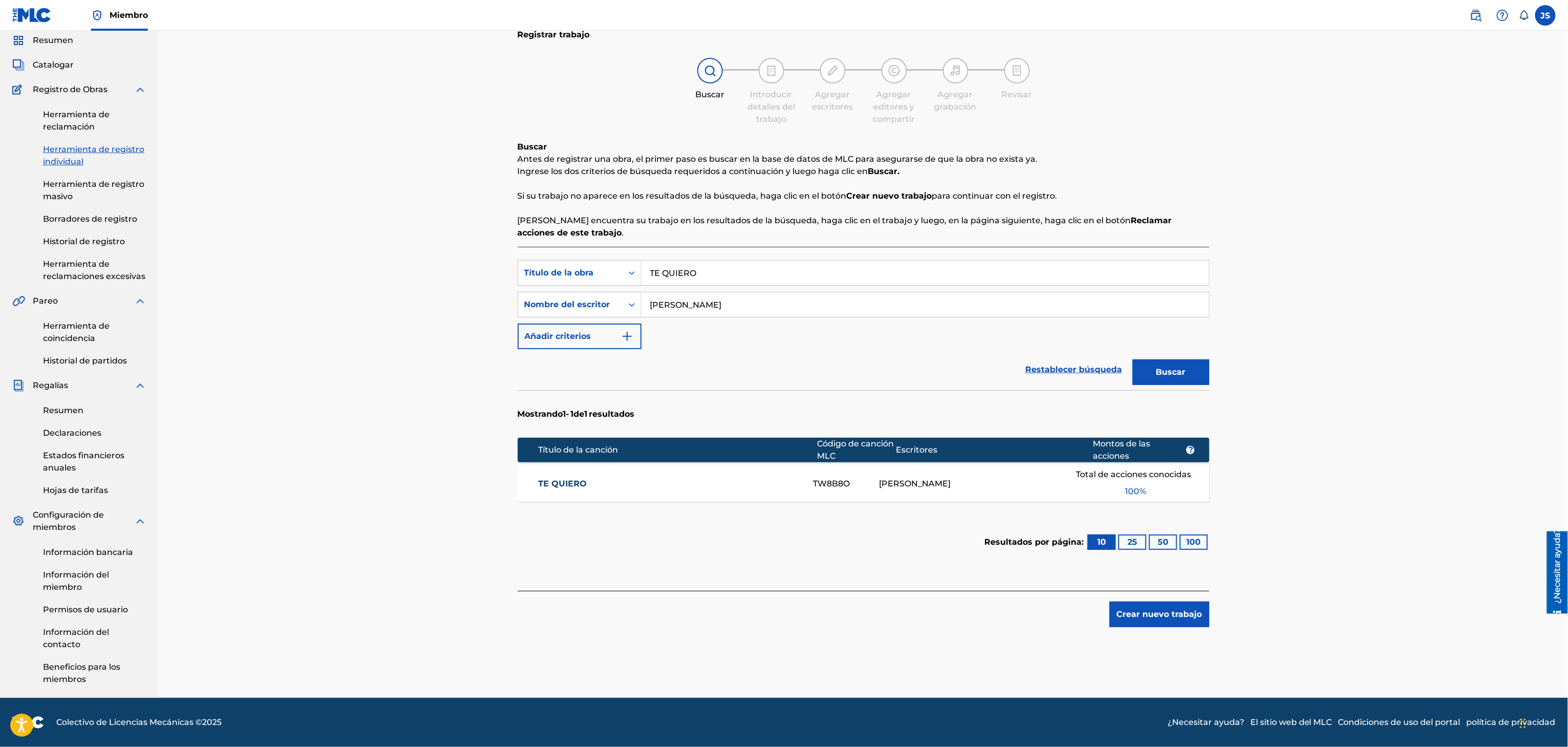
drag, startPoint x: 751, startPoint y: 266, endPoint x: 657, endPoint y: 261, distance: 94.1
click at [579, 285] on div "Búsqueda con criterios f33a84eb-a9c6-4b1c-aadc-60cf18706579 Título de la obra T…" at bounding box center [863, 305] width 691 height 89
paste input "GORDO CON REAL ES BONIT"
type input "GORDO CON REAL ES BONITO"
click at [1287, 173] on div "Registrar trabajo Buscar Introducir detalles del trabajo Agregar escritores Agr…" at bounding box center [862, 345] width 1409 height 704
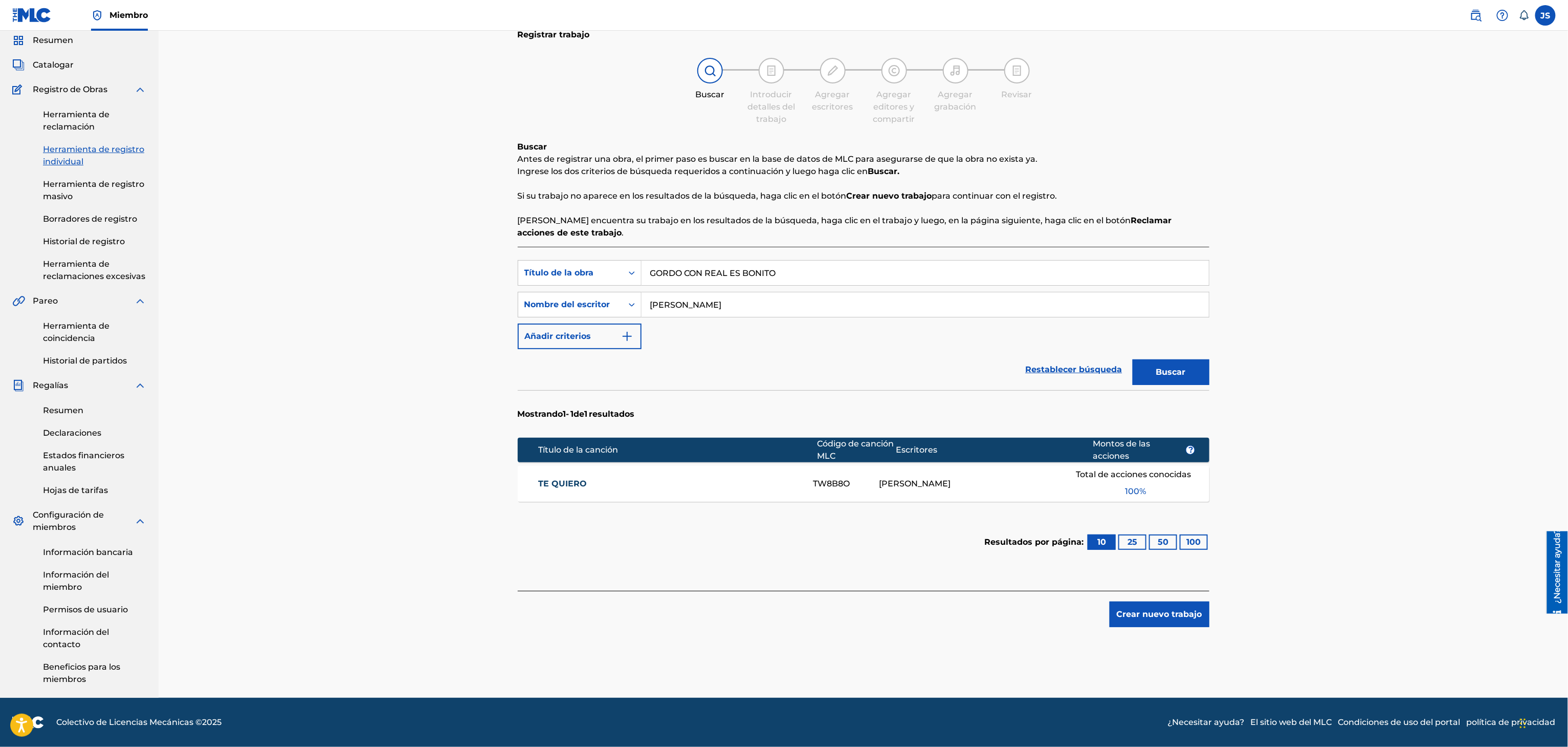
click at [1200, 364] on button "Buscar" at bounding box center [1171, 372] width 77 height 25
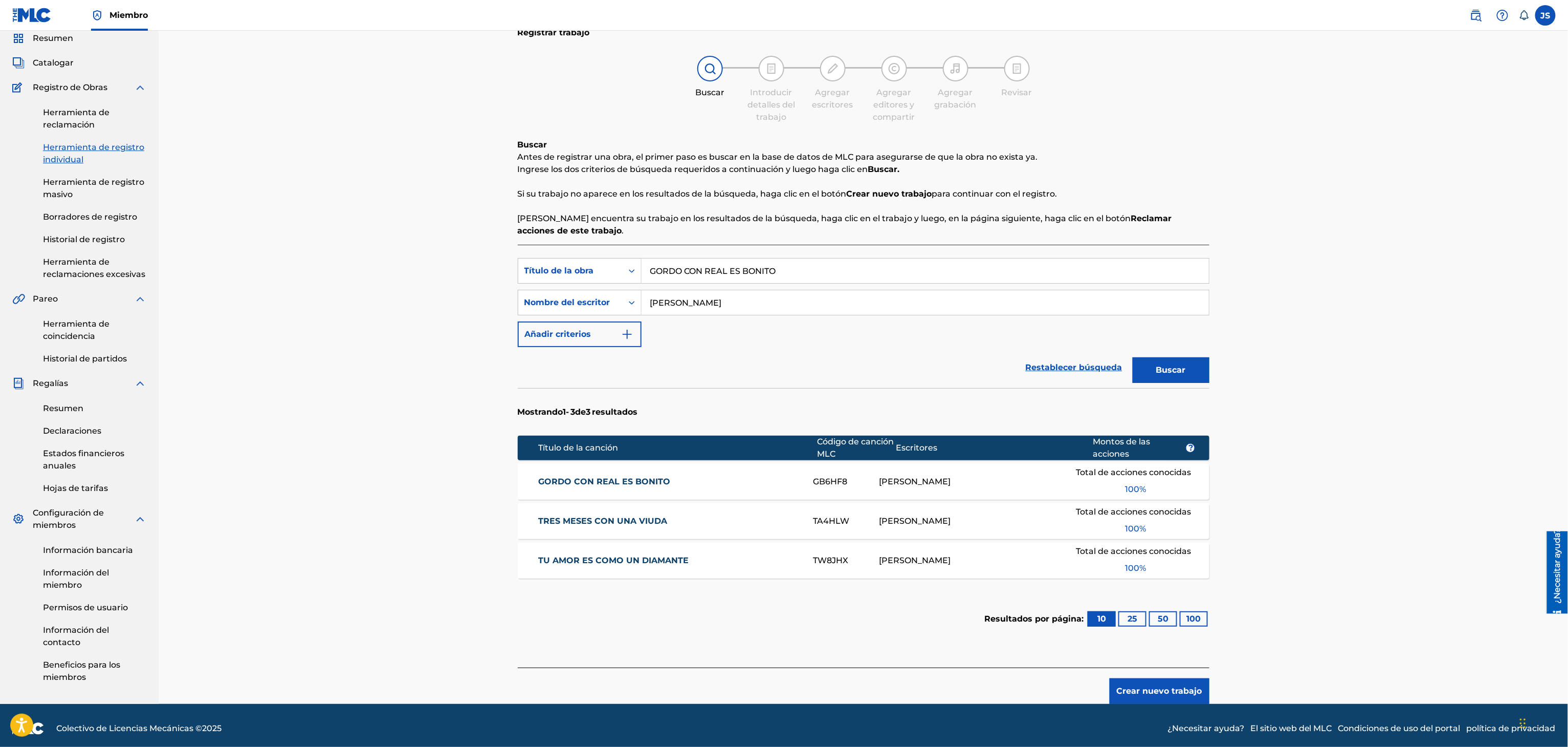
click at [653, 480] on font "GORDO CON REAL ES BONITO" at bounding box center [604, 482] width 132 height 10
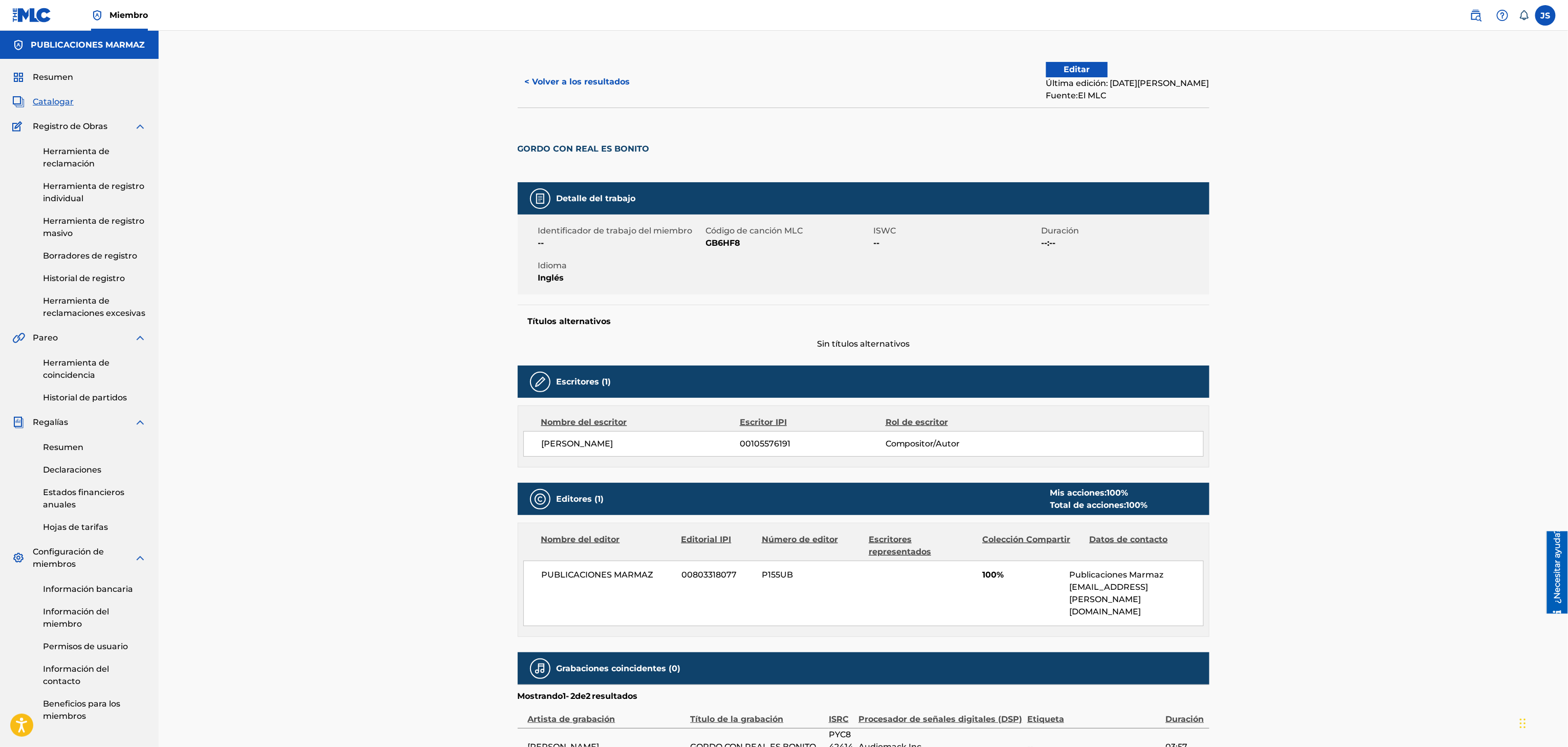
click at [604, 84] on font "< Volver a los resultados" at bounding box center [577, 82] width 105 height 10
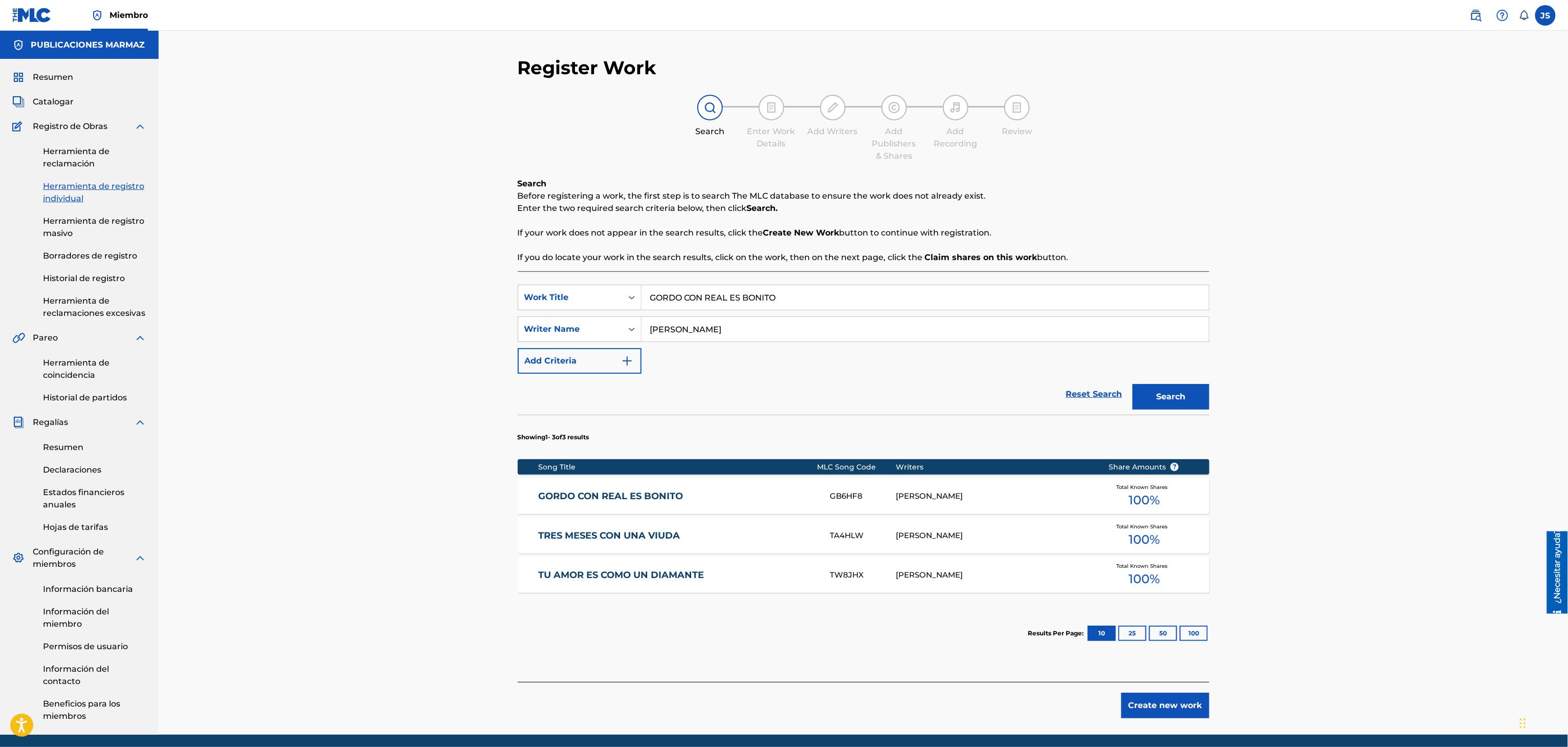
scroll to position [39, 0]
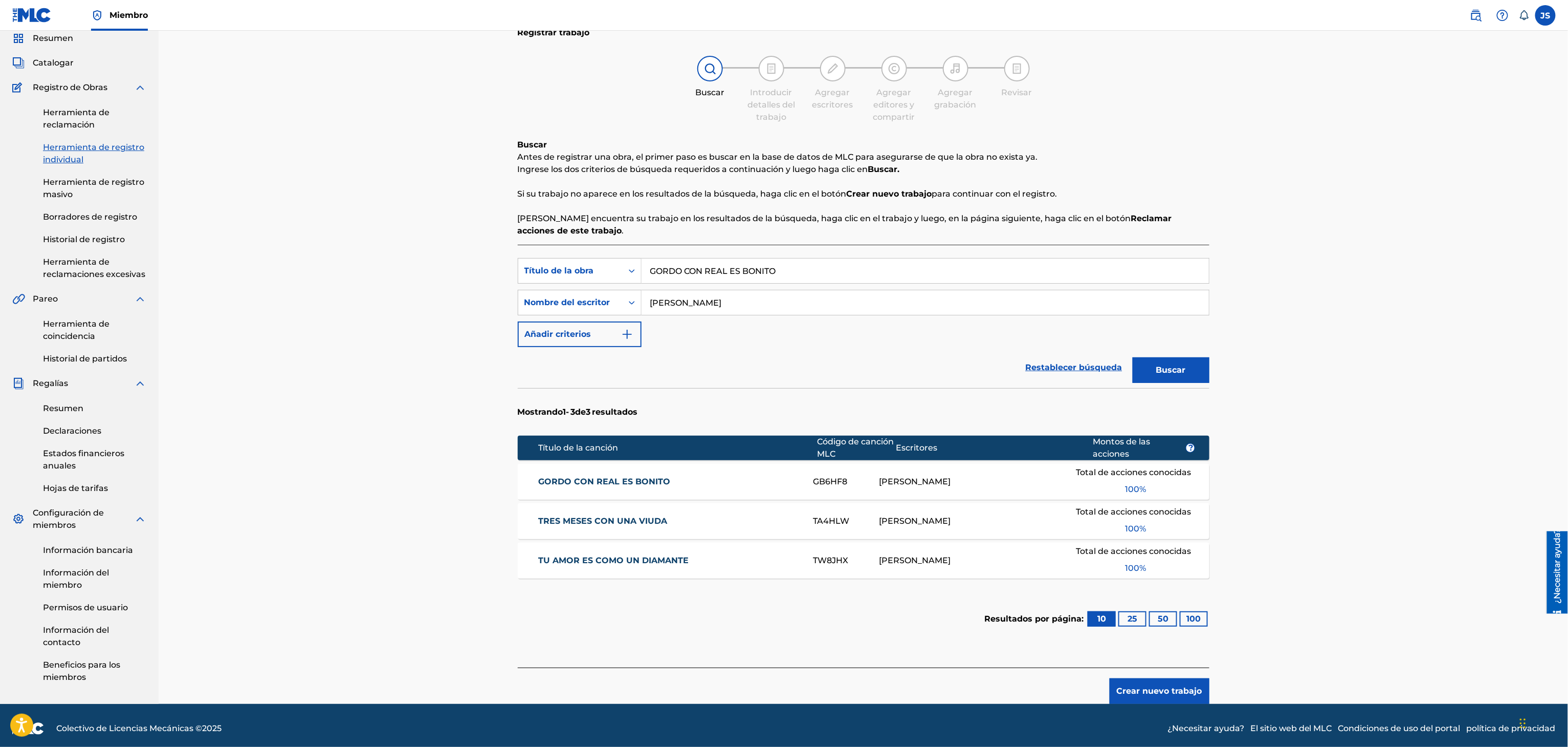
drag, startPoint x: 788, startPoint y: 279, endPoint x: 587, endPoint y: 288, distance: 201.2
click at [587, 288] on div "Búsqueda con criterios f33a84eb-a9c6-4b1c-aadc-60cf18706579 Título de la obra G…" at bounding box center [863, 303] width 691 height 89
paste input "VALIENTE Y TRABAJADOR"
type input "VALIENTE Y TRABAJADOR"
drag, startPoint x: 1373, startPoint y: 208, endPoint x: 1374, endPoint y: 214, distance: 6.1
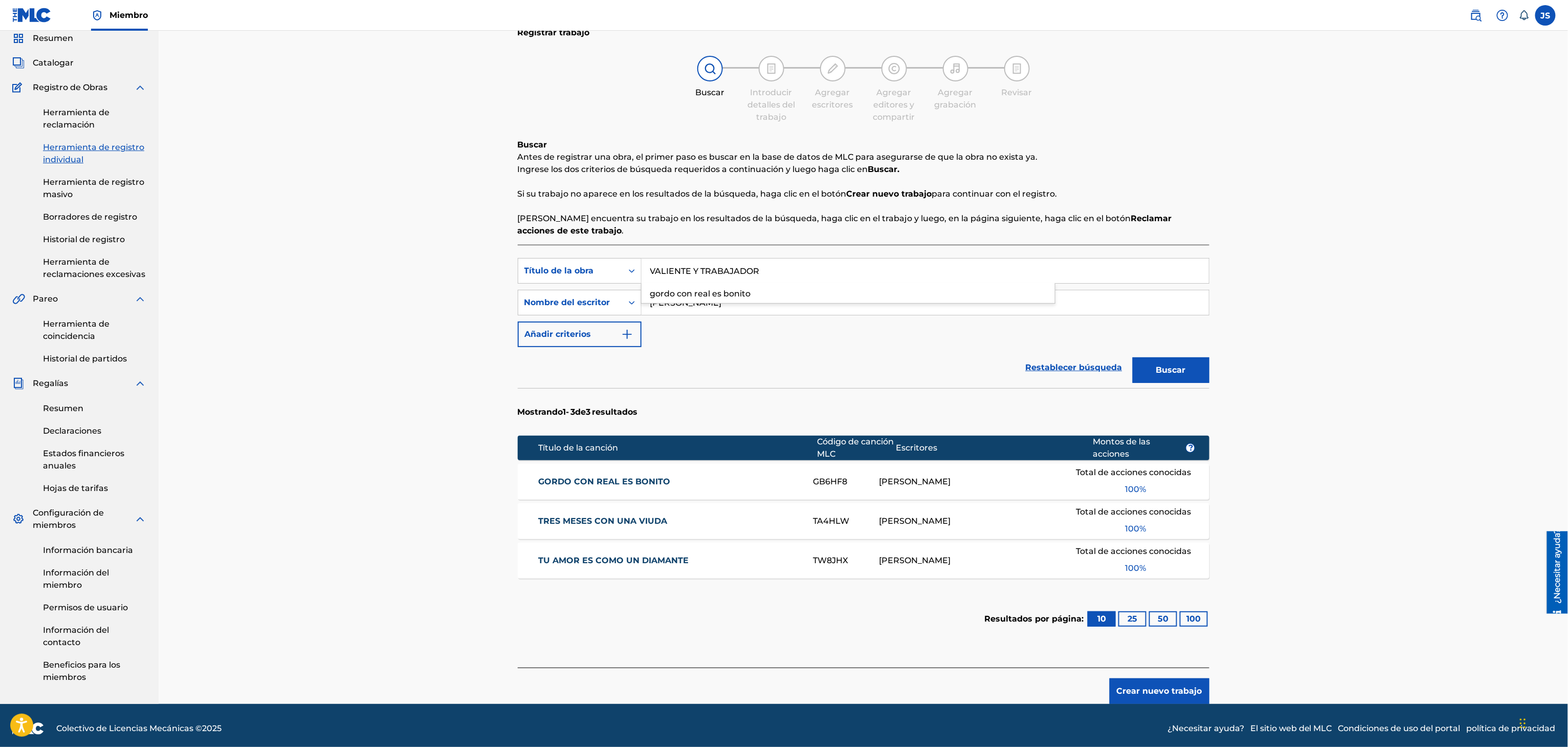
click at [1374, 209] on div "Registrar trabajo Buscar Introducir detalles del trabajo Agregar escritores Agr…" at bounding box center [862, 347] width 1409 height 712
click at [1195, 364] on button "Buscar" at bounding box center [1171, 370] width 77 height 25
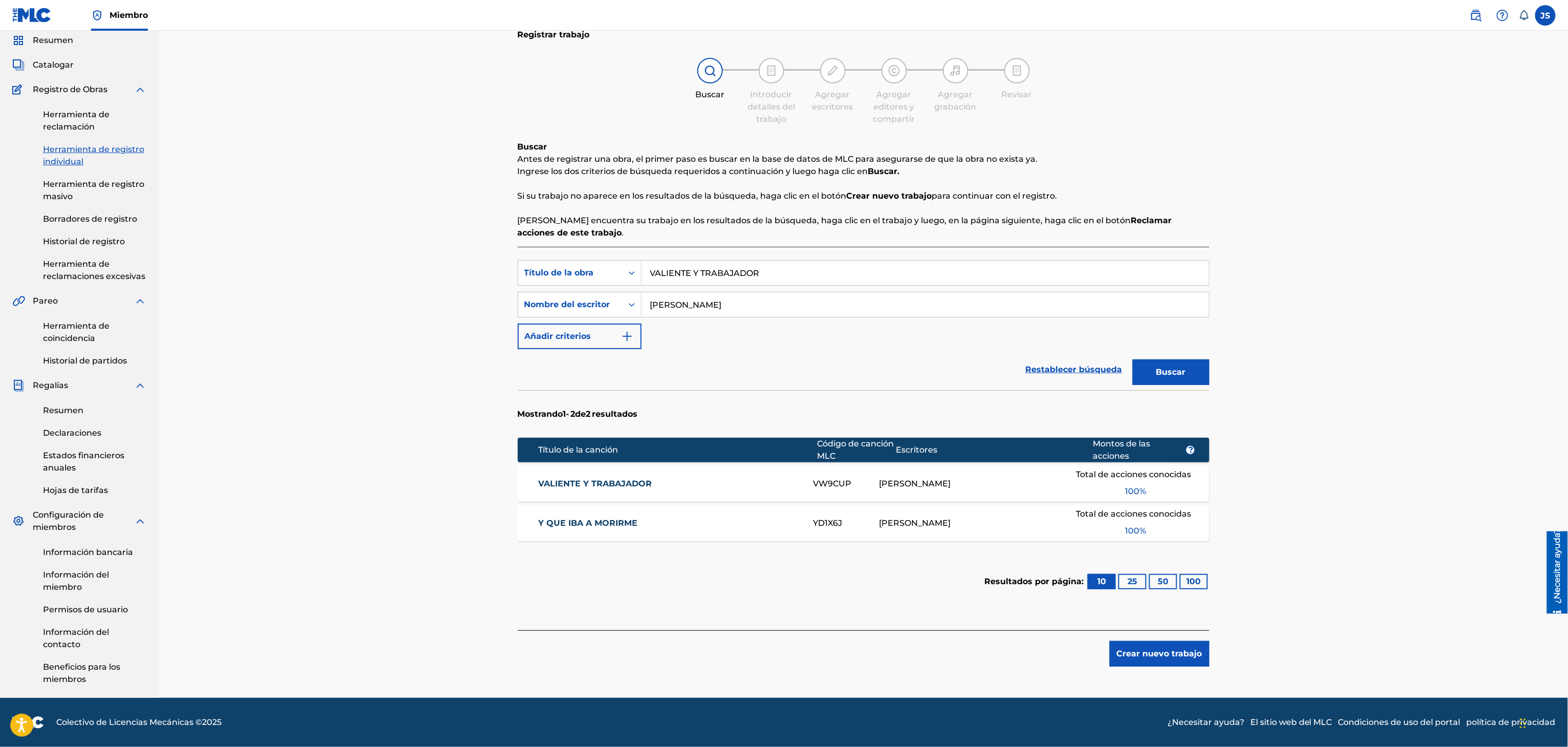
click at [578, 479] on font "VALIENTE Y TRABAJADOR" at bounding box center [595, 484] width 114 height 10
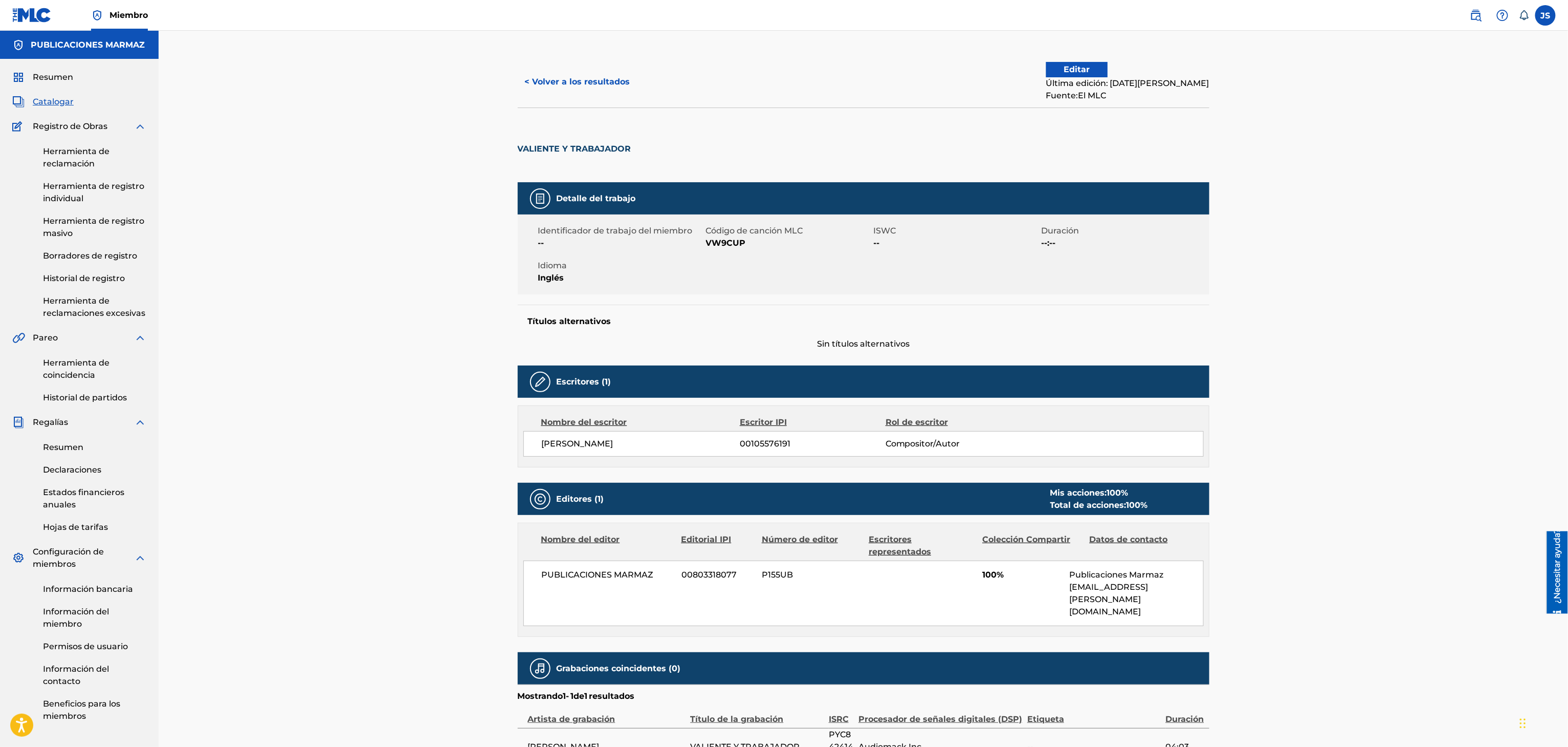
click at [563, 85] on font "< Volver a los resultados" at bounding box center [577, 82] width 105 height 10
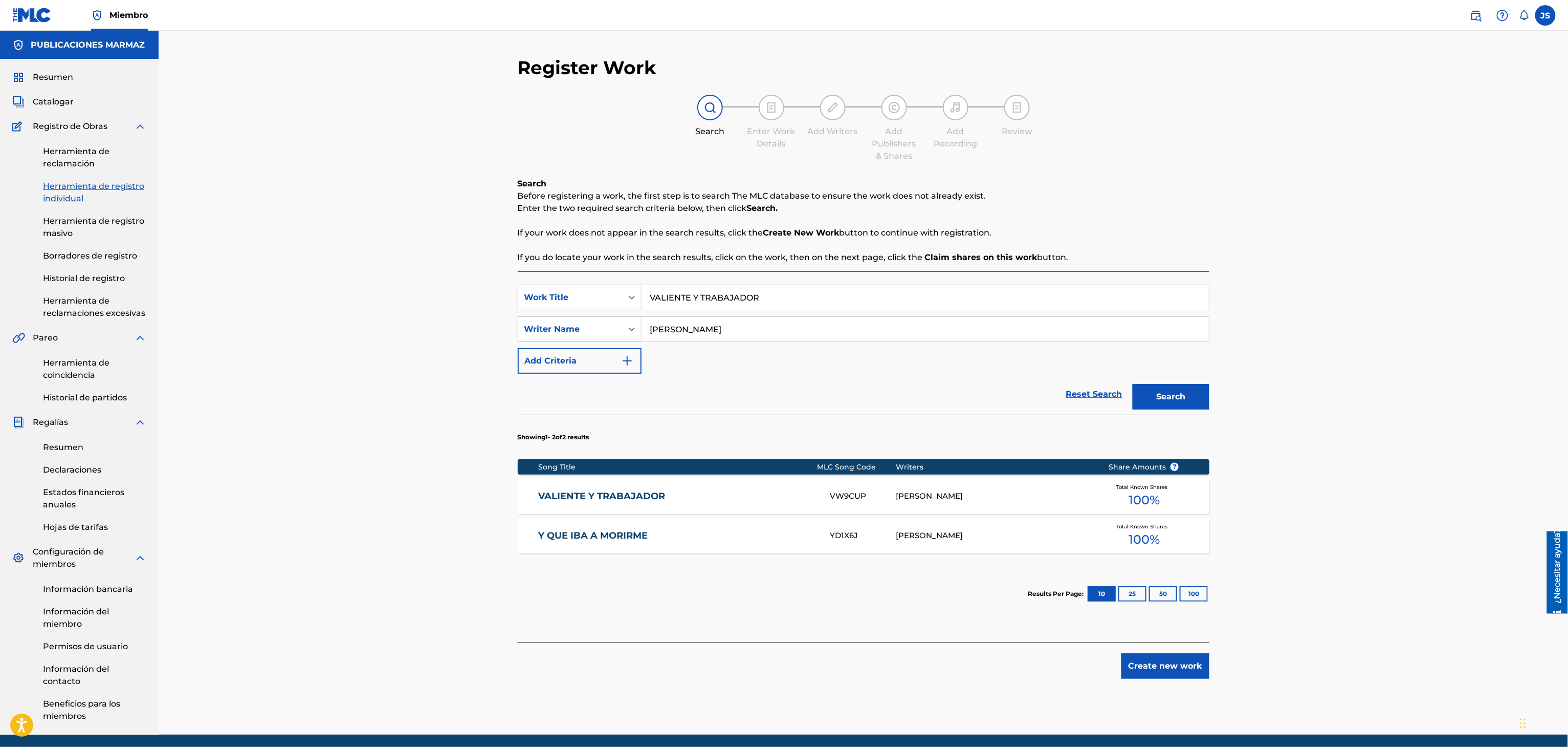
scroll to position [39, 0]
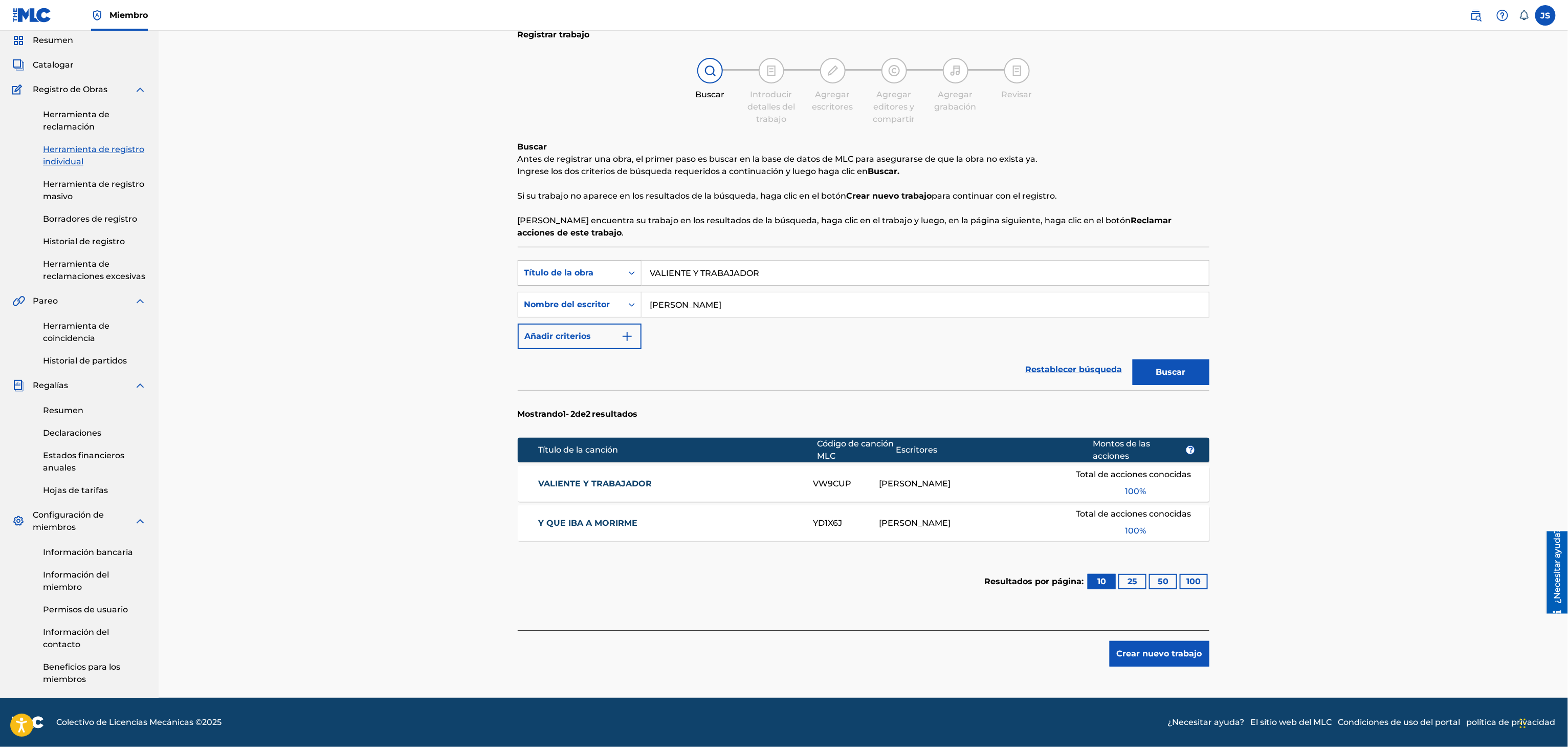
drag, startPoint x: 767, startPoint y: 269, endPoint x: 597, endPoint y: 280, distance: 170.4
click at [593, 282] on div "Búsqueda con criterios f33a84eb-a9c6-4b1c-aadc-60cf18706579 Título de la obra V…" at bounding box center [863, 273] width 691 height 25
paste input "COPLERO DE ALTA SAPIENCIA"
type input "COPLERO DE ALTA SAPIENCIA"
drag, startPoint x: 833, startPoint y: 204, endPoint x: 939, endPoint y: 238, distance: 111.3
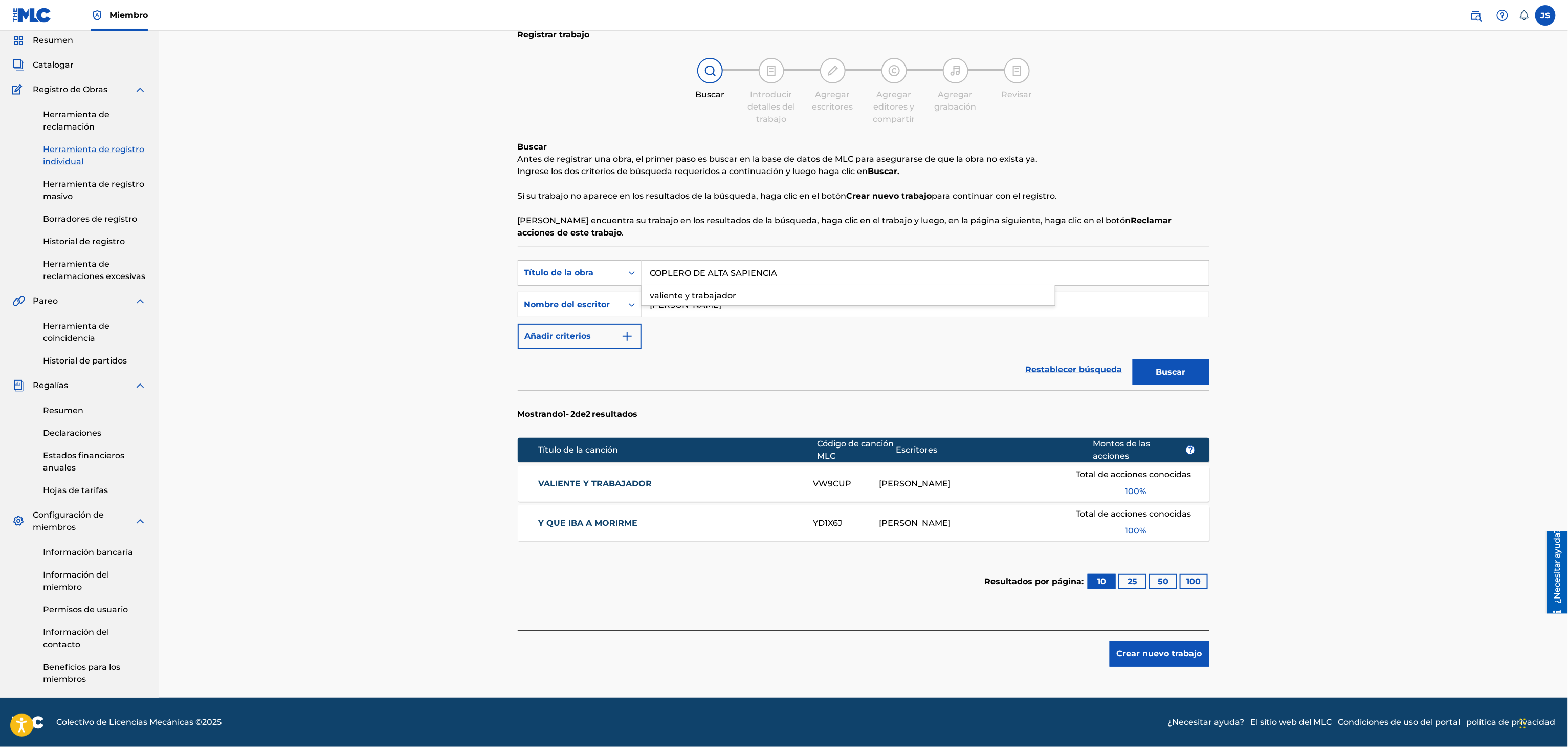
click at [835, 204] on div "Buscar Antes de registrar una obra, el primer paso es buscar en la base de dato…" at bounding box center [863, 190] width 691 height 98
click at [1154, 375] on button "Buscar" at bounding box center [1171, 372] width 77 height 25
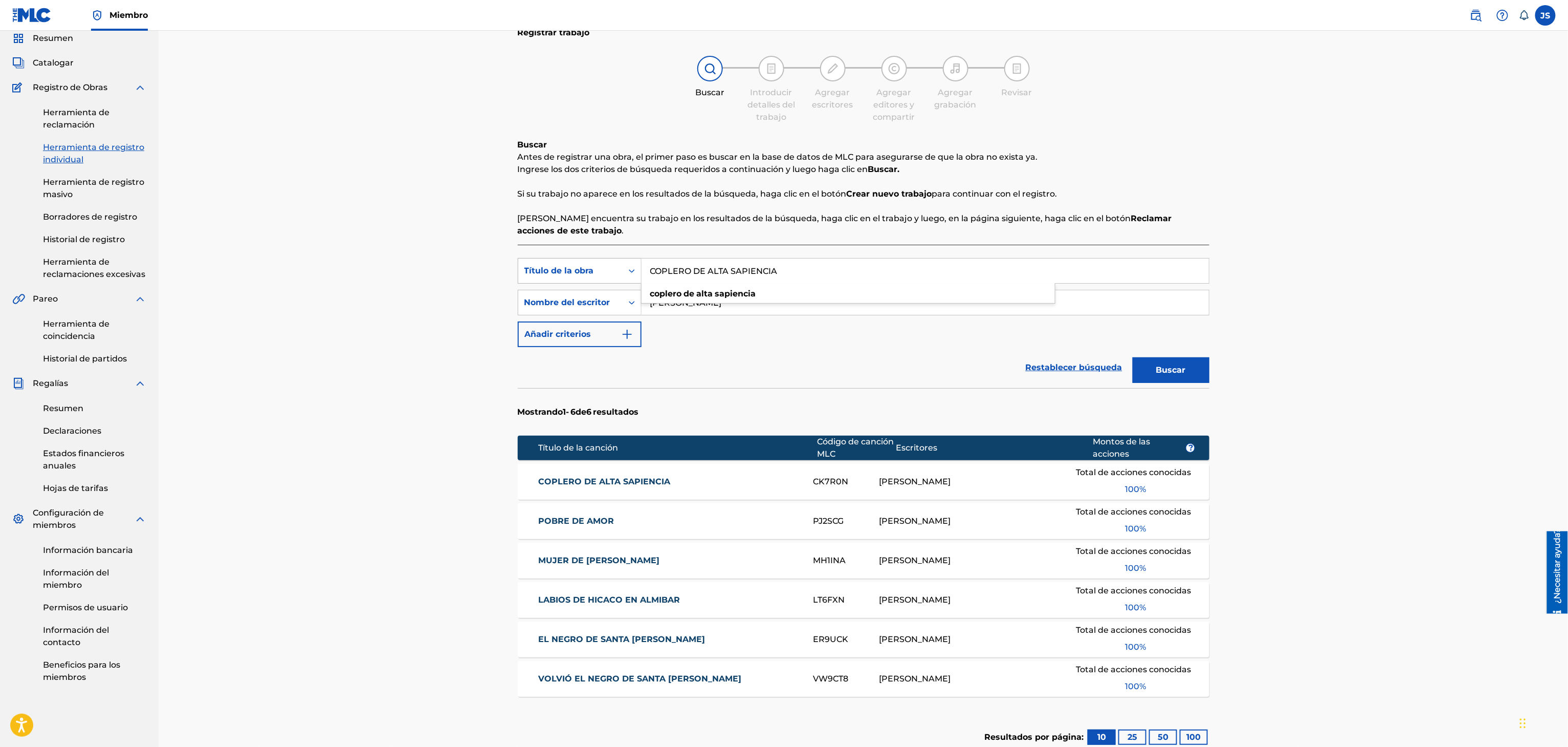
drag, startPoint x: 851, startPoint y: 282, endPoint x: 626, endPoint y: 279, distance: 225.0
click at [626, 279] on div "Búsqueda con criterios f33a84eb-a9c6-4b1c-aadc-60cf18706579 Título de la obra C…" at bounding box center [863, 271] width 691 height 25
click at [609, 485] on font "COPLERO DE ALTA SAPIENCIA" at bounding box center [604, 482] width 132 height 10
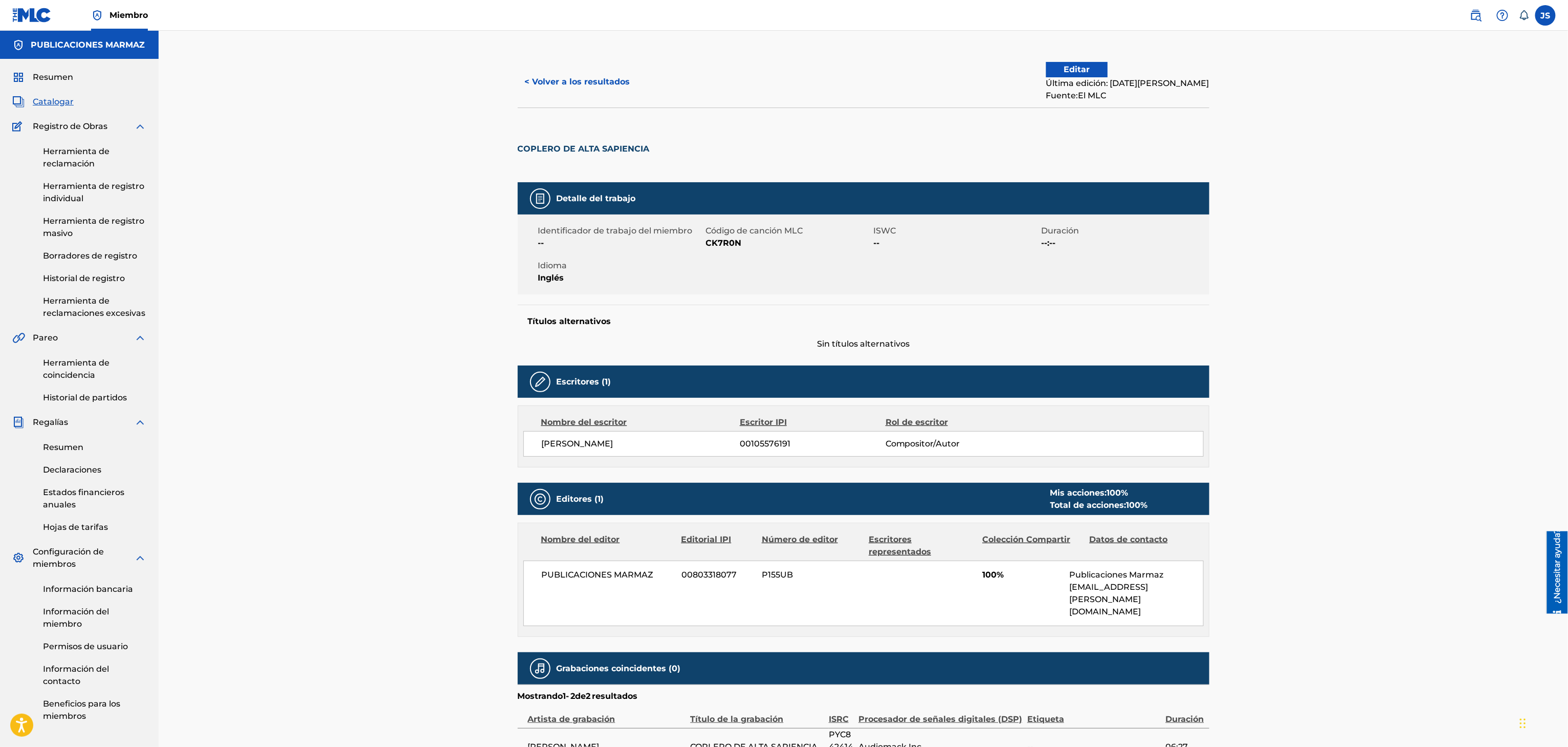
click at [552, 92] on button "< Volver a los resultados" at bounding box center [577, 82] width 119 height 25
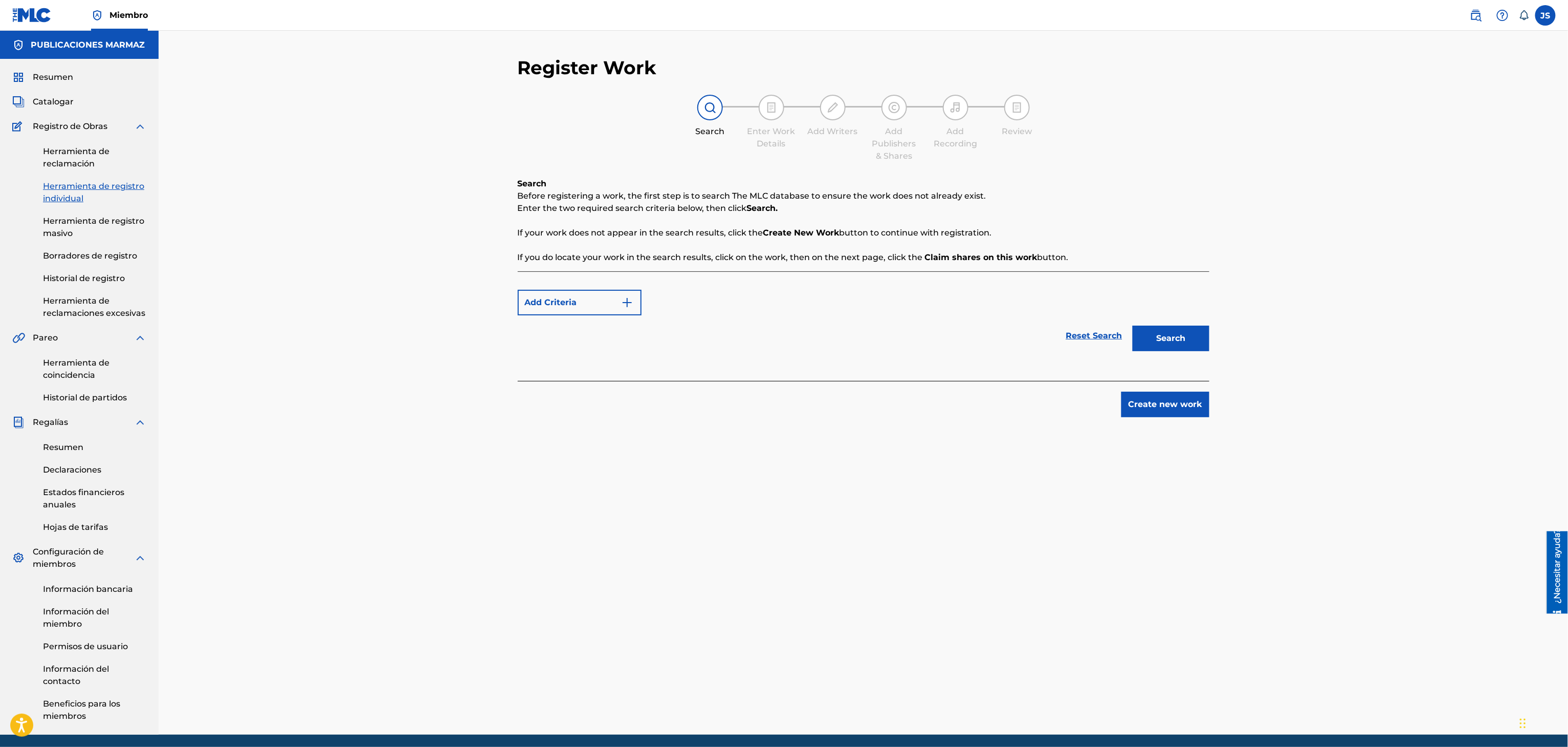
scroll to position [39, 0]
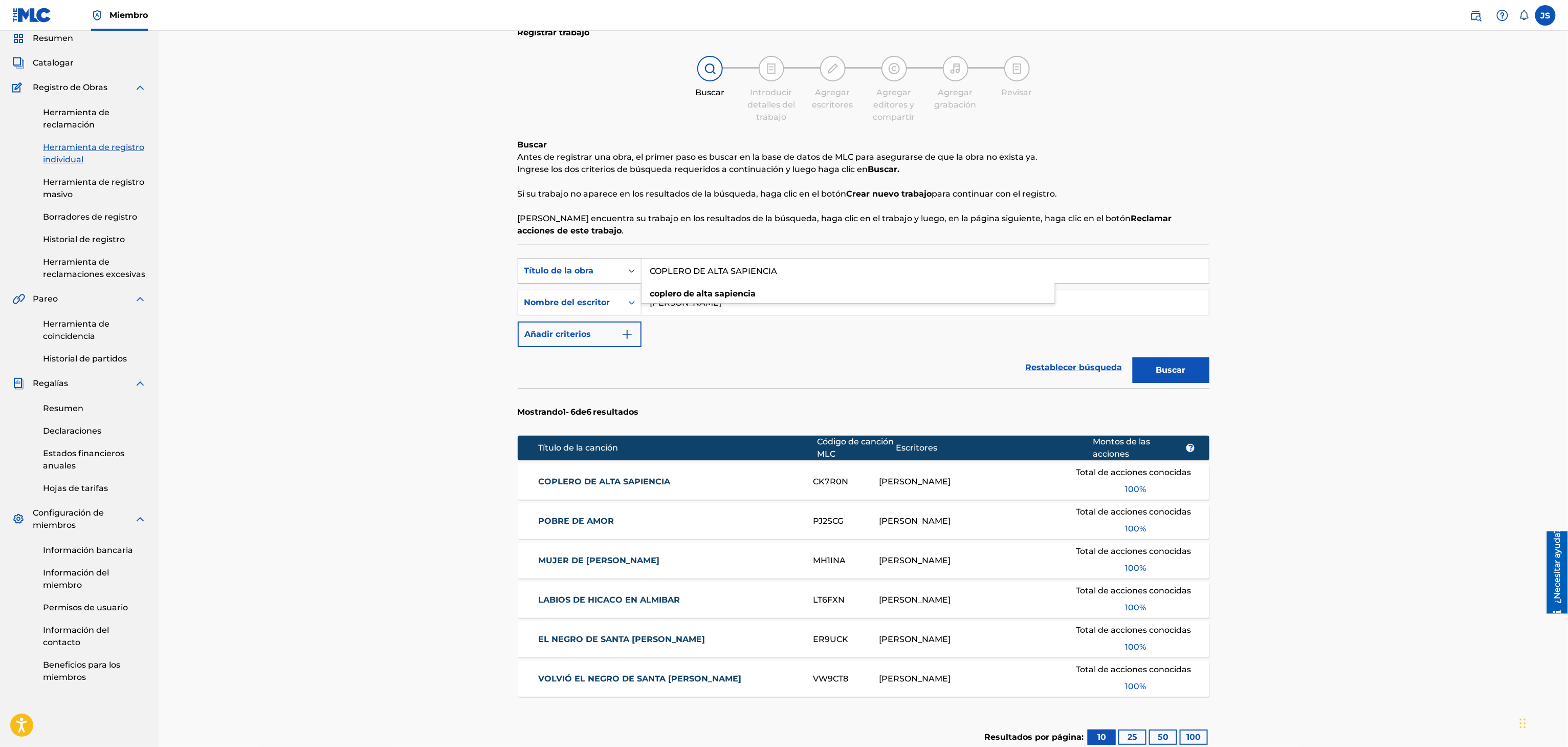
drag, startPoint x: 835, startPoint y: 266, endPoint x: 554, endPoint y: 270, distance: 281.0
click at [554, 270] on div "Búsqueda con criterios f33a84eb-a9c6-4b1c-aadc-60cf18706579 Título de la obra C…" at bounding box center [863, 271] width 691 height 25
paste input "VOLVIO EL NEGRO DE SANTA RIT"
type input "VOLVIO EL NEGRO DE SANTA RITA"
click at [1367, 162] on div "Registrar trabajo Buscar Introducir detalles del trabajo Agregar escritores Agr…" at bounding box center [862, 407] width 1409 height 830
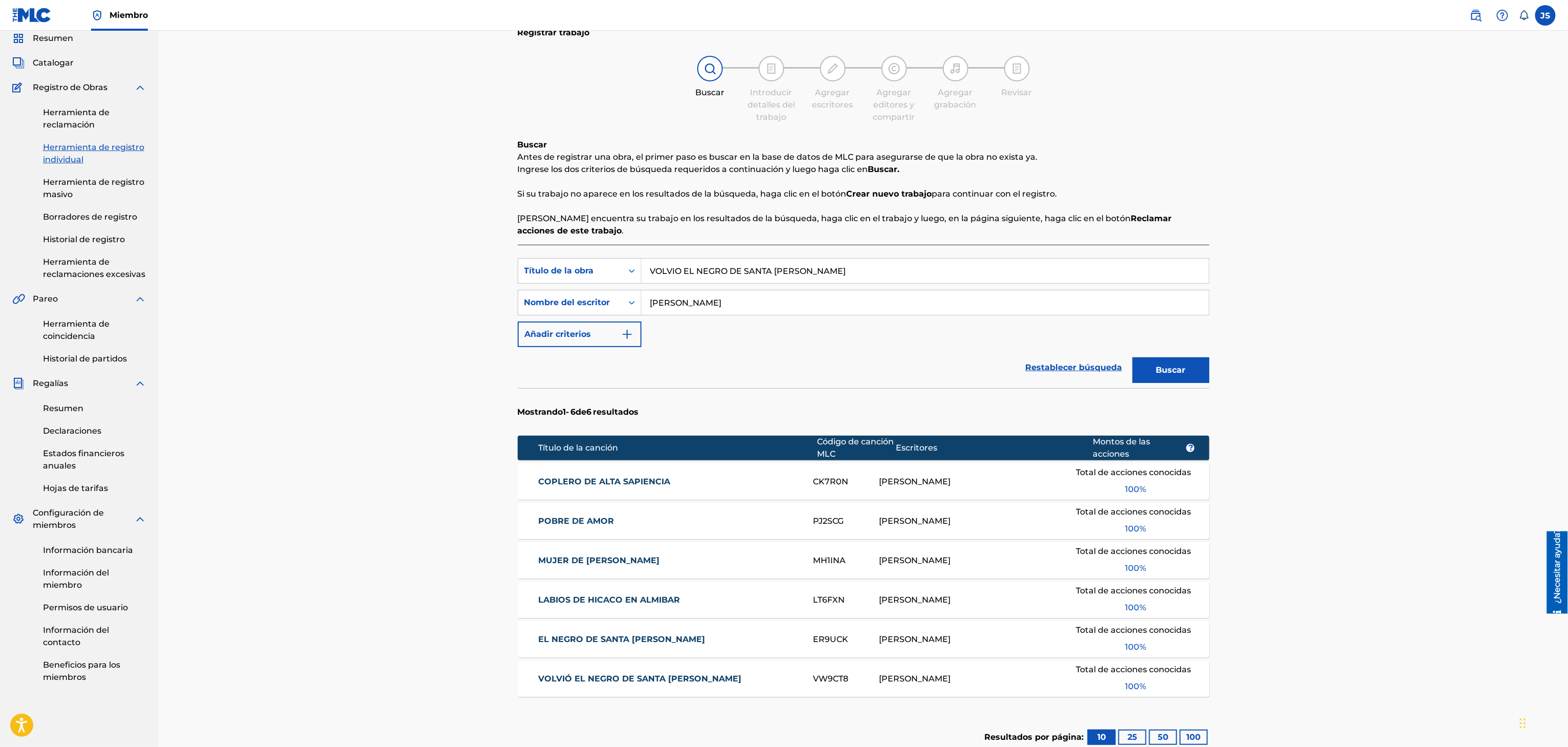
click at [1187, 368] on button "Buscar" at bounding box center [1171, 370] width 77 height 25
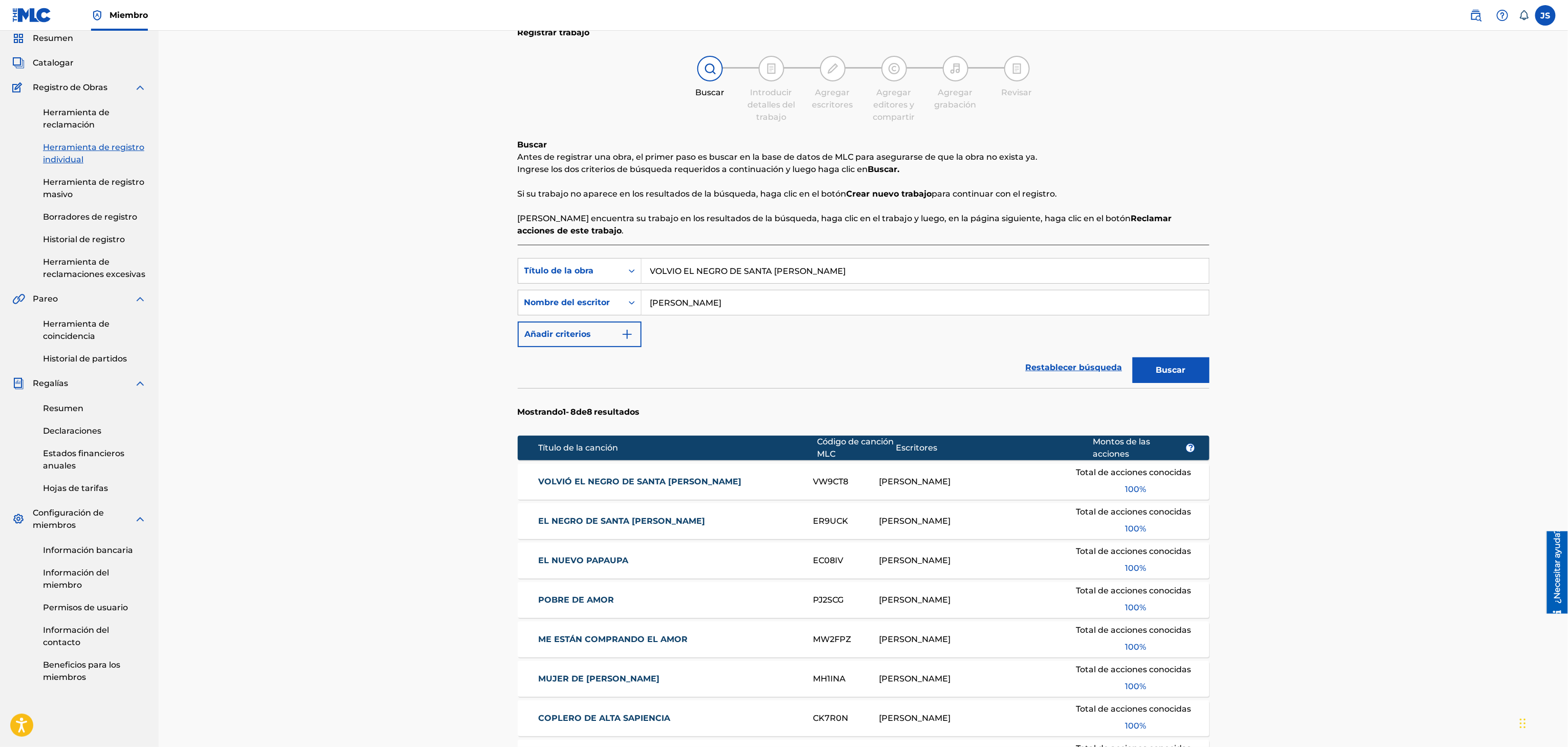
click at [651, 483] on font "VOLVIÓ EL NEGRO DE SANTA RITA" at bounding box center [639, 482] width 203 height 10
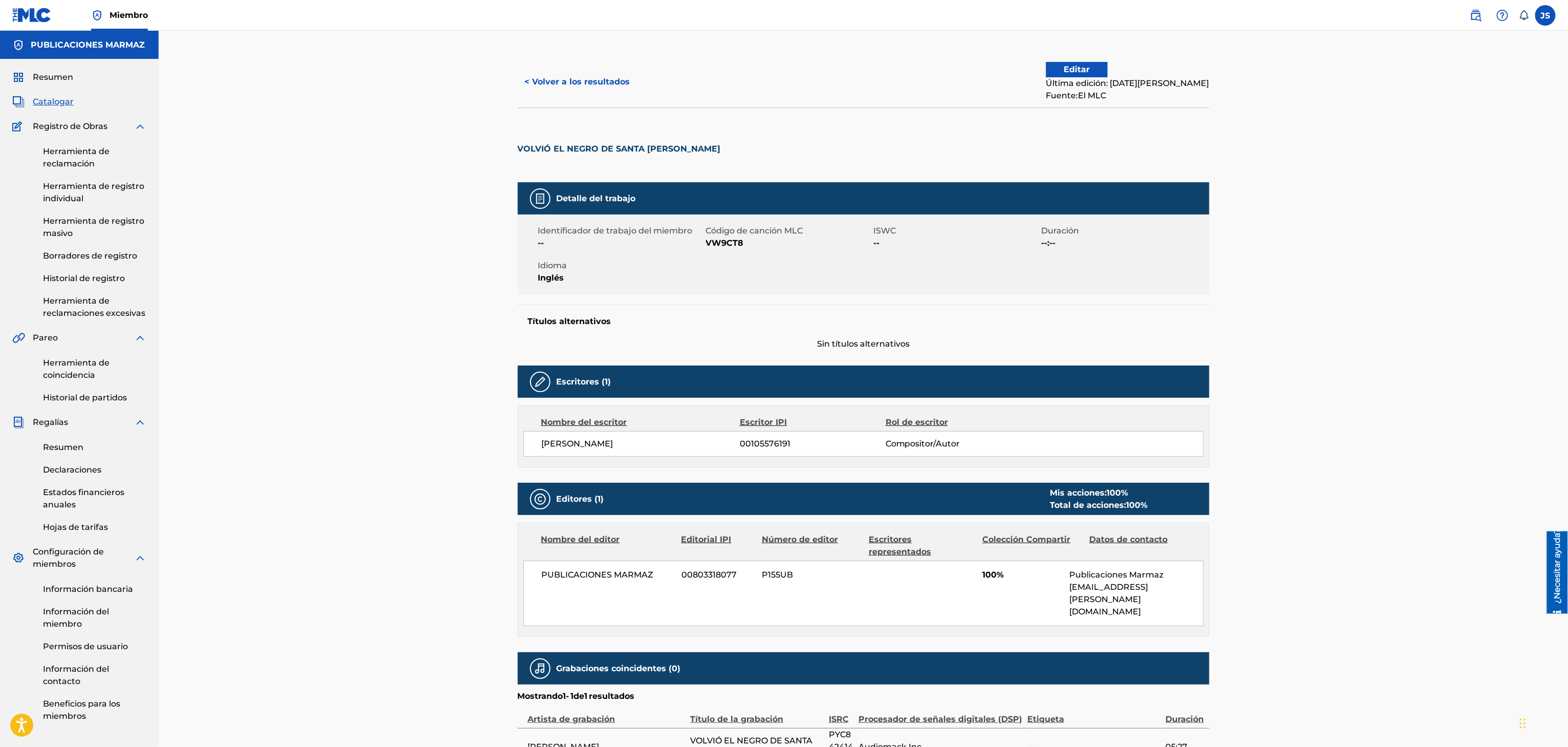
click at [591, 81] on font "< Volver a los resultados" at bounding box center [577, 82] width 105 height 10
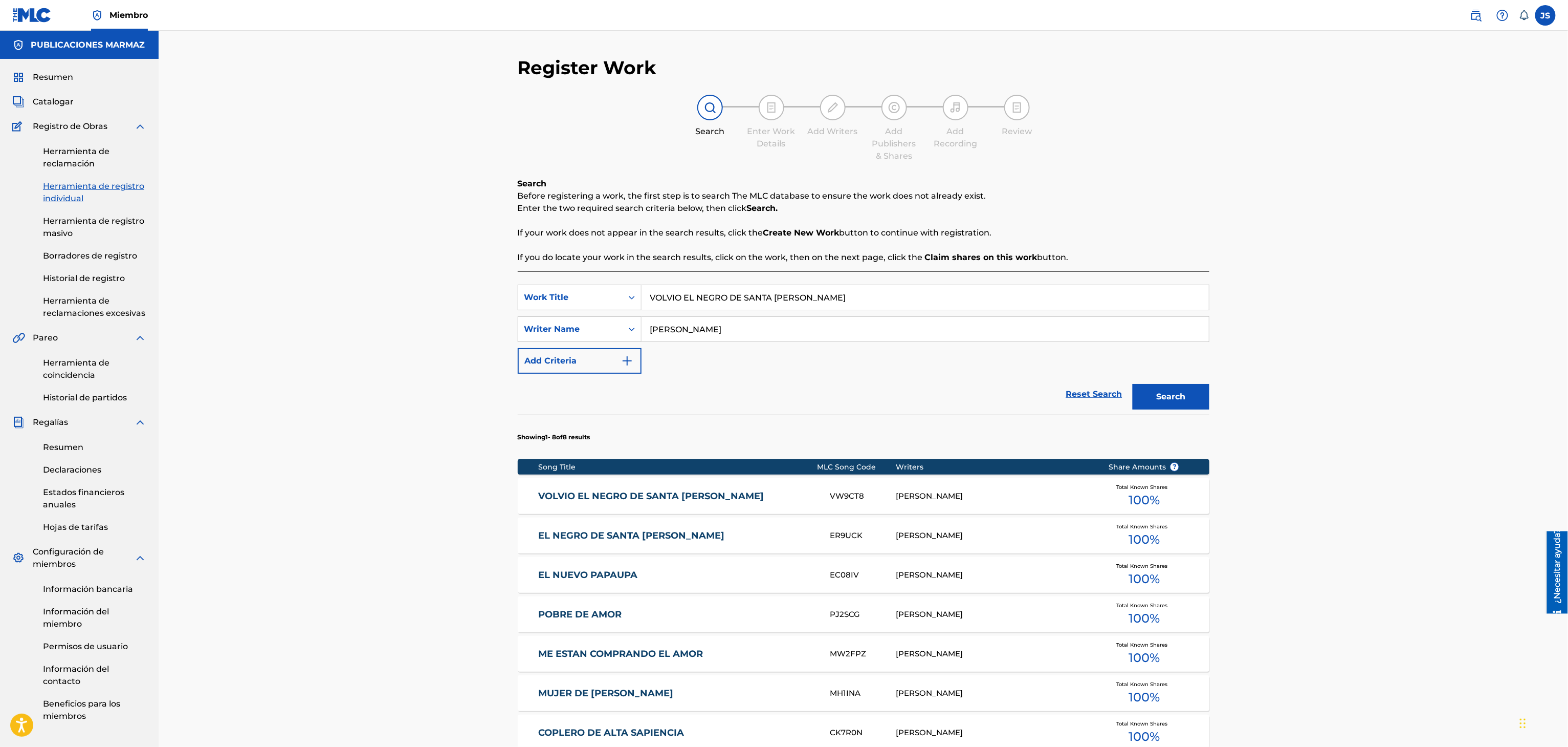
scroll to position [39, 0]
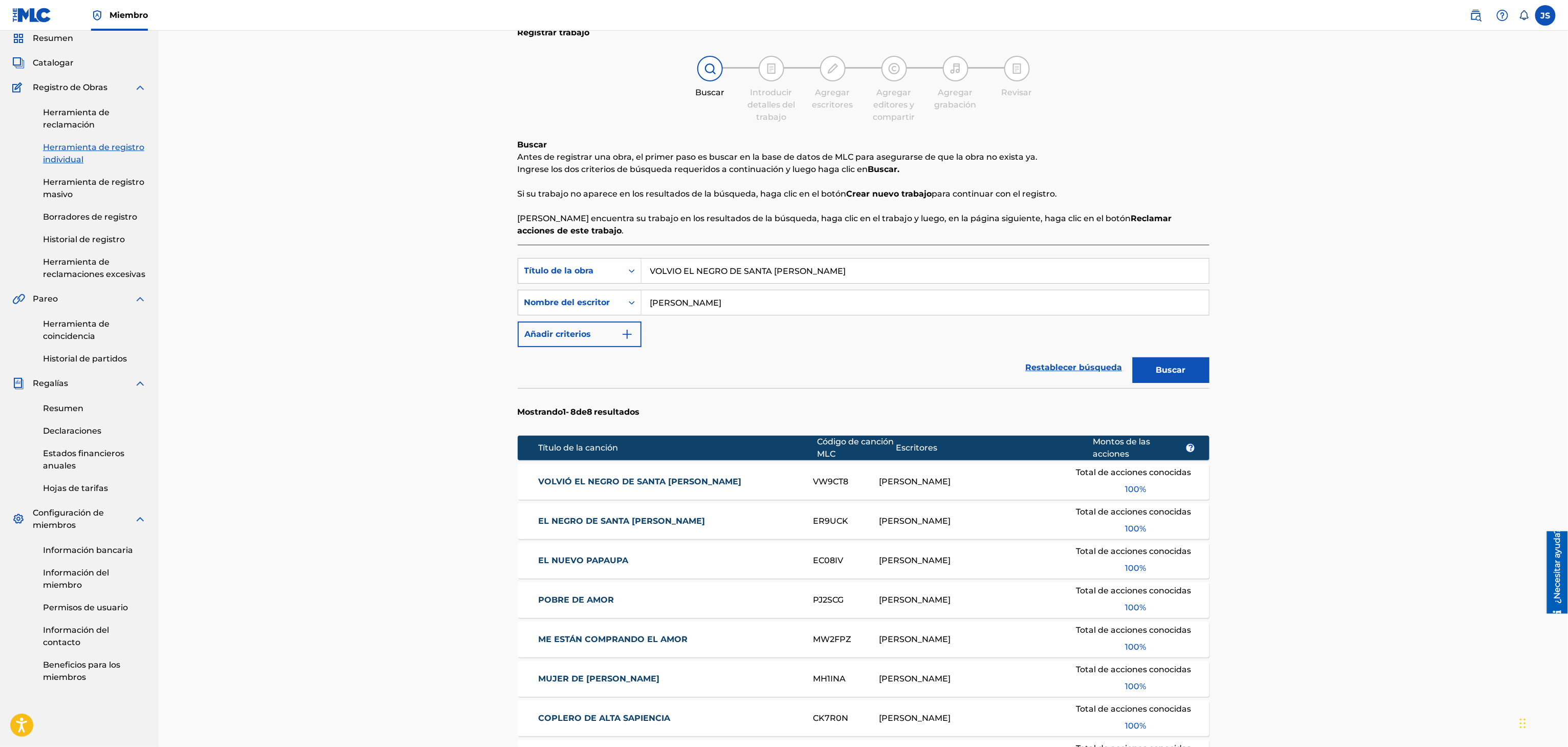
drag, startPoint x: 816, startPoint y: 272, endPoint x: 491, endPoint y: 258, distance: 325.3
click at [401, 284] on div "Registrar trabajo Buscar Introducir detalles del trabajo Agregar escritores Agr…" at bounding box center [862, 446] width 1409 height 909
paste input "LABIOS DE HICACO EN ALMIBAR"
type input "LABIOS DE HICACO EN ALMIBAR"
drag, startPoint x: 1268, startPoint y: 288, endPoint x: 1222, endPoint y: 362, distance: 87.1
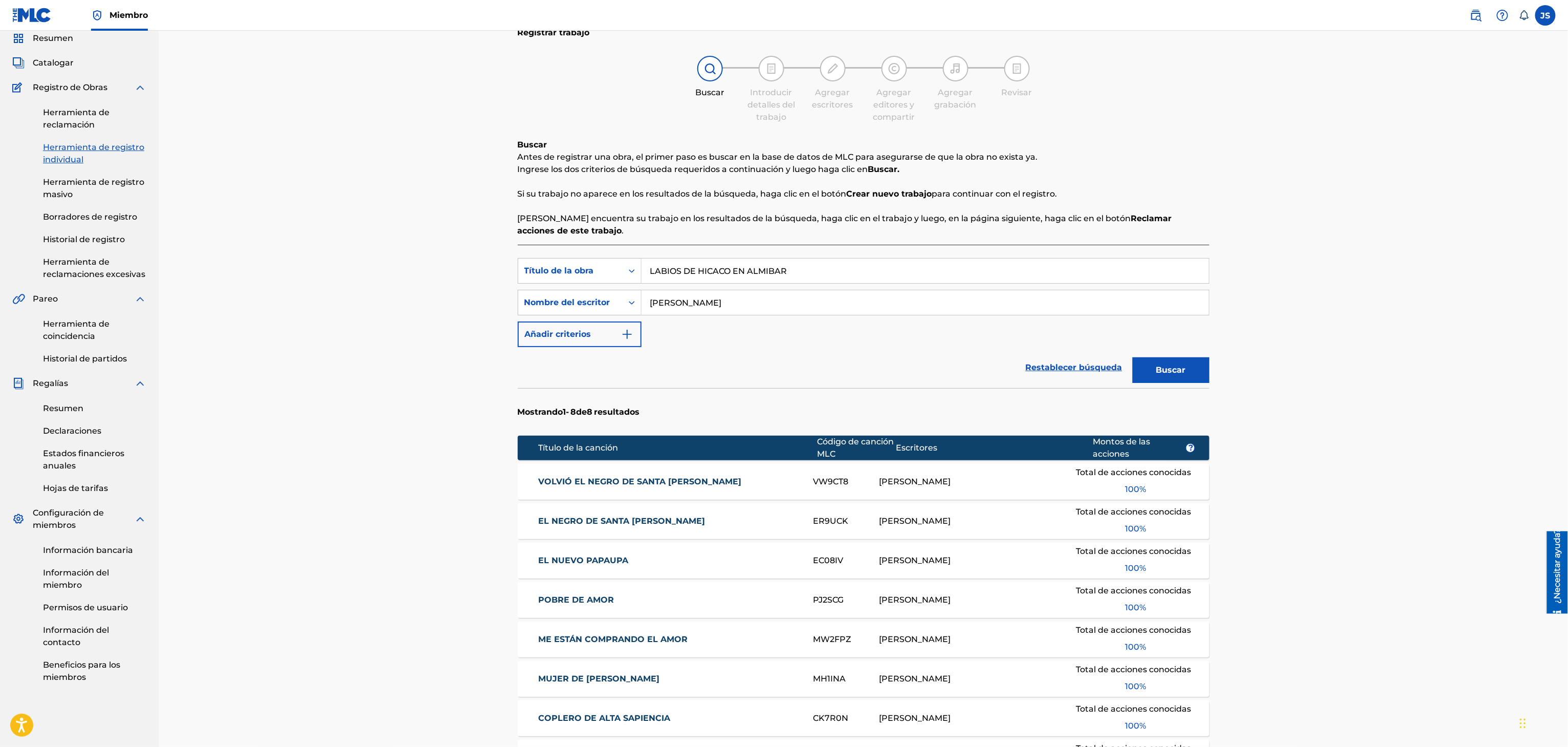
click at [1266, 297] on div "Registrar trabajo Buscar Introducir detalles del trabajo Agregar escritores Agr…" at bounding box center [862, 446] width 1409 height 909
click at [1190, 368] on button "Buscar" at bounding box center [1171, 370] width 77 height 25
click at [628, 478] on font "LABIOS DE HICACO EN ALMIBAR" at bounding box center [609, 482] width 141 height 10
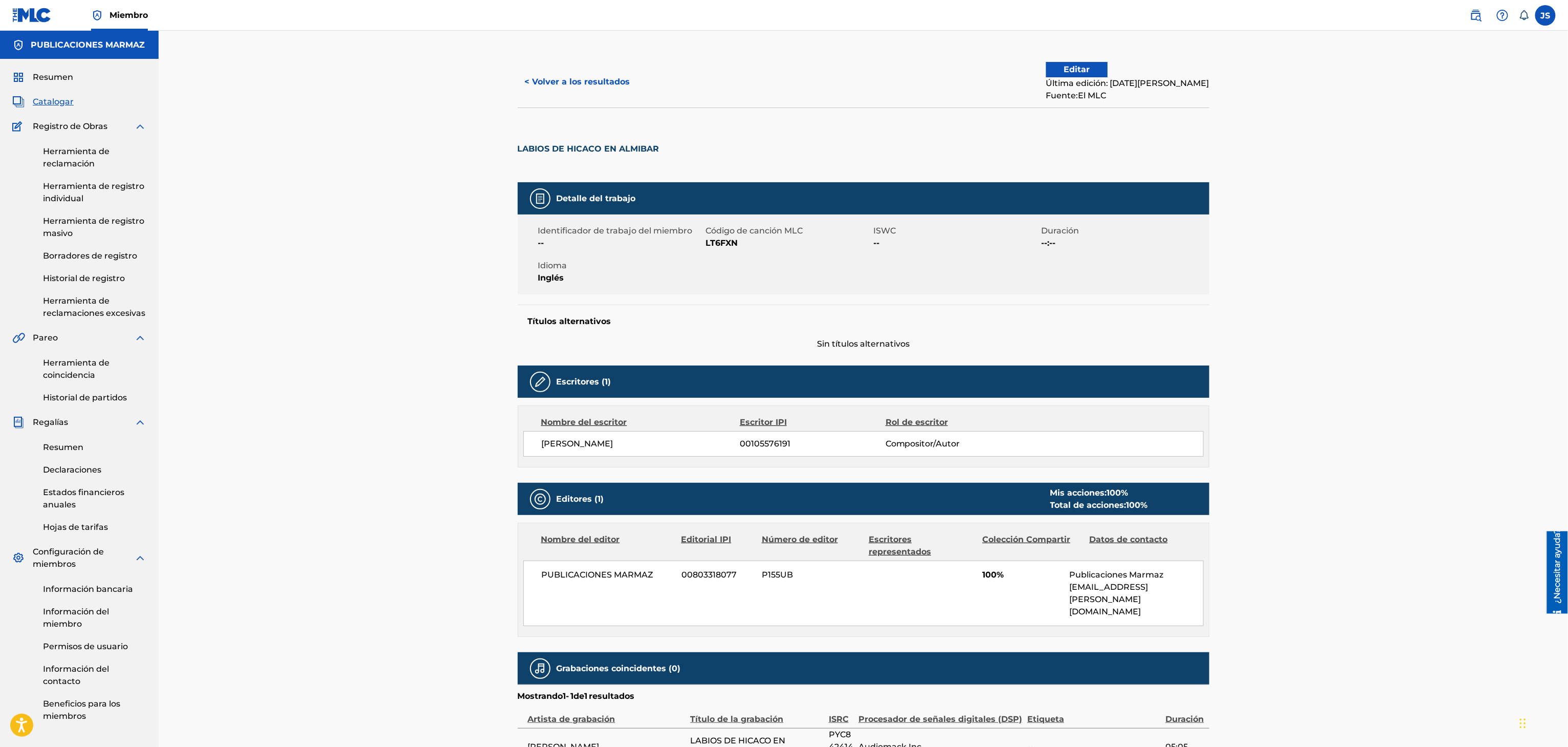
click at [590, 91] on button "< Volver a los resultados" at bounding box center [577, 82] width 119 height 25
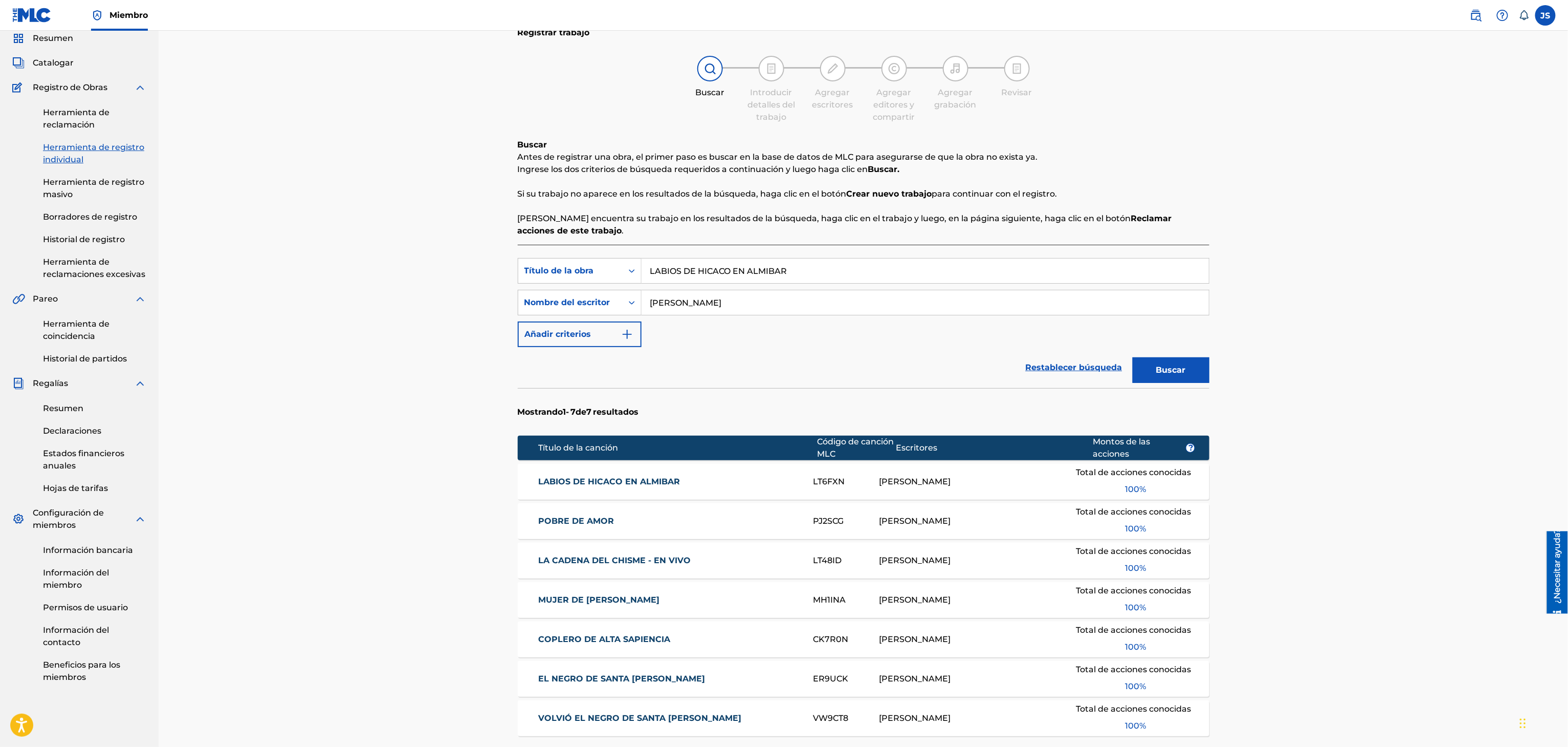
drag, startPoint x: 801, startPoint y: 273, endPoint x: 515, endPoint y: 264, distance: 286.1
click at [515, 264] on div "Registrar trabajo Buscar Introducir detalles del trabajo Agregar escritores Agr…" at bounding box center [863, 439] width 716 height 844
paste input "TU AMOR ES COMO UN DIAMANTE"
type input "TU AMOR ES COMO UN DIAMANTE"
drag, startPoint x: 1359, startPoint y: 208, endPoint x: 1348, endPoint y: 277, distance: 69.9
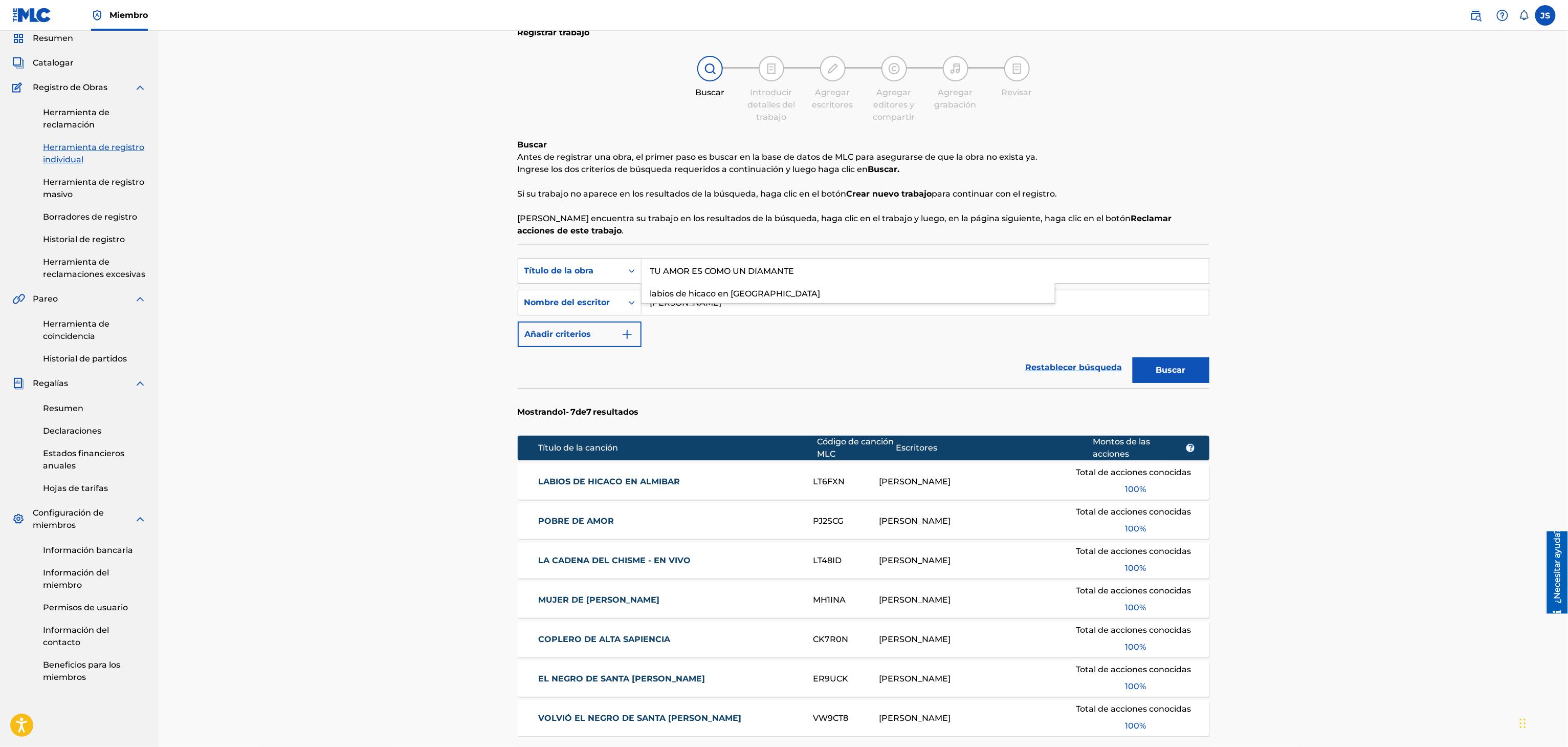
click at [1360, 208] on div "Registrar trabajo Buscar Introducir detalles del trabajo Agregar escritores Agr…" at bounding box center [862, 426] width 1409 height 869
click at [1172, 366] on font "Buscar" at bounding box center [1171, 370] width 30 height 10
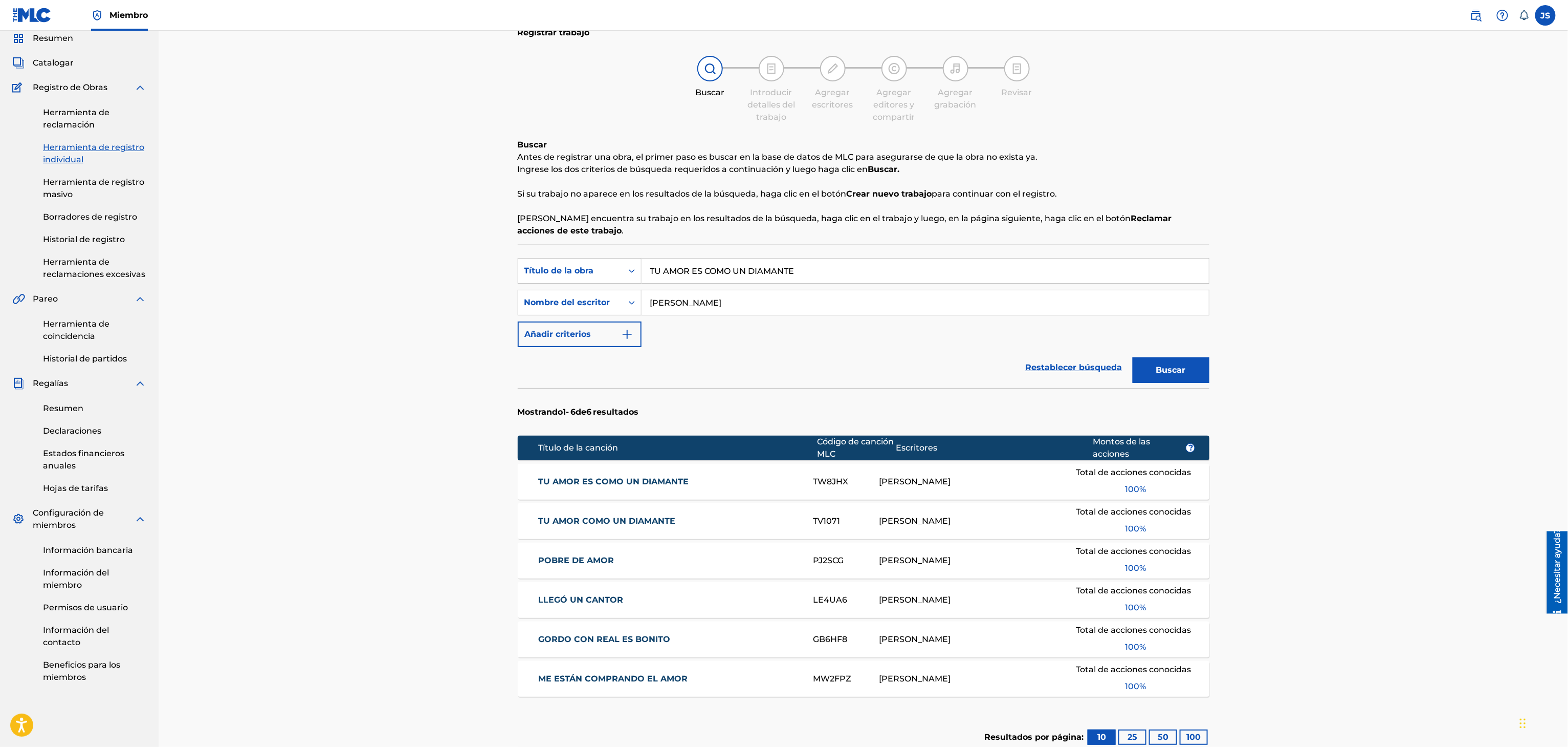
click at [632, 482] on font "TU AMOR ES COMO UN DIAMANTE" at bounding box center [613, 482] width 151 height 10
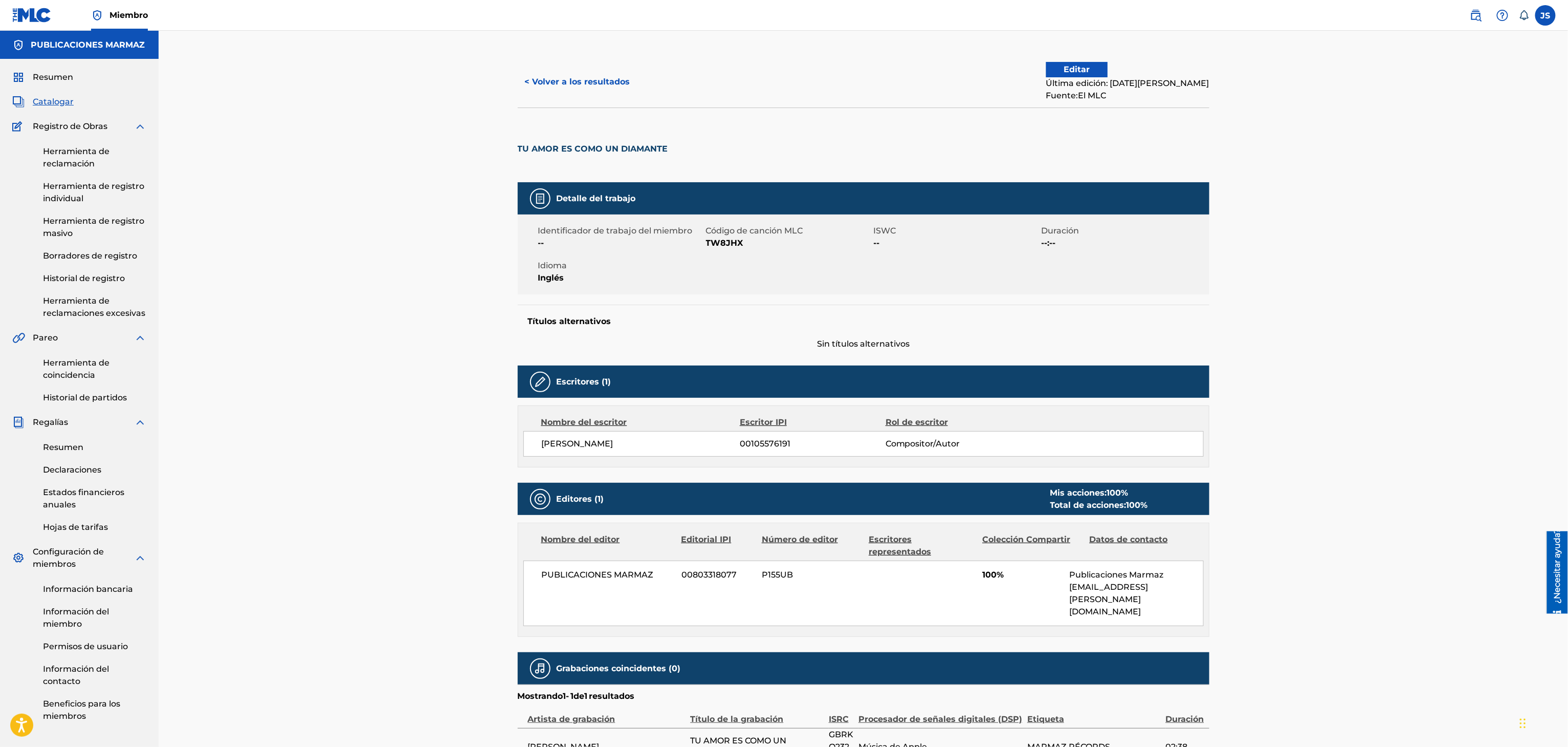
click at [597, 77] on font "< Volver a los resultados" at bounding box center [577, 82] width 105 height 10
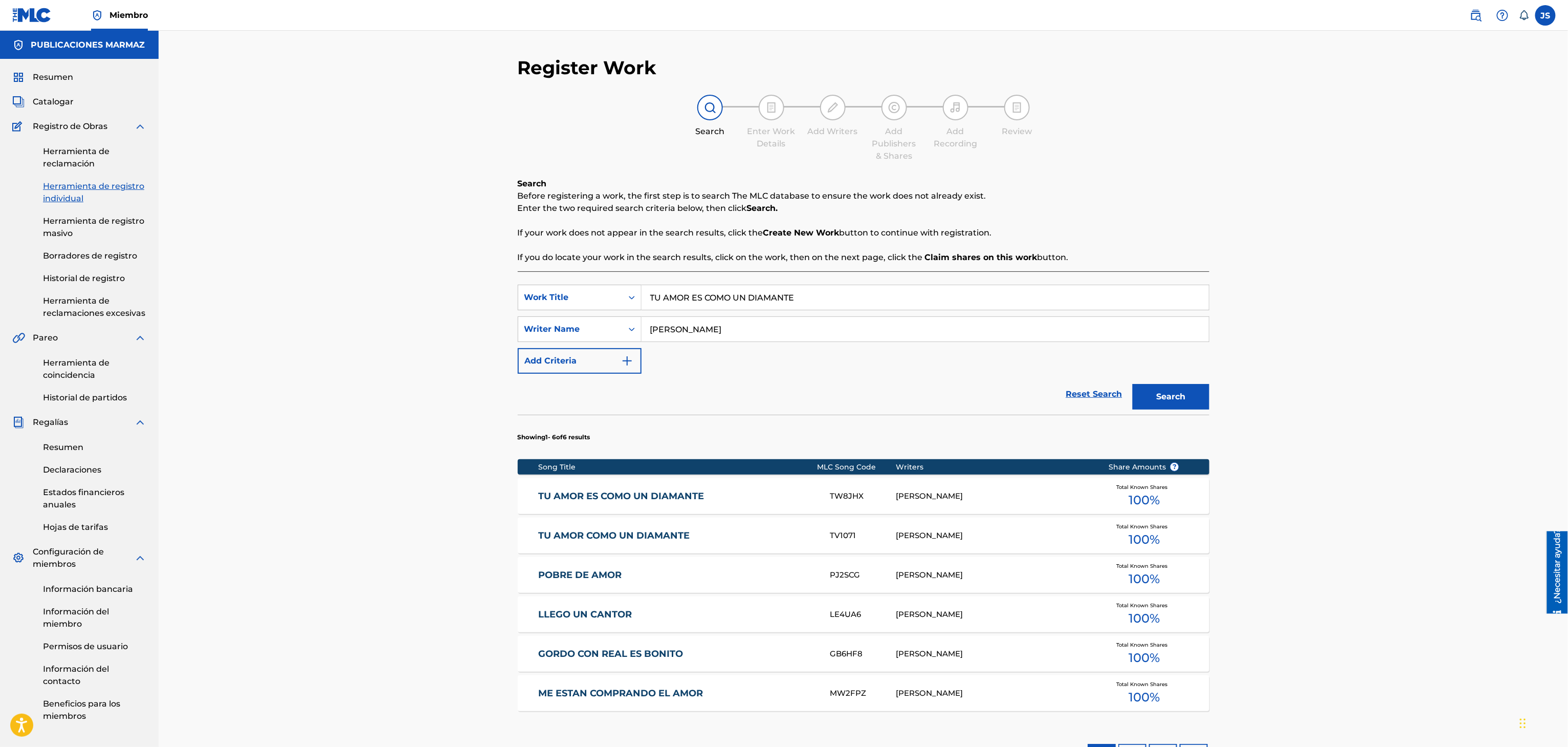
scroll to position [39, 0]
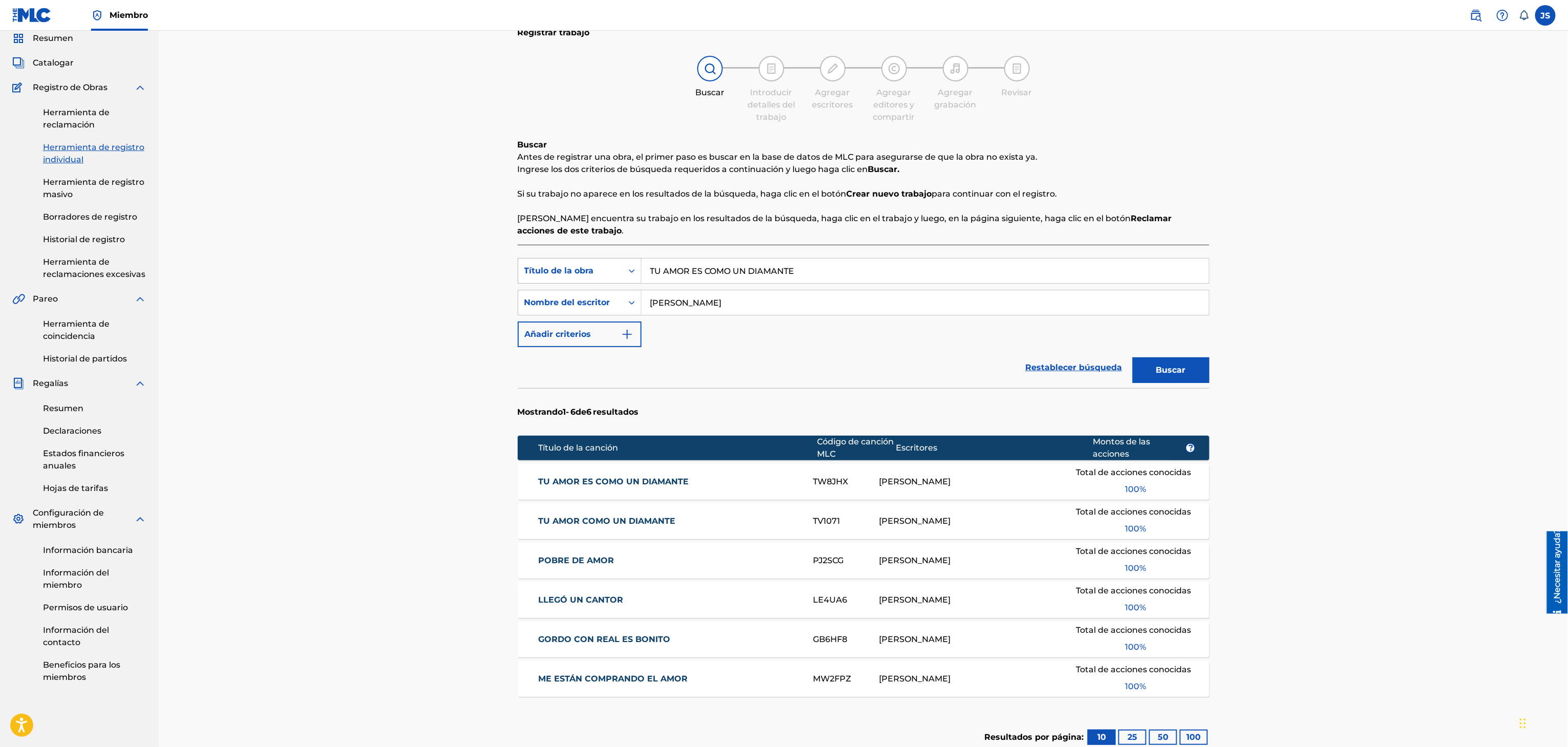
drag, startPoint x: 814, startPoint y: 273, endPoint x: 595, endPoint y: 276, distance: 219.0
click at [594, 276] on div "Búsqueda con criterios f33a84eb-a9c6-4b1c-aadc-60cf18706579 Título de la obra T…" at bounding box center [863, 271] width 691 height 25
paste input "JAMAS VOLVERE A QUERER"
type input "JAMAS VOLVERE A QUERERTE"
click at [1340, 337] on div "Registrar trabajo Buscar Introducir detalles del trabajo Agregar escritores Agr…" at bounding box center [862, 407] width 1409 height 830
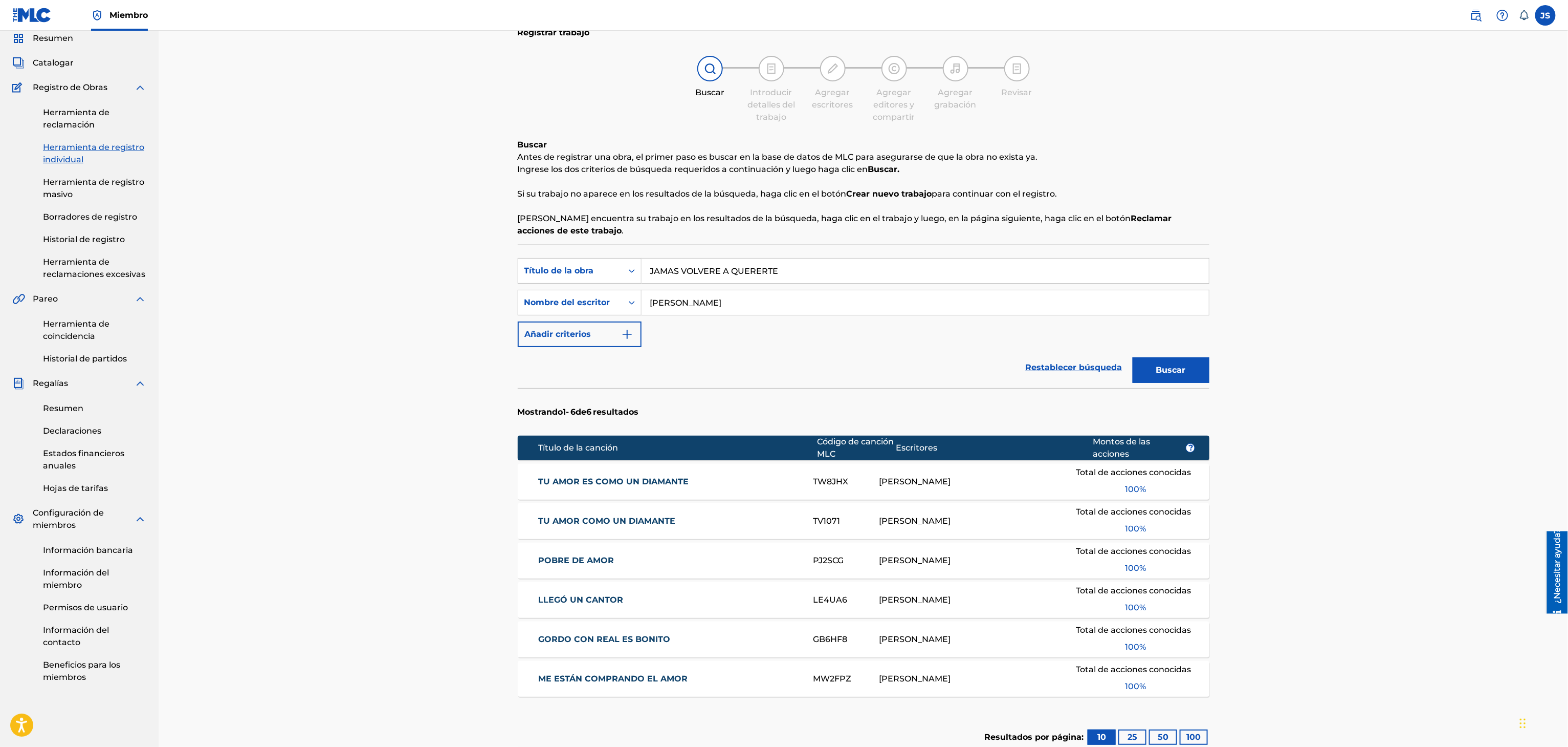
click at [1176, 361] on button "Buscar" at bounding box center [1171, 370] width 77 height 25
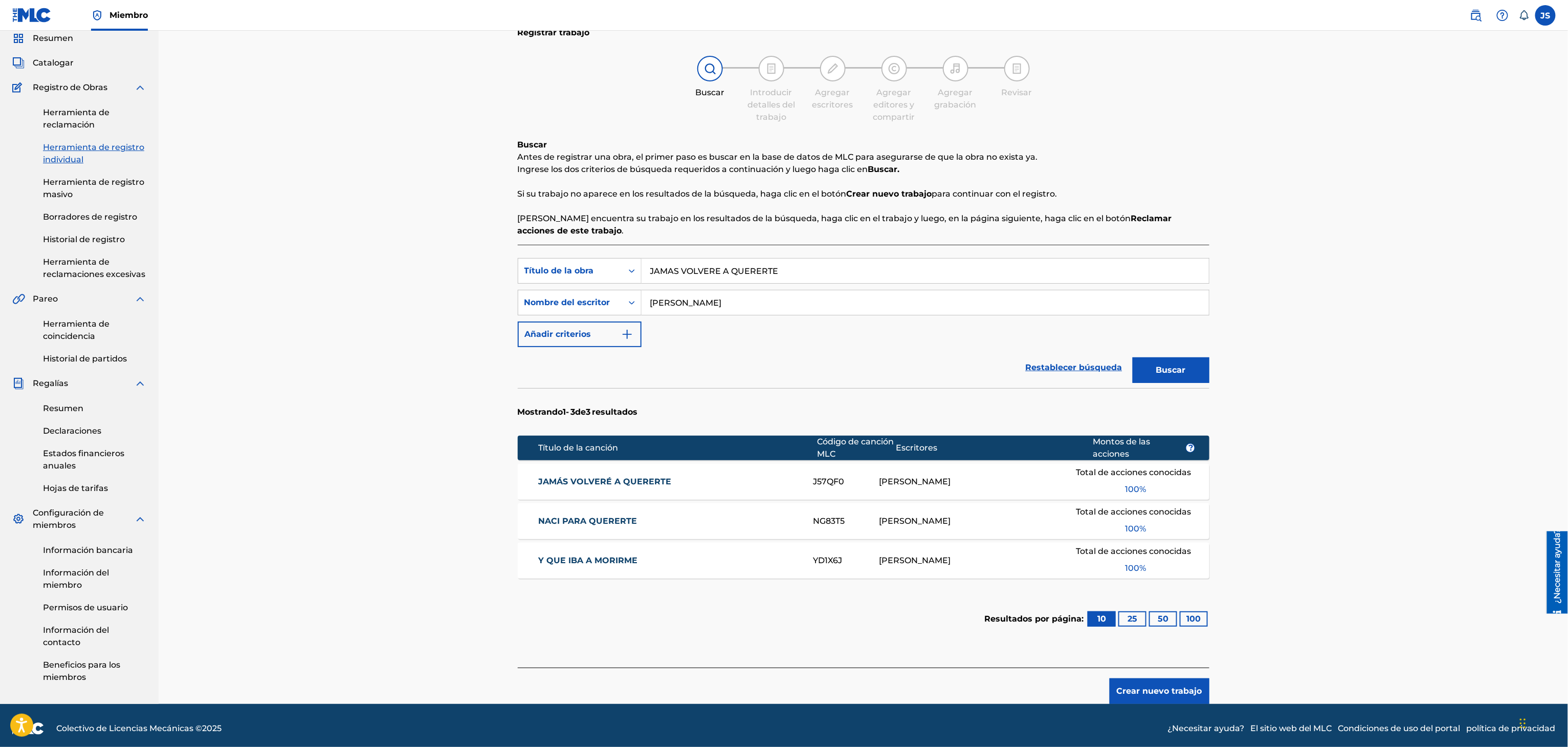
click at [638, 477] on font "JAMÁS VOLVERÉ A QUERERTE" at bounding box center [604, 482] width 133 height 10
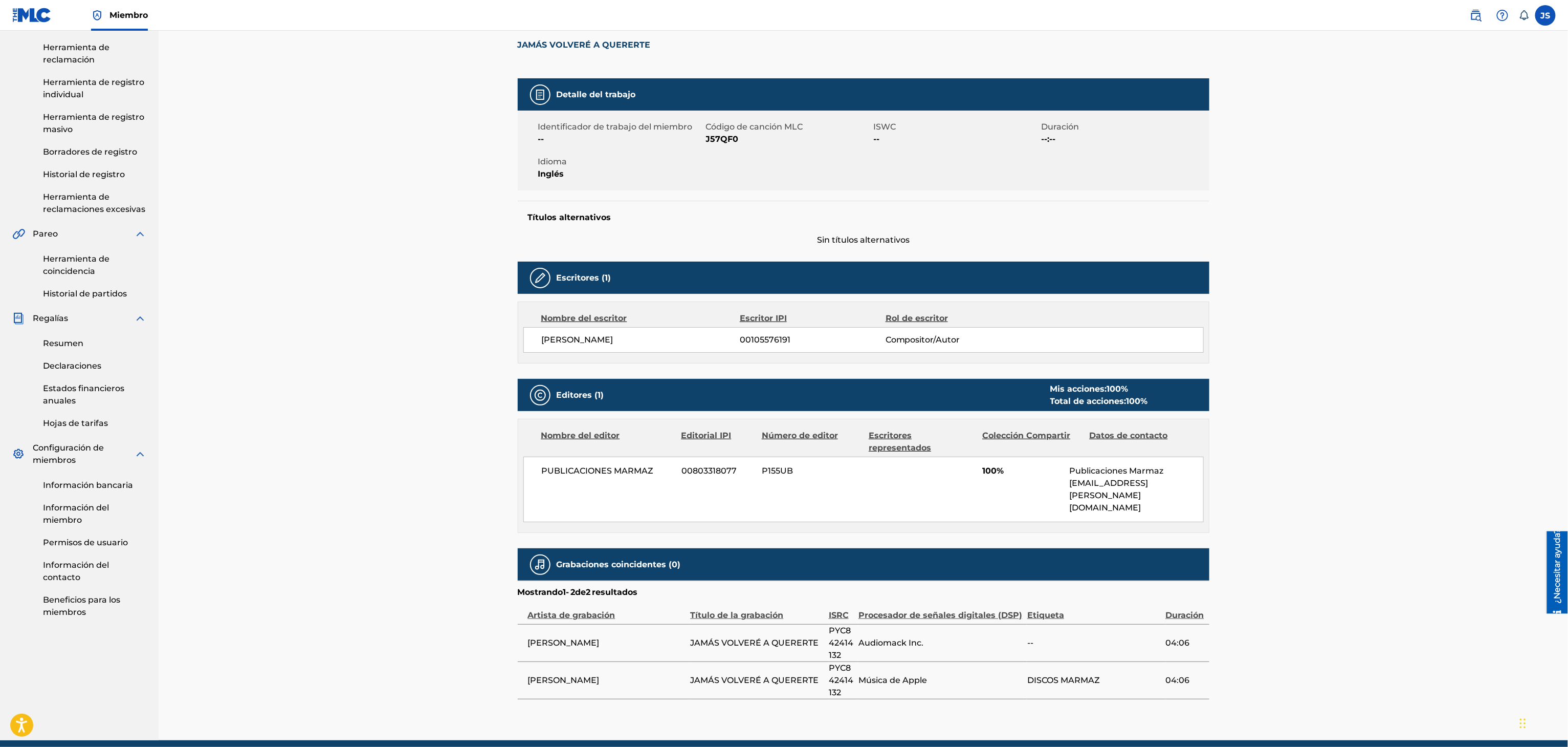
scroll to position [125, 0]
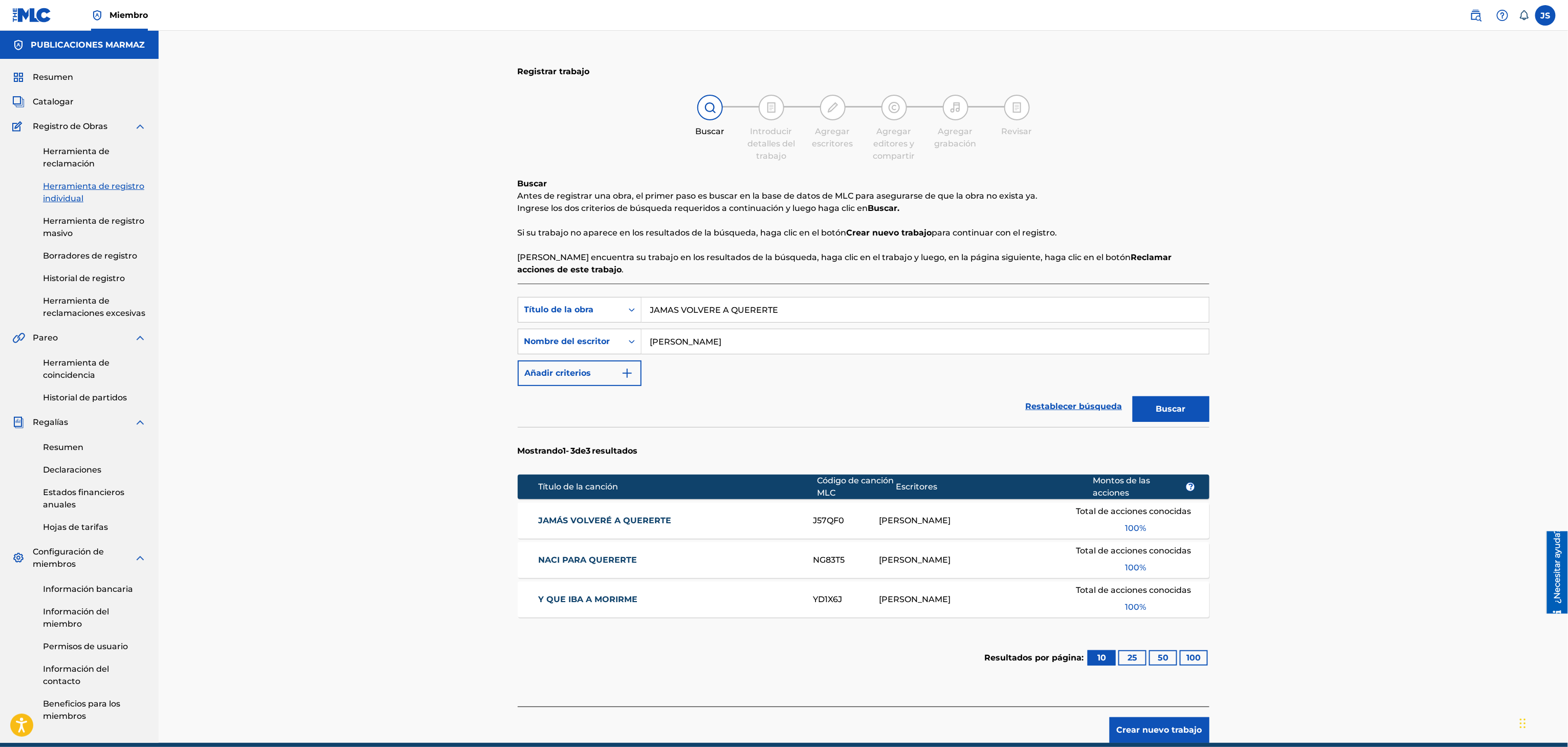
drag, startPoint x: 801, startPoint y: 308, endPoint x: 443, endPoint y: 286, distance: 358.7
click at [417, 294] on div "Registrar trabajo Buscar Introducir detalles del trabajo Agregar escritores Agr…" at bounding box center [862, 386] width 1409 height 712
paste input "NACI PAR"
type input "NACI PARA QUERERTE"
click at [1218, 176] on div "Registrar trabajo Buscar Introducir detalles del trabajo Agregar escritores Agr…" at bounding box center [863, 400] width 716 height 686
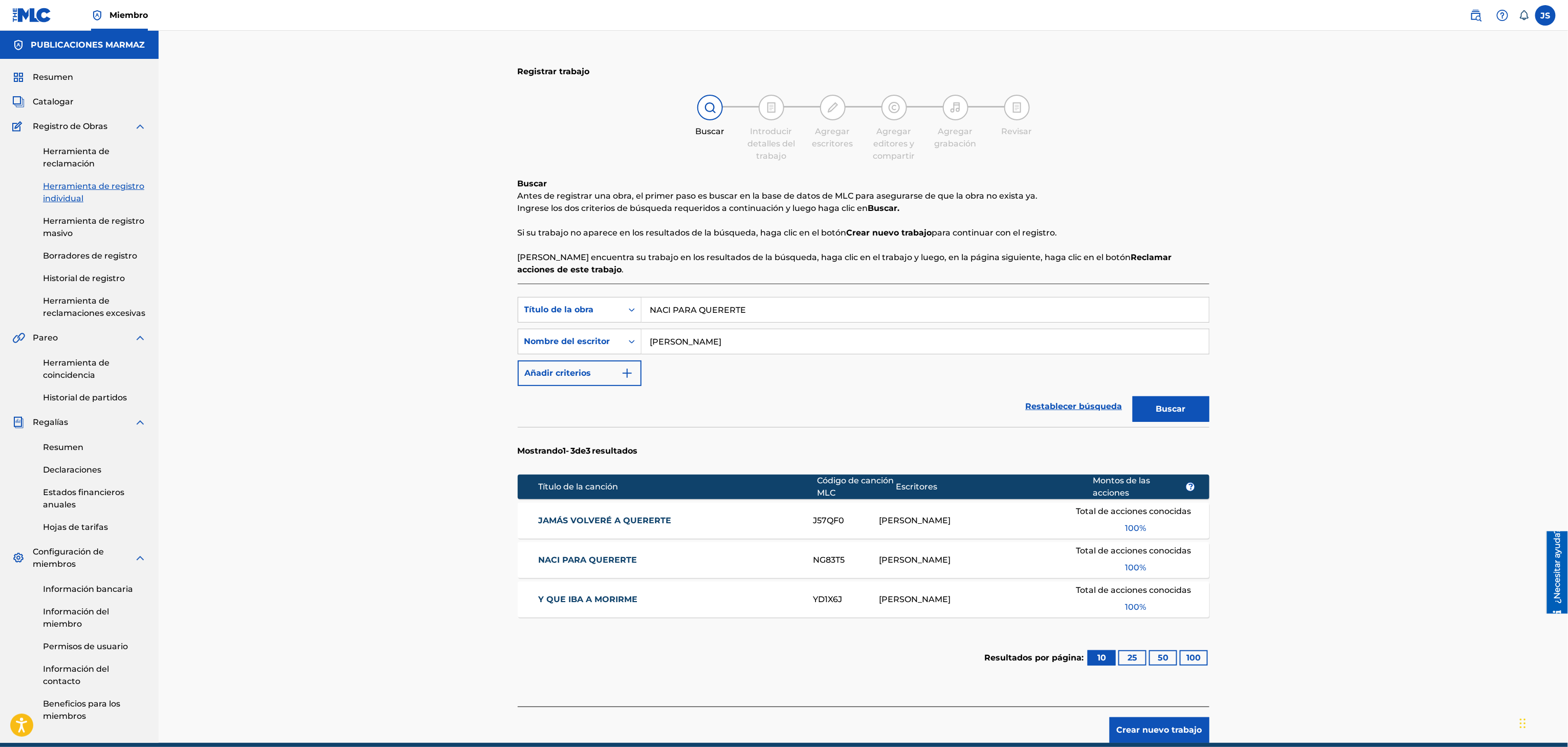
click at [1191, 407] on button "Buscar" at bounding box center [1171, 409] width 77 height 25
click at [598, 514] on link "NACI PARA QUERERTE" at bounding box center [669, 520] width 262 height 12
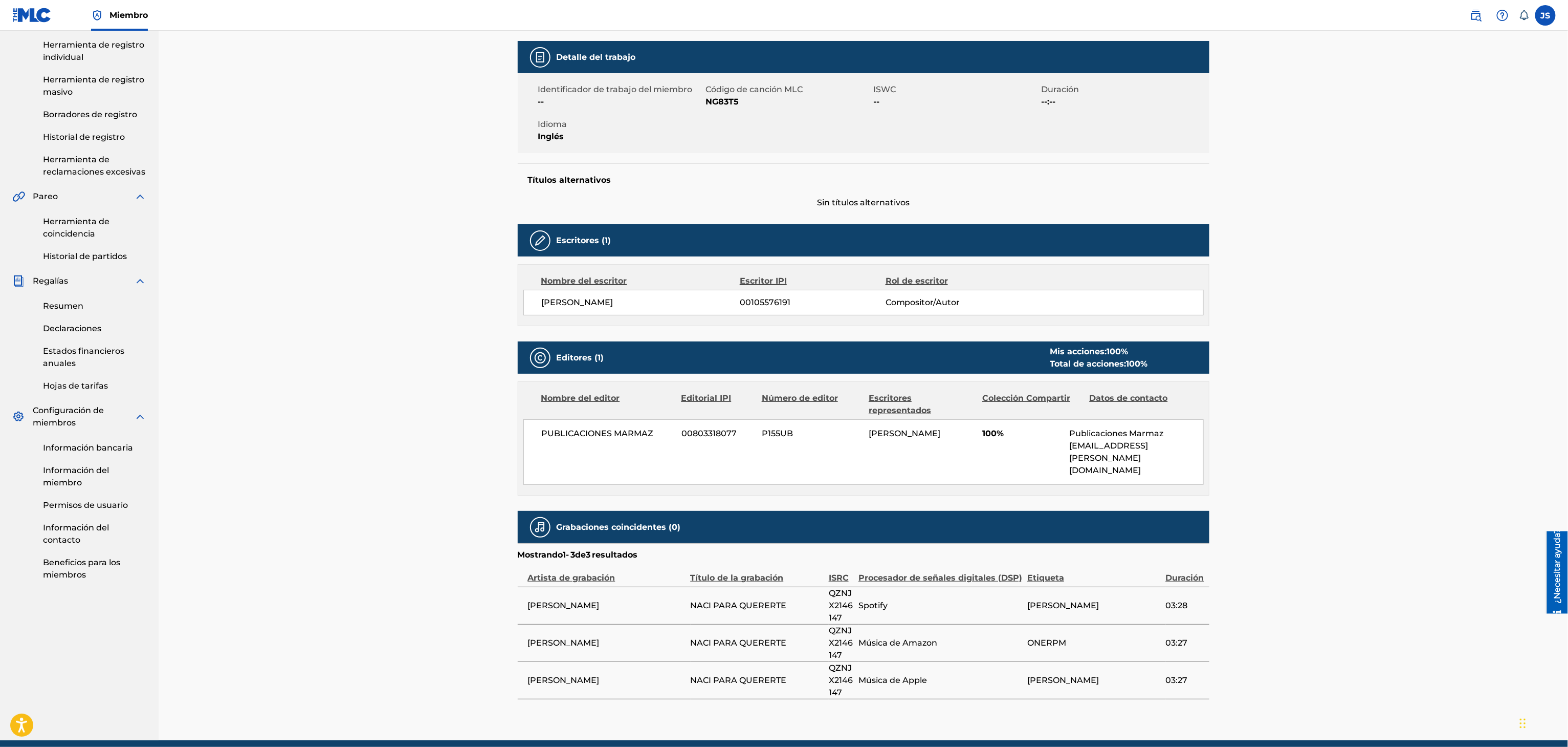
scroll to position [163, 0]
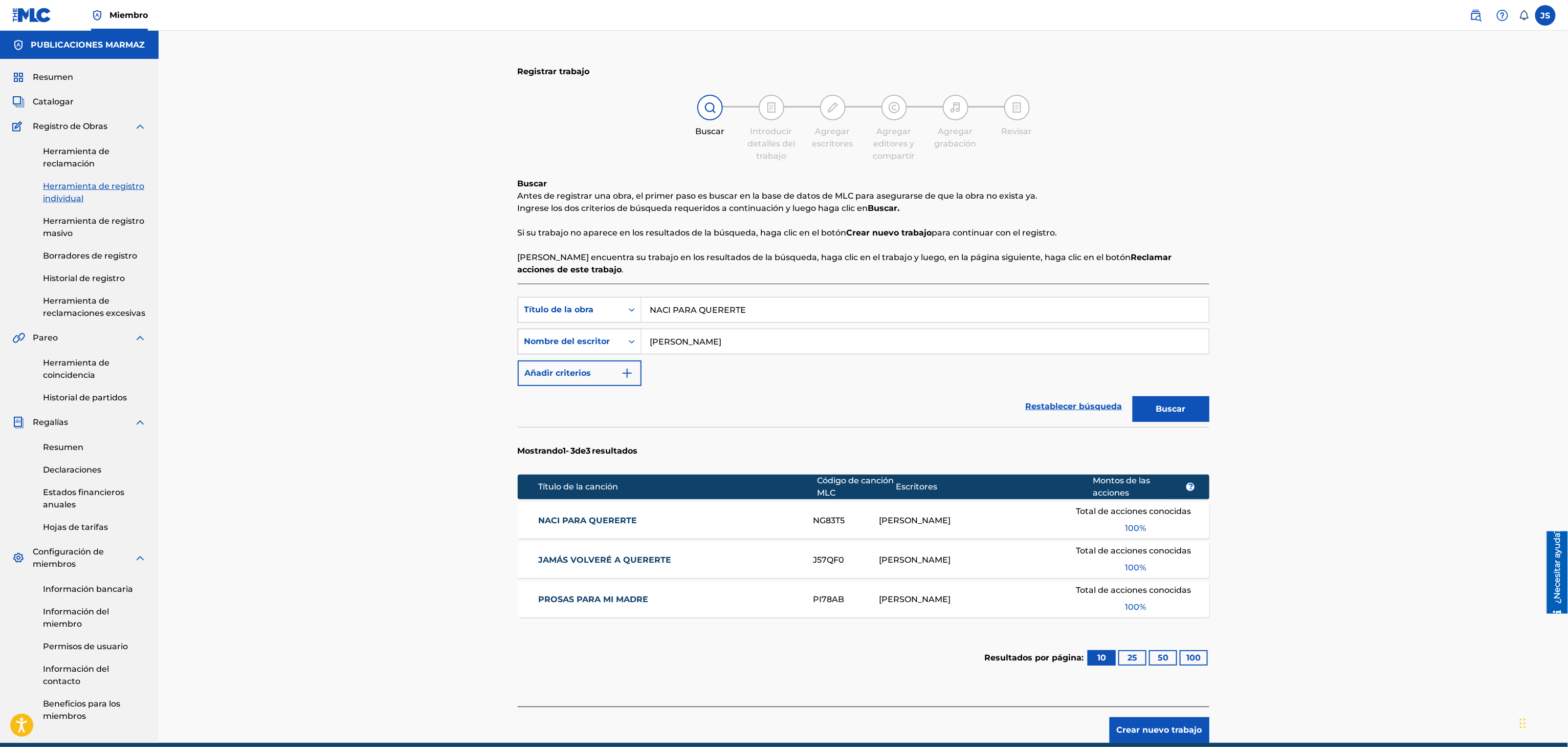
drag, startPoint x: 726, startPoint y: 336, endPoint x: 584, endPoint y: 353, distance: 143.0
click at [558, 363] on div "Búsqueda con criterios f33a84eb-a9c6-4b1c-aadc-60cf18706579 Título de la obra N…" at bounding box center [863, 342] width 691 height 89
paste input "elix Romero"
type input "Felix Romero"
drag, startPoint x: 796, startPoint y: 314, endPoint x: 404, endPoint y: 337, distance: 392.7
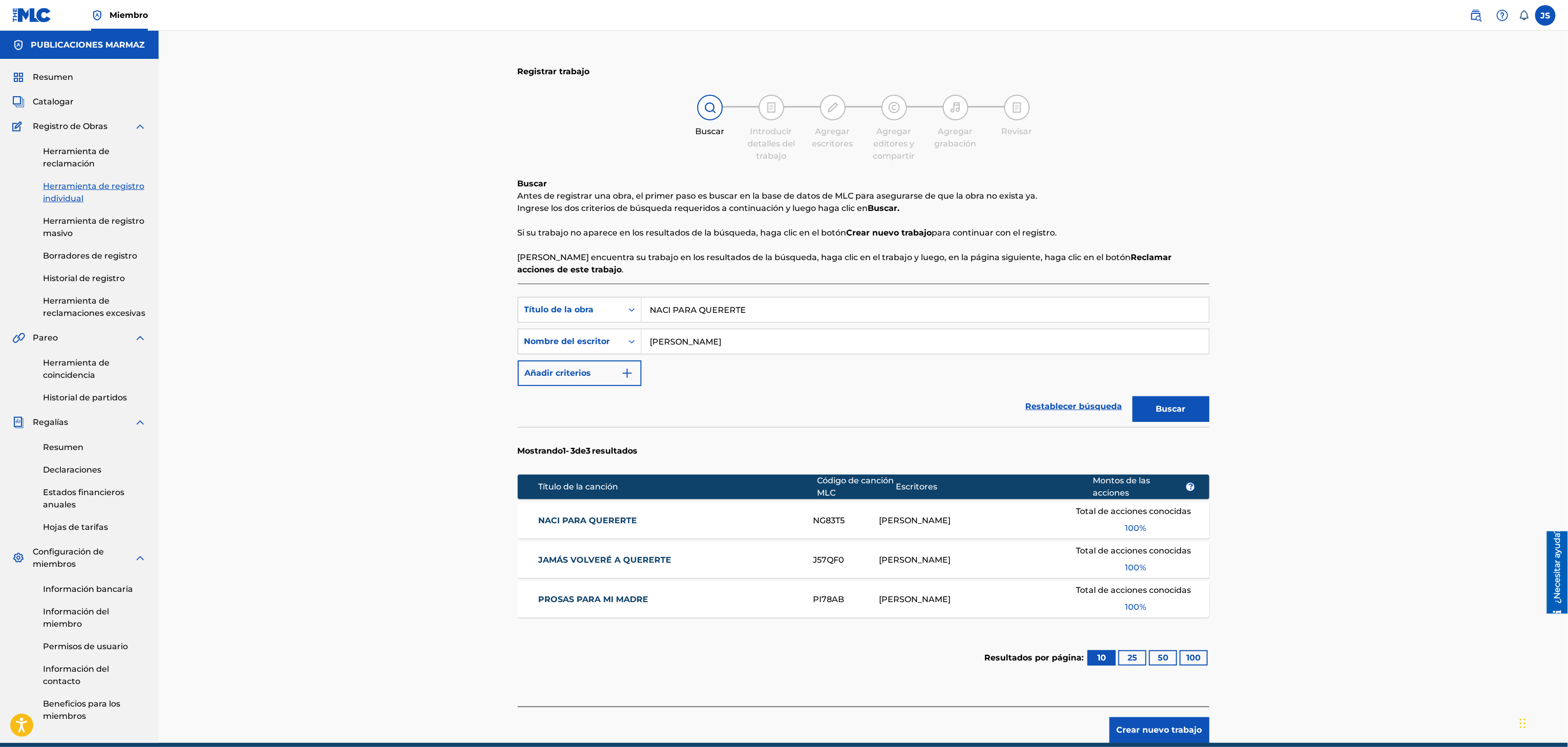
click at [404, 337] on div "Registrar trabajo Buscar Introducir detalles del trabajo Agregar escritores Agr…" at bounding box center [862, 386] width 1409 height 712
paste input "PA UNA YEGUA OTRO PADROTE"
type input "PA UNA YEGUA OTRO PADROTE"
click at [1202, 422] on button "Buscar" at bounding box center [1171, 409] width 77 height 25
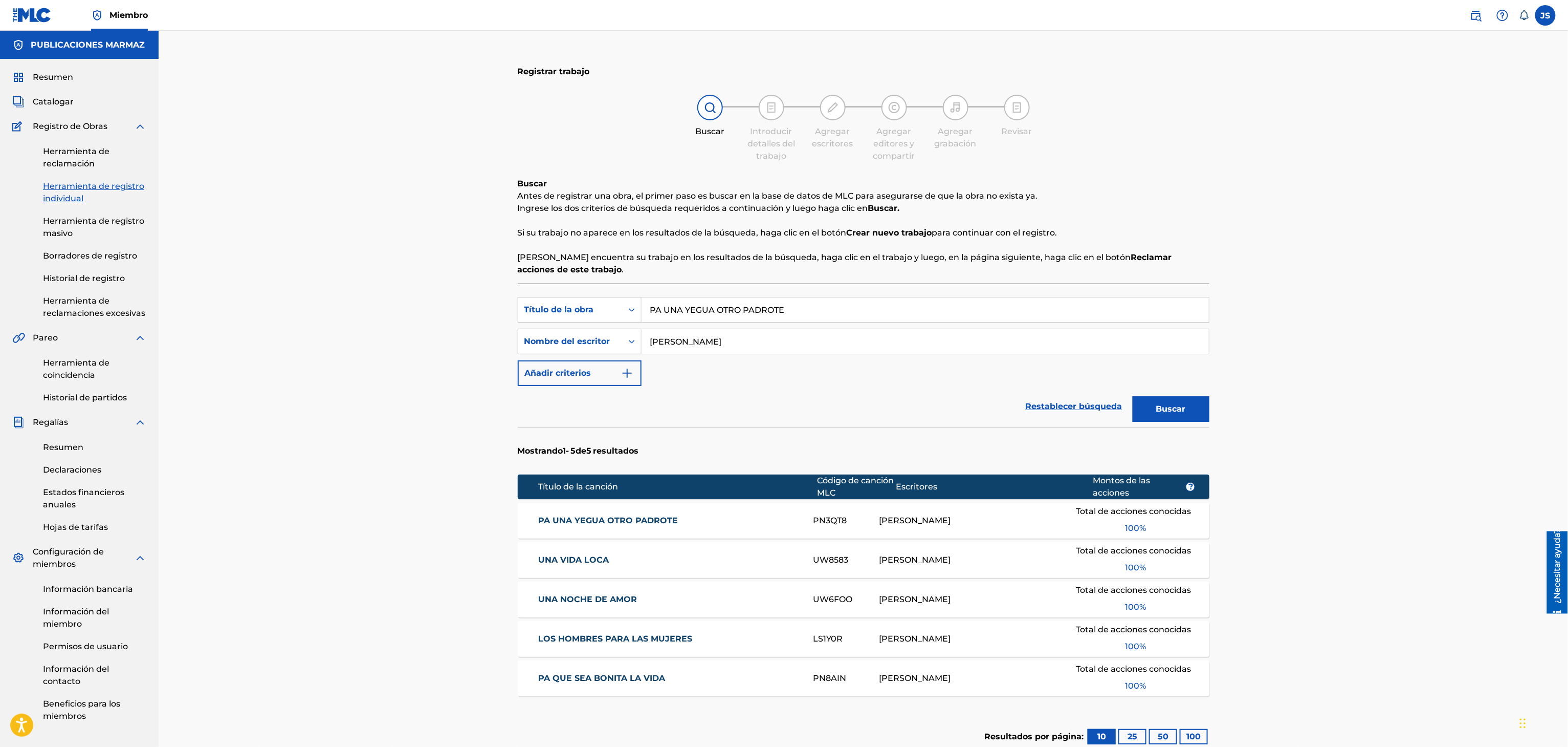
click at [609, 525] on font "PA UNA YEGUA OTRO PADROTE" at bounding box center [608, 521] width 140 height 10
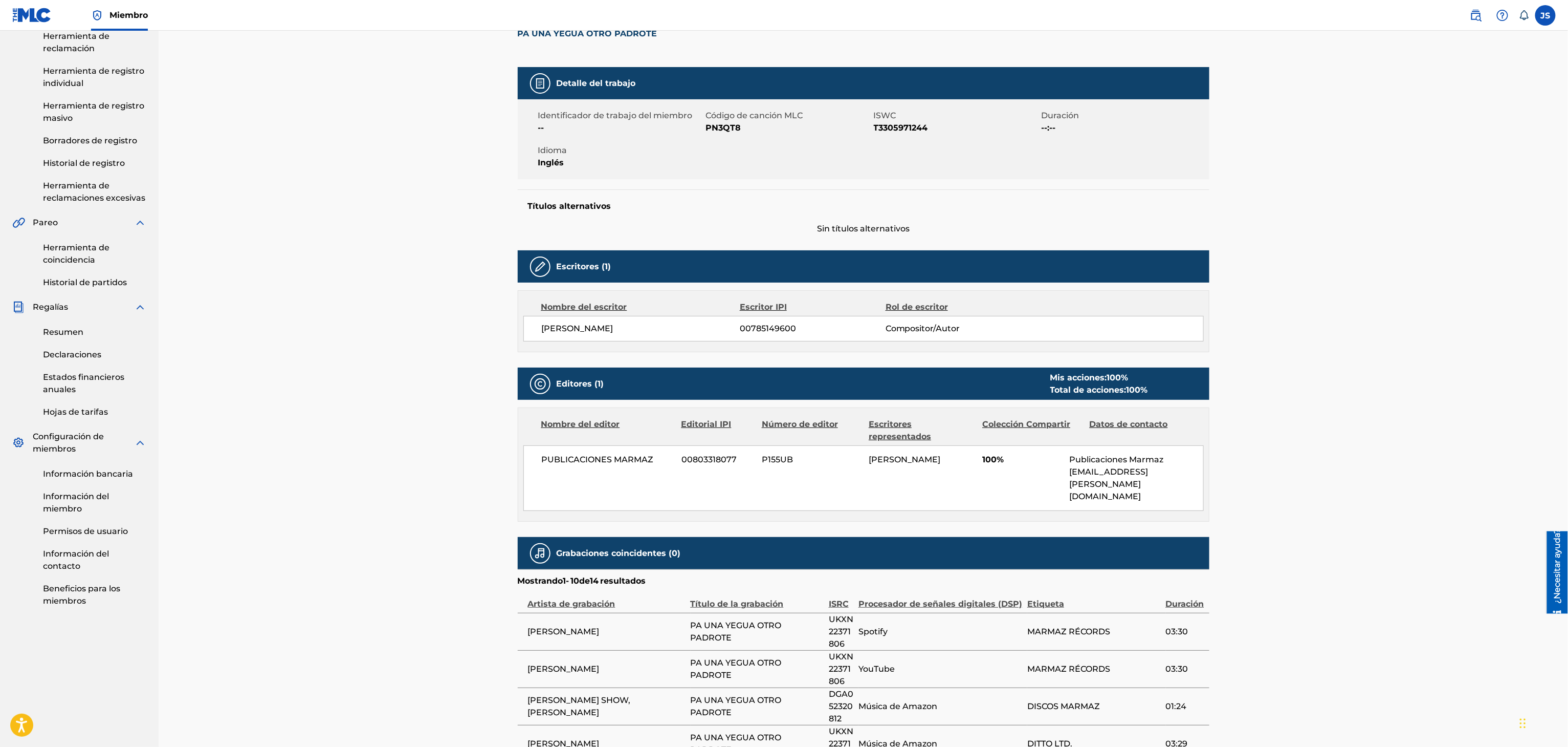
scroll to position [204, 0]
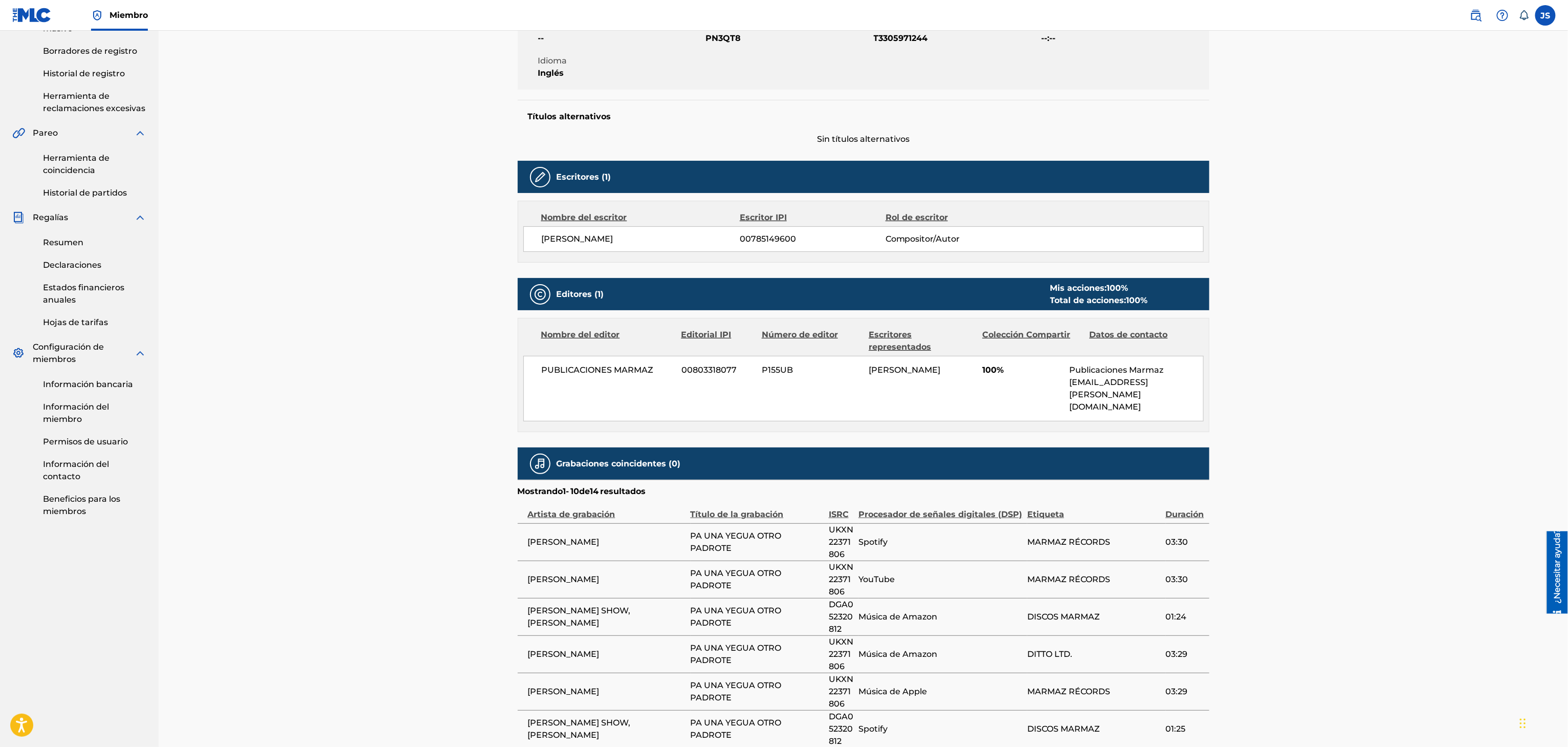
drag, startPoint x: 845, startPoint y: 417, endPoint x: 850, endPoint y: 419, distance: 5.4
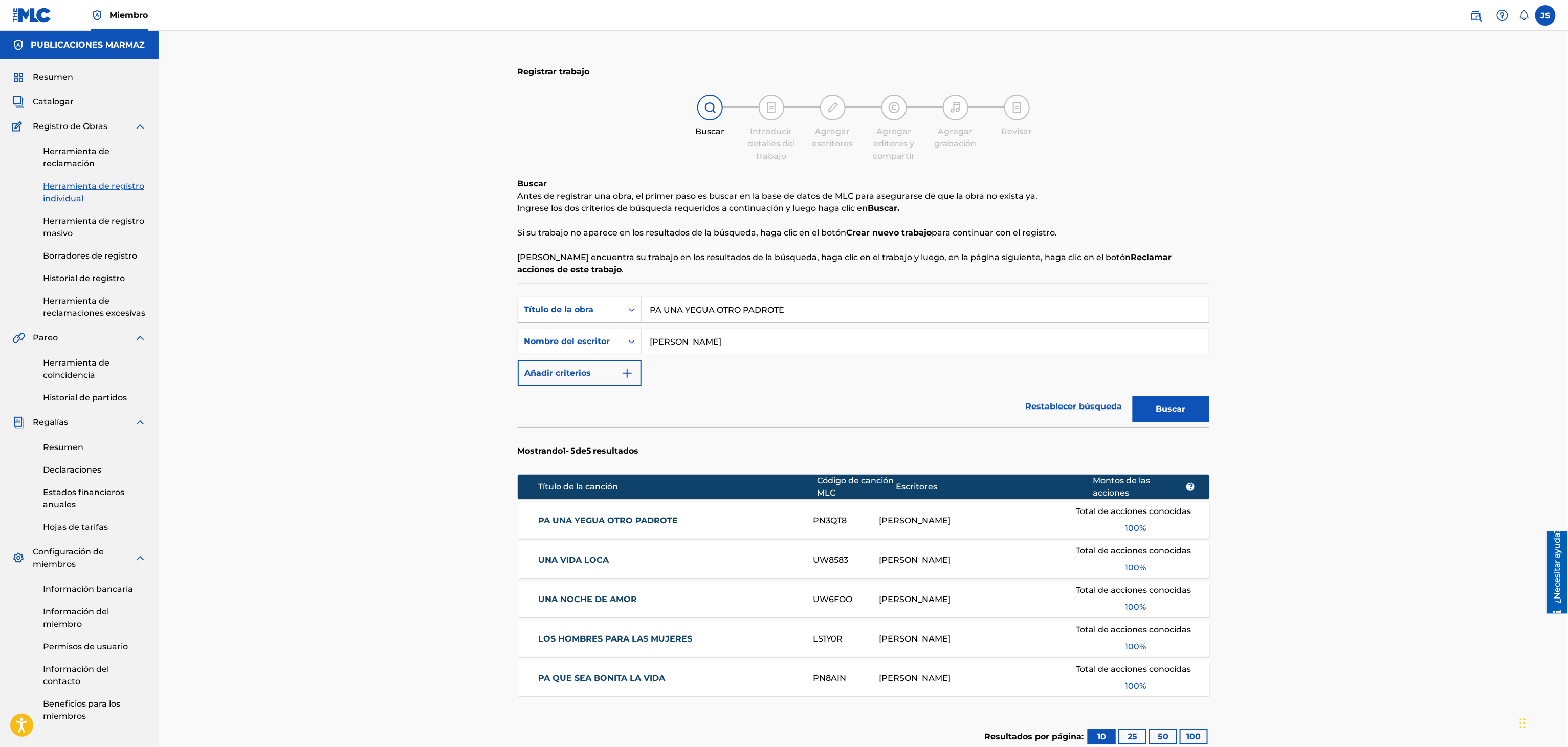
drag, startPoint x: 794, startPoint y: 306, endPoint x: 540, endPoint y: 321, distance: 254.4
click at [540, 321] on div "Búsqueda con criterios f33a84eb-a9c6-4b1c-aadc-60cf18706579 Título de la obra P…" at bounding box center [863, 310] width 691 height 25
paste input "LOS HOMBRES PA LAS MUJERES"
type input "LOS HOMBRES PA LAS MUJERES"
drag, startPoint x: 1348, startPoint y: 255, endPoint x: 1352, endPoint y: 261, distance: 7.2
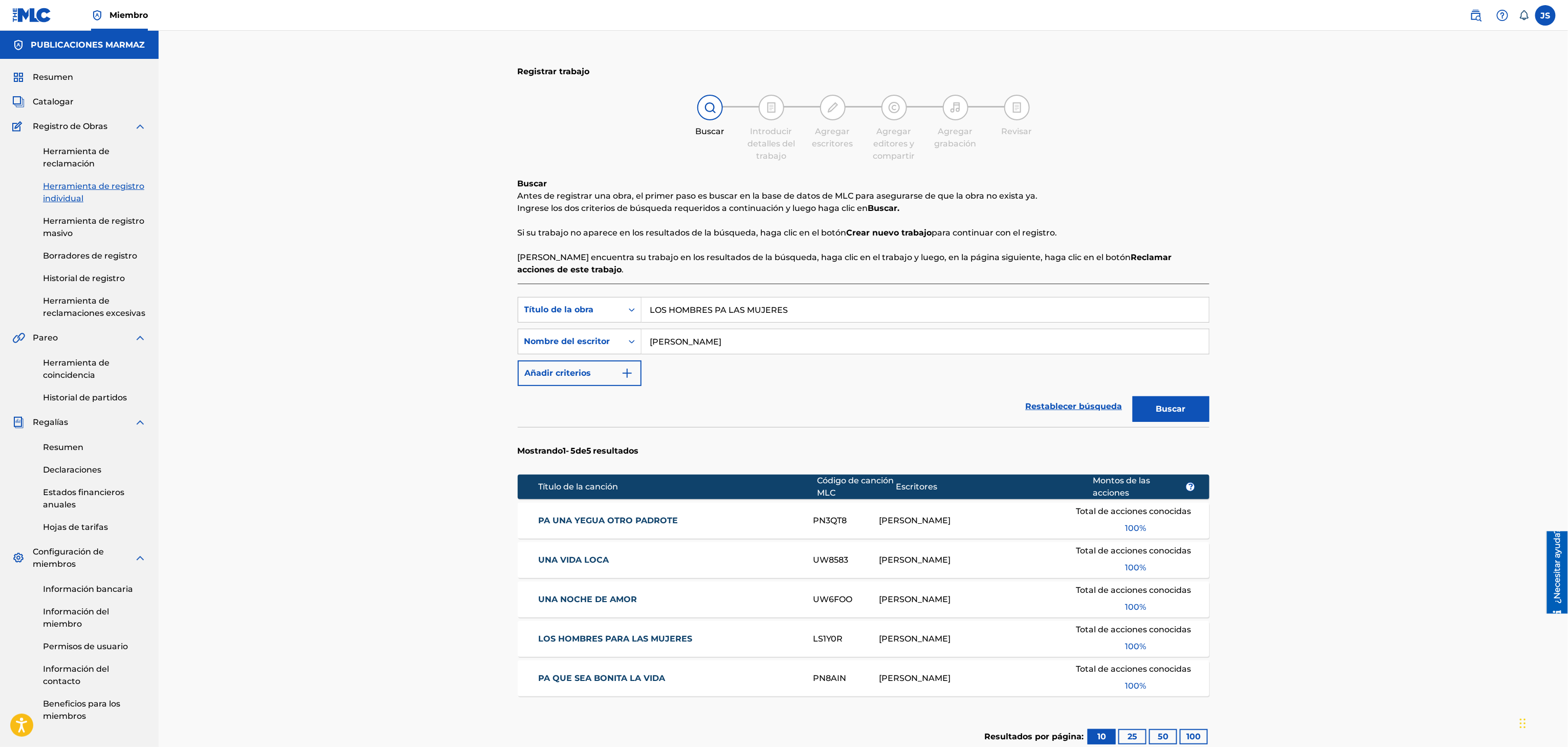
click at [1352, 261] on div "Registrar trabajo Buscar Introducir detalles del trabajo Agregar escritores Agr…" at bounding box center [862, 426] width 1409 height 791
click at [580, 517] on font "PA UNA YEGUA OTRO PADROTE" at bounding box center [608, 521] width 140 height 10
click at [1188, 400] on button "Buscar" at bounding box center [1171, 409] width 77 height 25
click at [615, 521] on font "LOS HOMBRES PARA LAS MUJERES" at bounding box center [615, 521] width 154 height 10
